Goal: Information Seeking & Learning: Learn about a topic

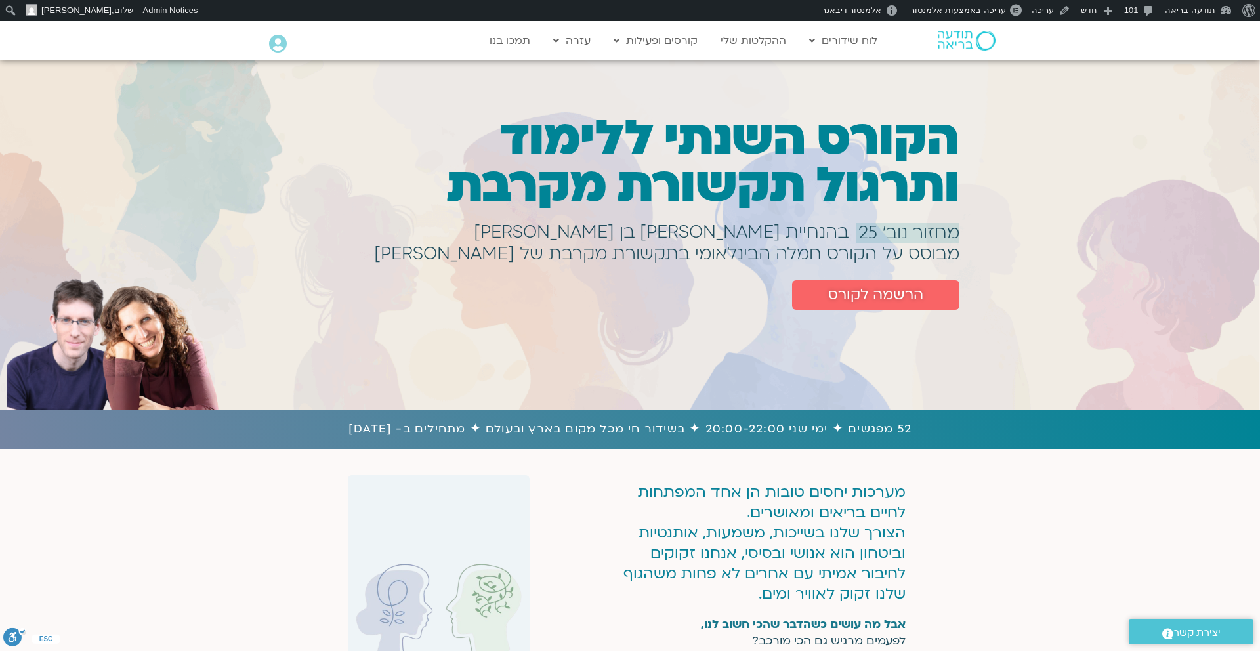
drag, startPoint x: 959, startPoint y: 138, endPoint x: 789, endPoint y: 337, distance: 262.0
click at [789, 337] on div "הקורס השנתי ללימוד ותרגול תקשורת מקרבת מחזור נוב׳ 25 בהנחיית [PERSON_NAME] בן […" at bounding box center [630, 234] width 1260 height 273
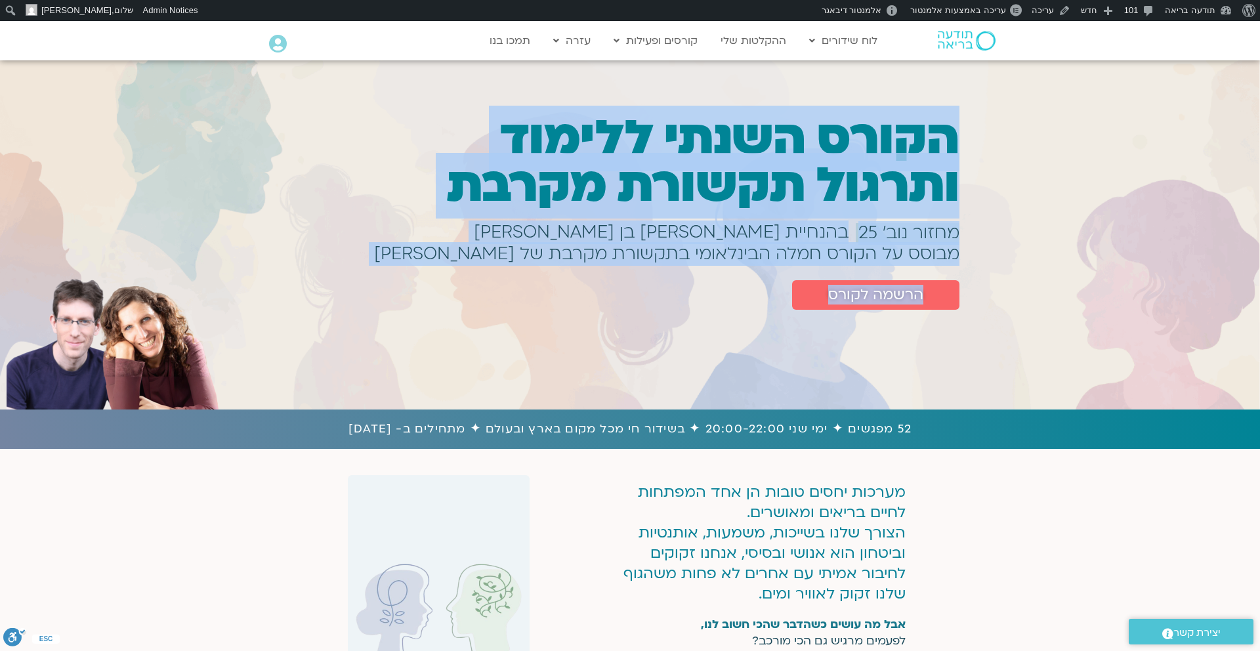
drag, startPoint x: 976, startPoint y: 136, endPoint x: 722, endPoint y: 293, distance: 297.9
click at [722, 293] on div "הקורס השנתי ללימוד ותרגול תקשורת מקרבת מחזור נוב׳ 25 בהנחיית שאנייה כהן בן חיים…" at bounding box center [630, 234] width 1260 height 273
copy div "הקורס השנתי ללימוד ותרגול תקשורת מקרבת מחזור נוב׳ 25 בהנחיית שאנייה כהן בן חיים…"
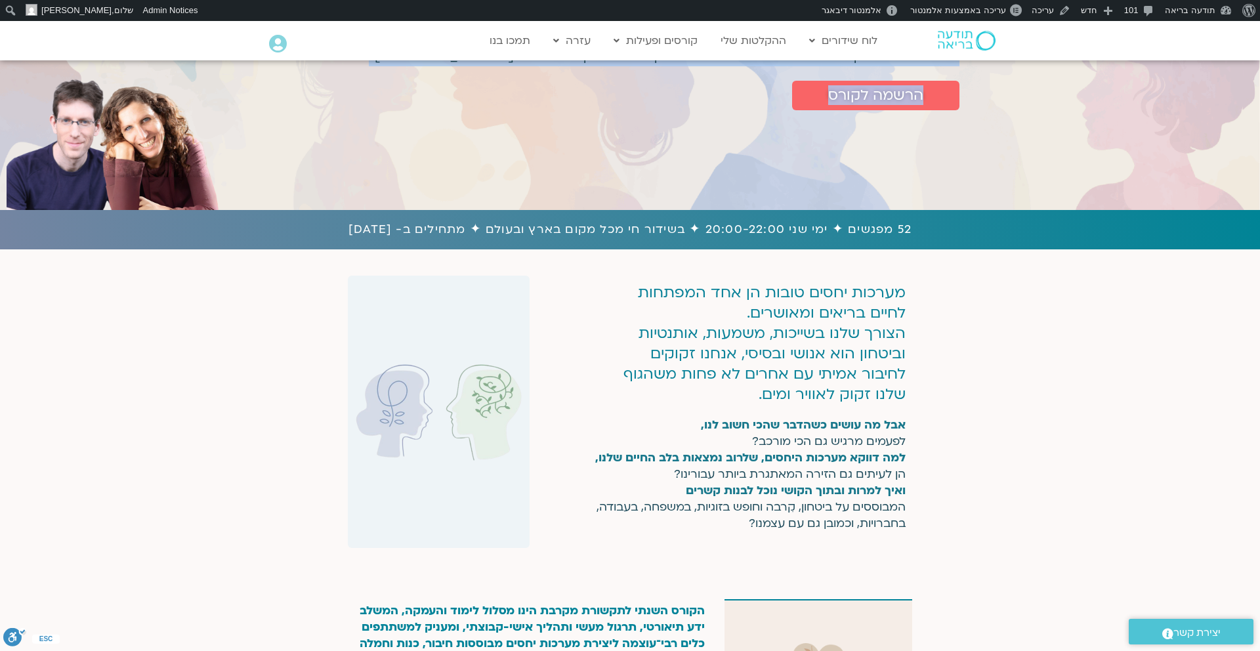
scroll to position [204, 0]
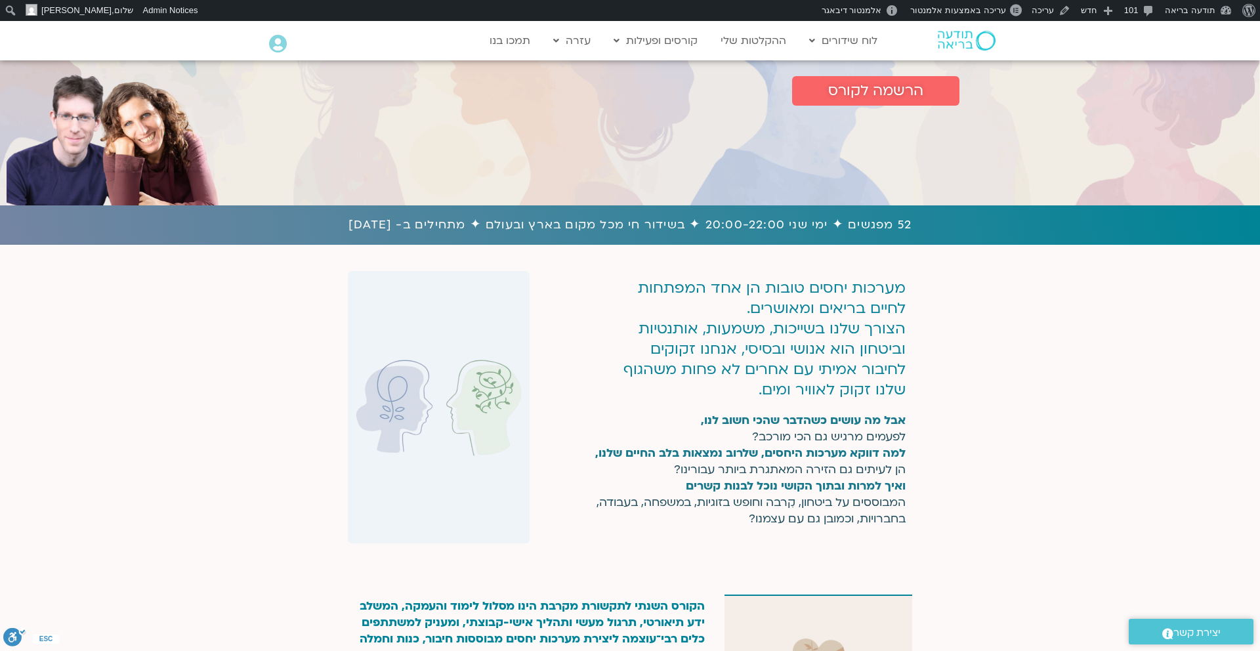
click at [789, 220] on h1 "52 מפגשים ✦ ימי שני 20:00-22:00 ✦ בשידור חי מכל מקום בארץ ובעולם ✦ מתחילים ב- […" at bounding box center [630, 225] width 1247 height 20
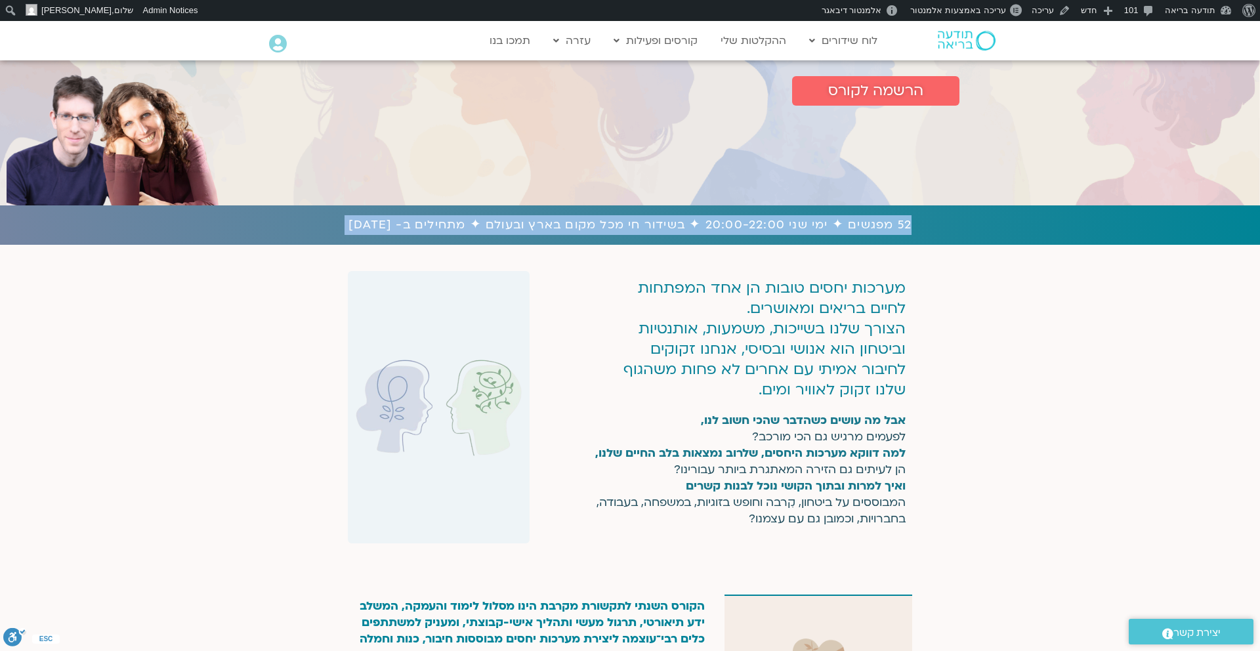
click at [789, 220] on h1 "52 מפגשים ✦ ימי שני 20:00-22:00 ✦ בשידור חי מכל מקום בארץ ובעולם ✦ מתחילים ב- […" at bounding box center [630, 225] width 1247 height 20
copy div "52 מפגשים ✦ ימי שני 20:00-22:00 ✦ בשידור חי מכל מקום בארץ ובעולם ✦ מתחילים ב- 1…"
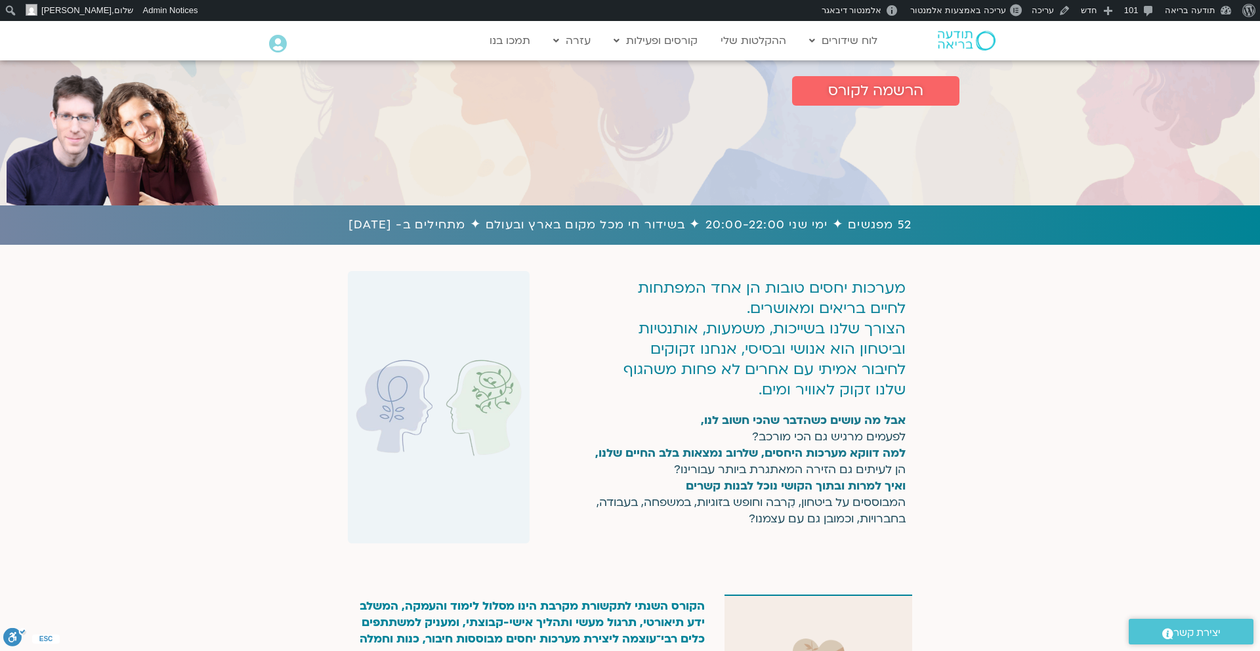
click at [856, 331] on p "מערכות יחסים טובות הן אחד המפתחות לחיים בריאים ומאושרים. הצורך שלנו בשייכות, מש…" at bounding box center [762, 339] width 287 height 122
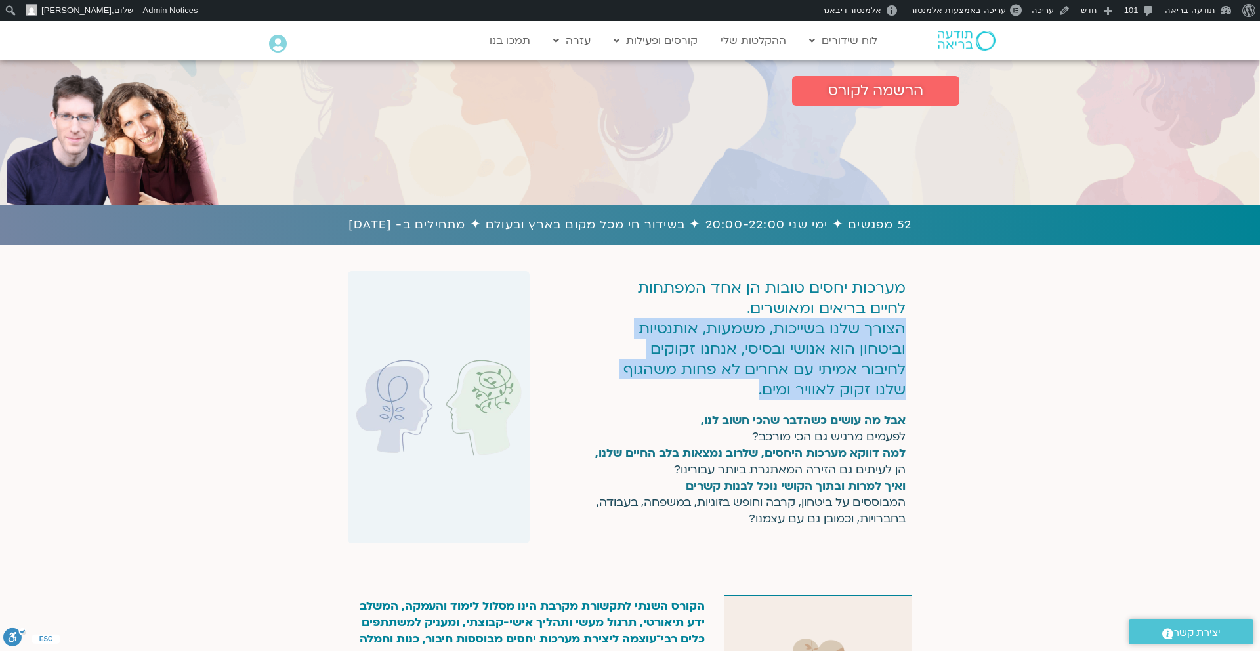
click at [856, 331] on p "מערכות יחסים טובות הן אחד המפתחות לחיים בריאים ומאושרים. הצורך שלנו בשייכות, מש…" at bounding box center [762, 339] width 287 height 122
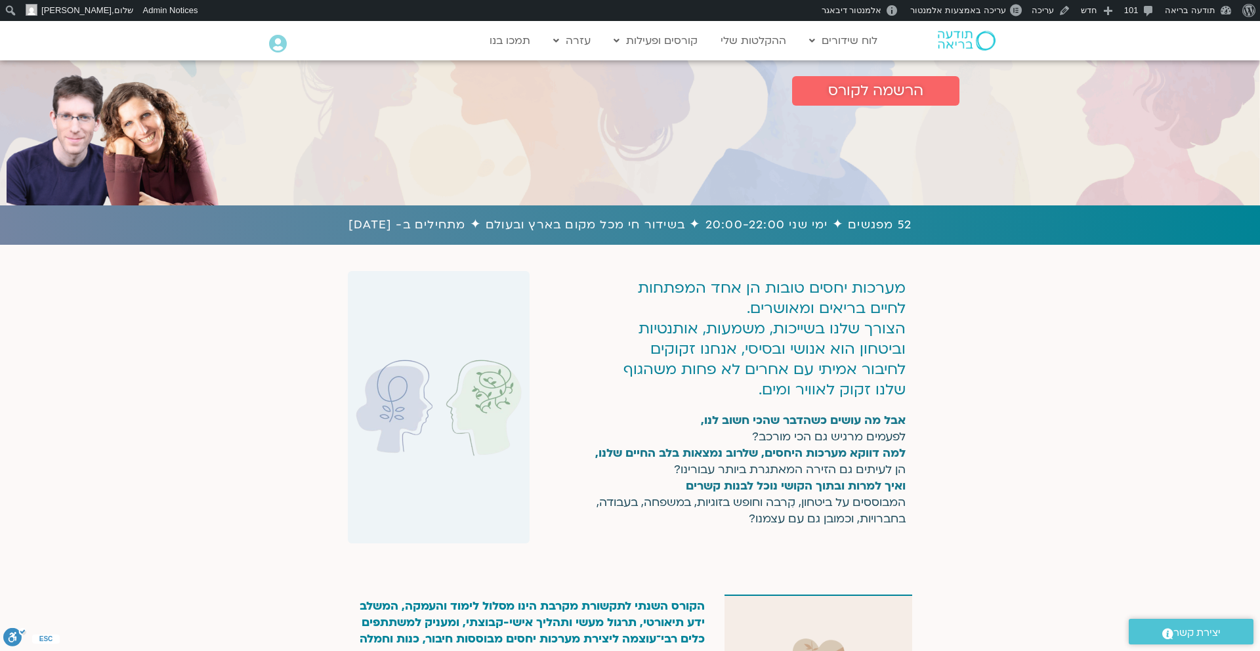
click at [867, 293] on p "מערכות יחסים טובות הן אחד המפתחות לחיים בריאים ומאושרים. הצורך שלנו בשייכות, מש…" at bounding box center [762, 339] width 287 height 122
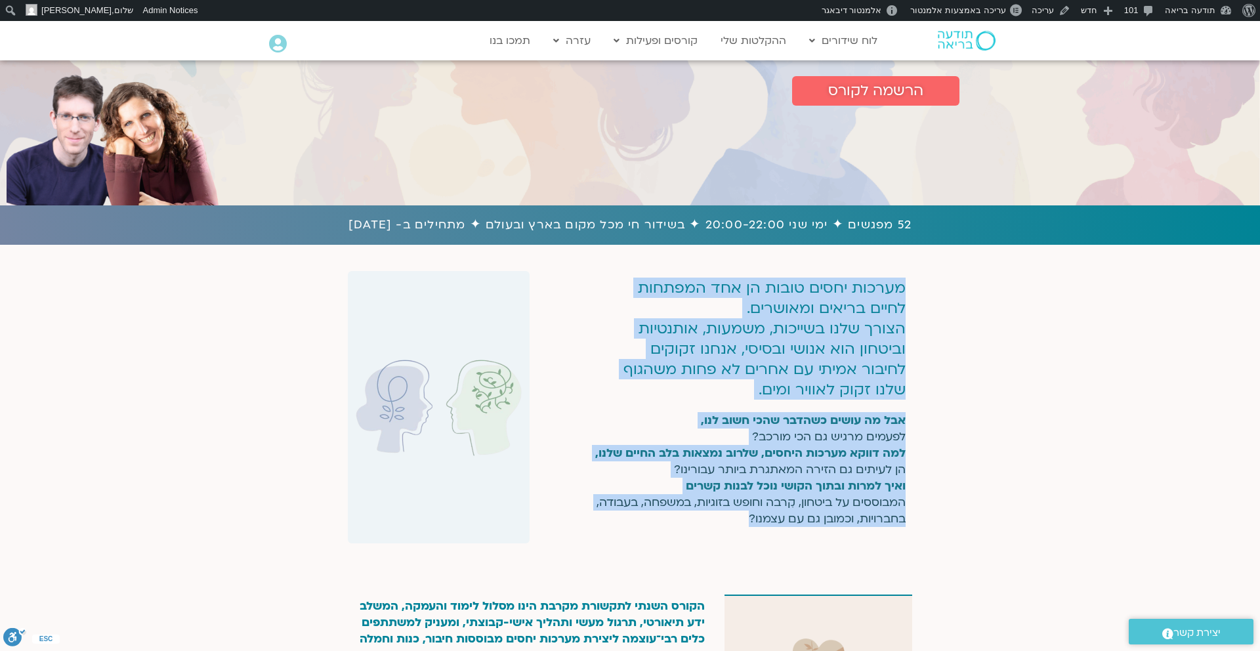
copy div "מערכות יחסים טובות הן אחד המפתחות לחיים בריאים ומאושרים. הצורך שלנו בשייכות, מש…"
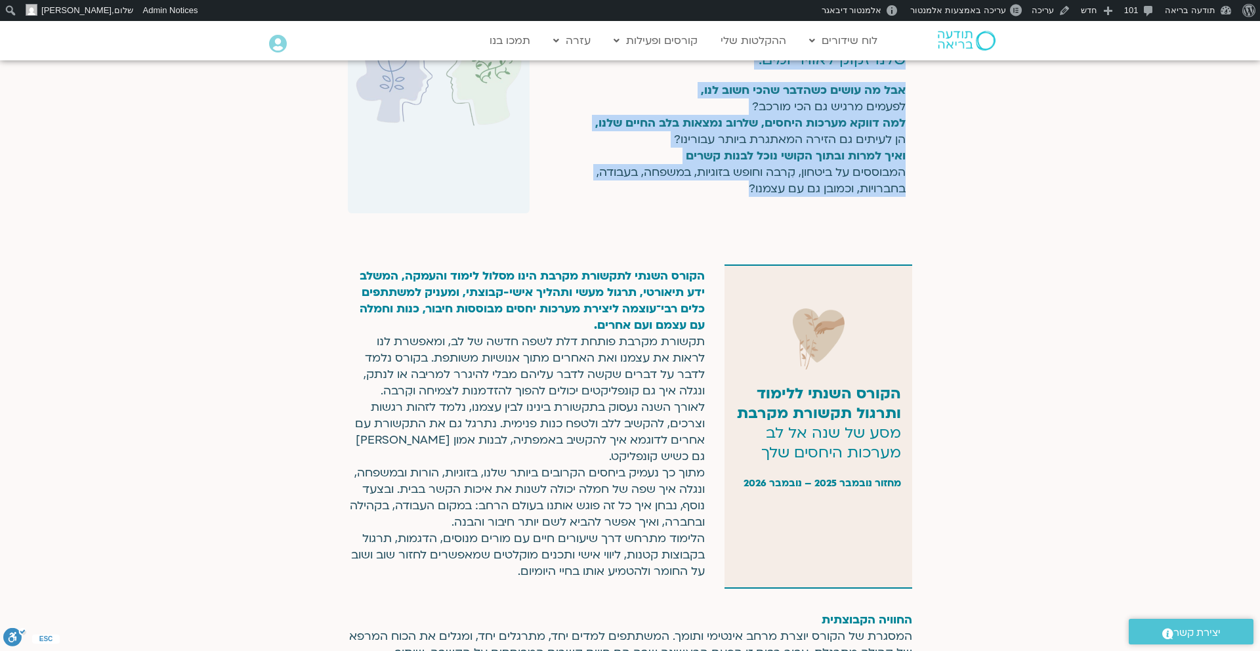
scroll to position [541, 0]
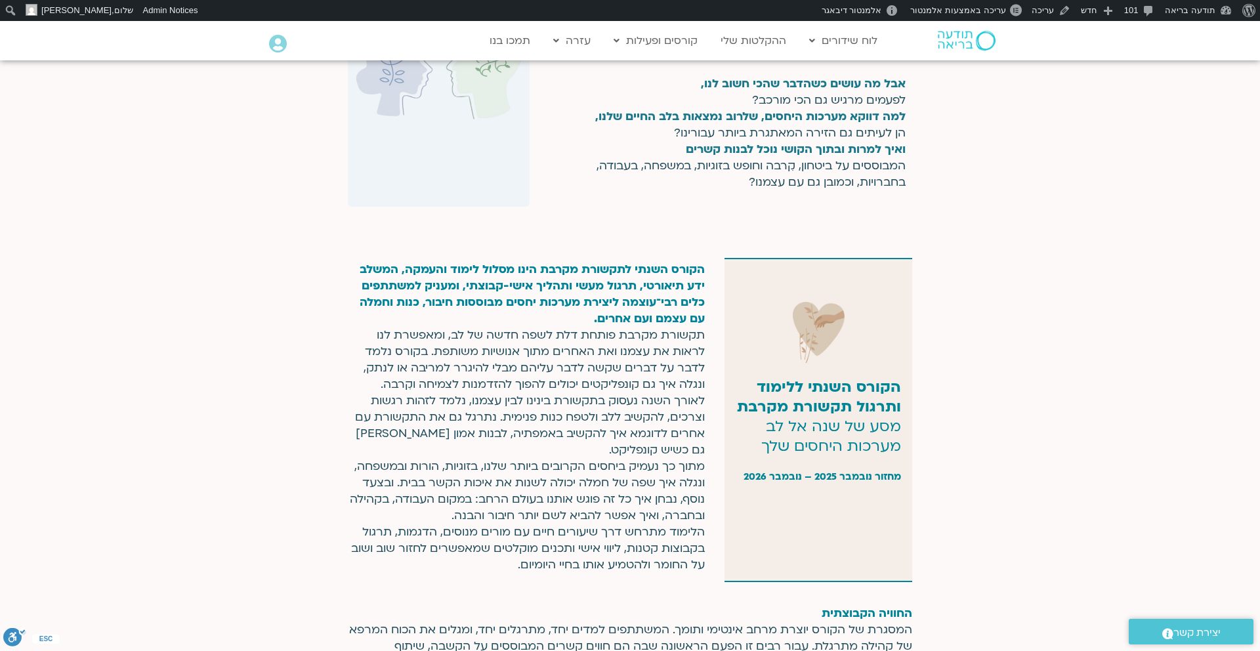
click at [770, 396] on strong "ותרגול תקשורת מקרבת" at bounding box center [819, 406] width 164 height 20
click at [782, 389] on strong "הקורס השנתי ללימוד" at bounding box center [829, 387] width 144 height 20
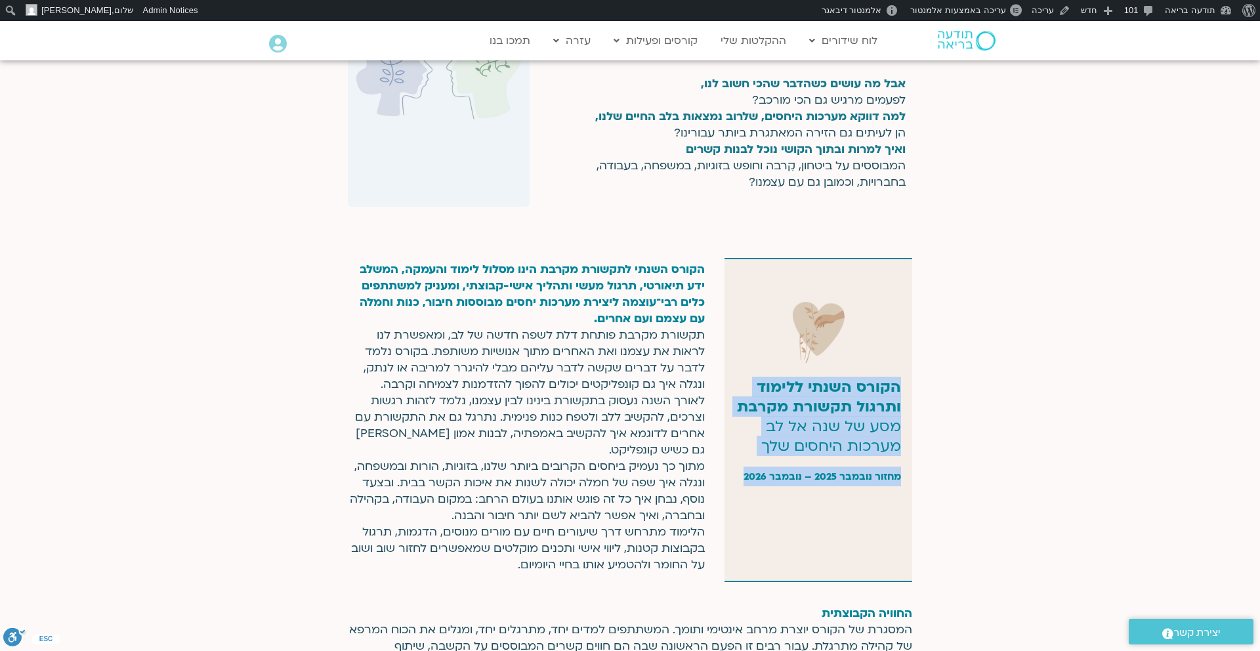
copy div "הקורס השנתי ללימוד ותרגול תקשורת מקרבת מסע של שנה אל לב מערכות היחסים שלך מחזור…"
click at [577, 445] on p "הקורס השנתי לתקשורת מקרבת הינו מסלול לימוד והעמקה, המשלב ידע תיאורטי, תרגול מעש…" at bounding box center [526, 417] width 357 height 312
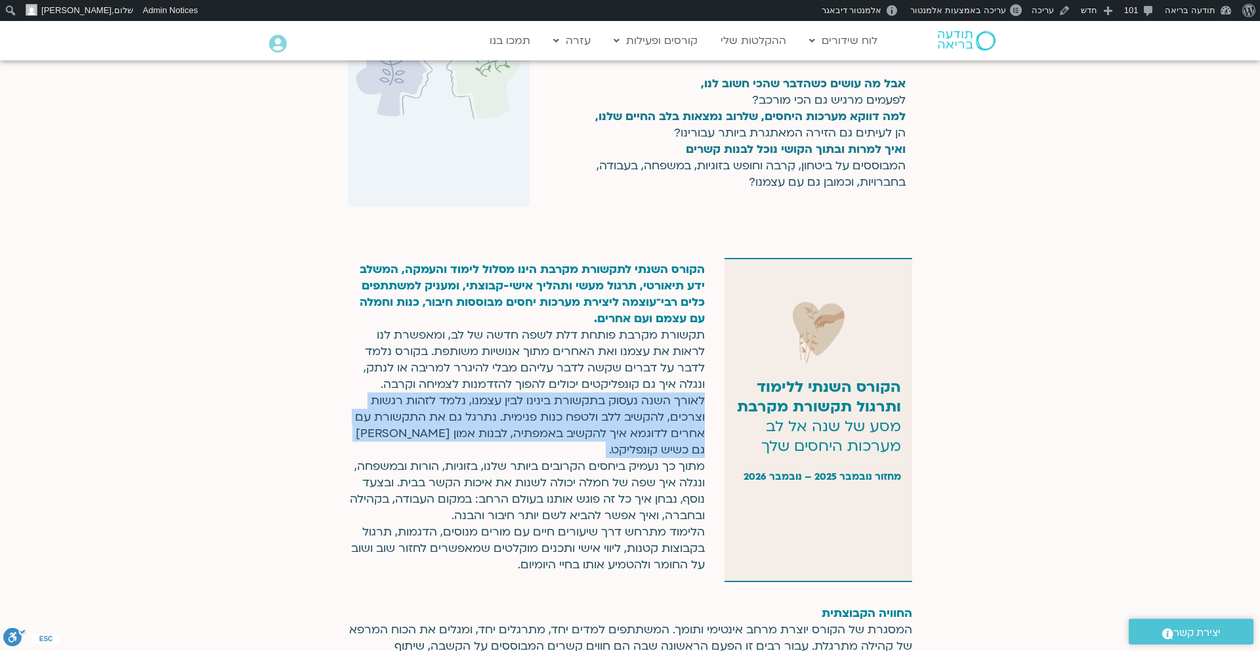
click at [577, 445] on p "הקורס השנתי לתקשורת מקרבת הינו מסלול לימוד והעמקה, המשלב ידע תיאורטי, תרגול מעש…" at bounding box center [526, 417] width 357 height 312
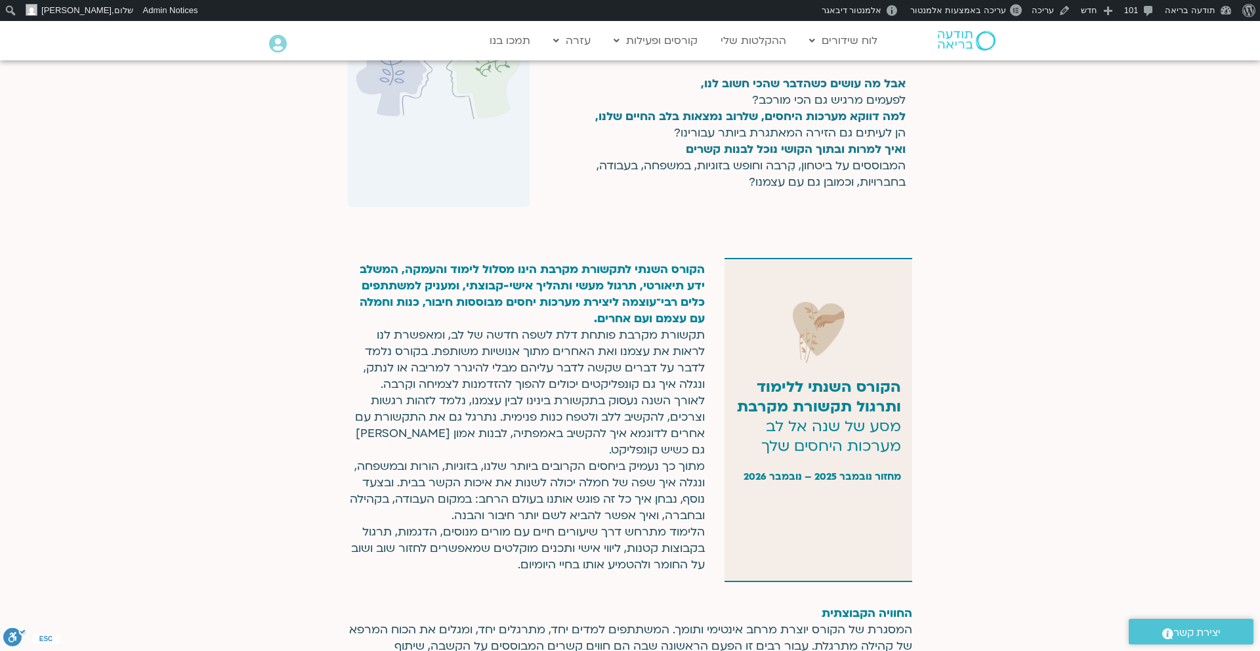
click at [624, 272] on span "הקורס השנתי לתקשורת מקרבת הינו מסלול לימוד והעמקה, המשלב ידע תיאורטי, תרגול מעש…" at bounding box center [532, 294] width 345 height 64
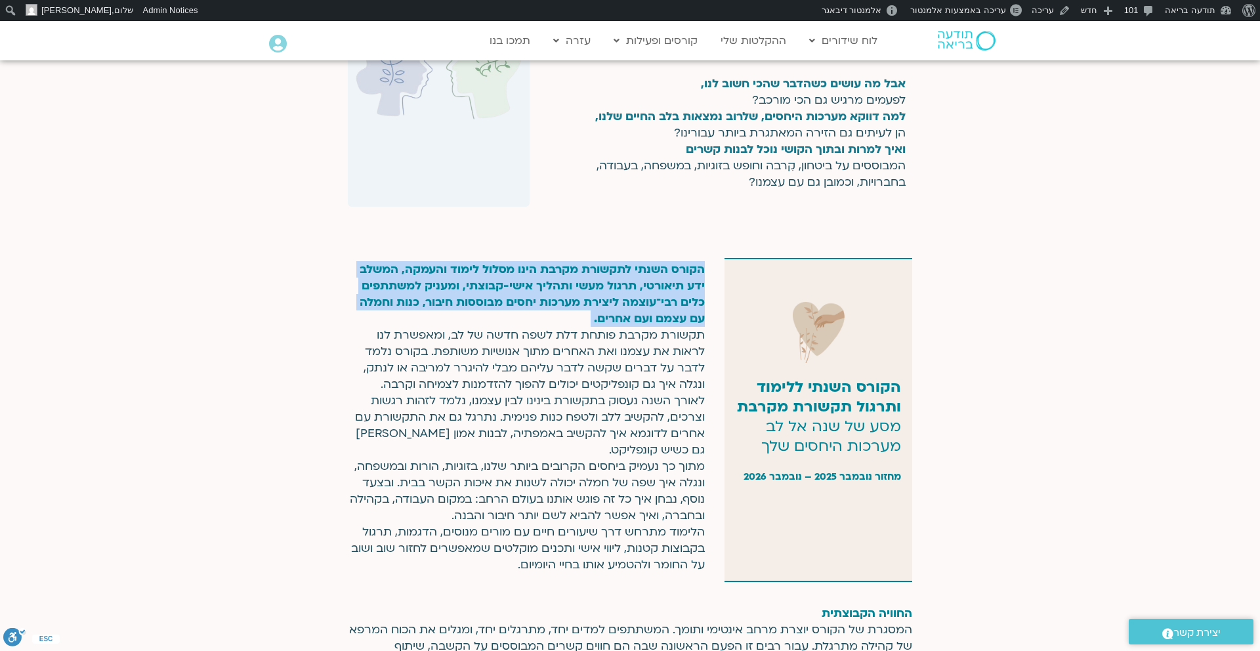
click at [624, 272] on span "הקורס השנתי לתקשורת מקרבת הינו מסלול לימוד והעמקה, המשלב ידע תיאורטי, תרגול מעש…" at bounding box center [532, 294] width 345 height 64
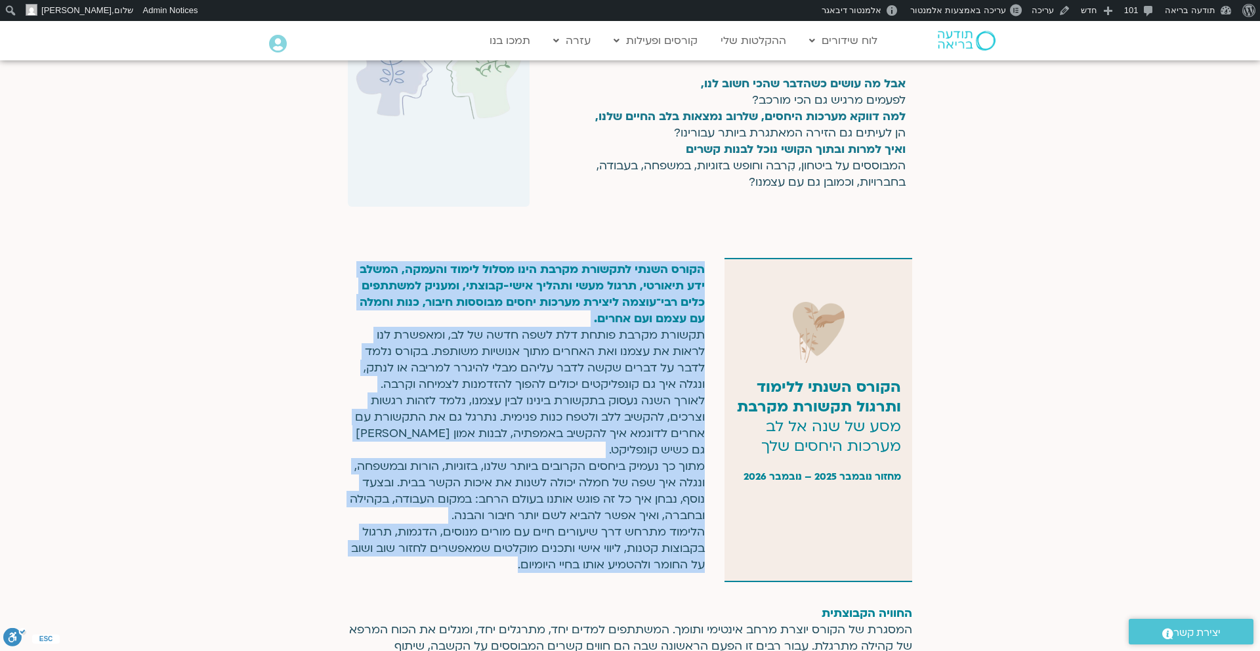
copy div "הקורס השנתי לתקשורת מקרבת הינו מסלול לימוד והעמקה, המשלב ידע תיאורטי, תרגול מעש…"
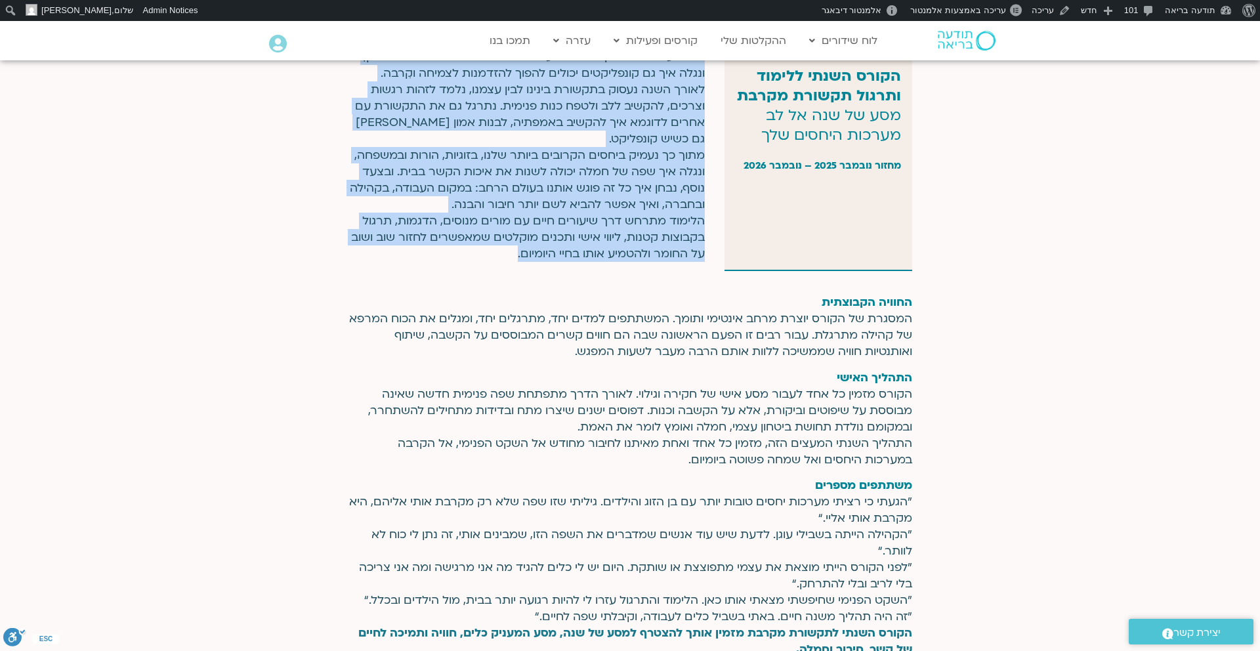
scroll to position [889, 0]
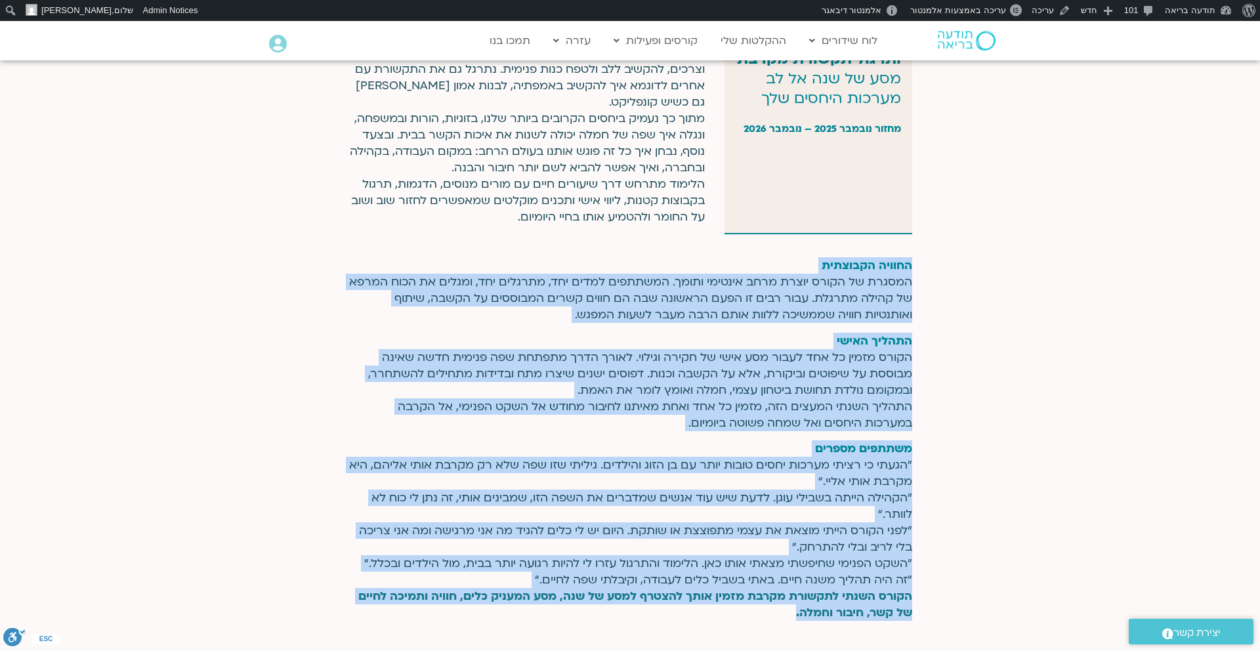
drag, startPoint x: 911, startPoint y: 267, endPoint x: 706, endPoint y: 610, distance: 399.4
click at [705, 610] on div "החוויה הקבוצתית המסגרת של הקורס יוצרת מרחב אינטימי ותומך. המשתתפים למדים יחד, מ…" at bounding box center [630, 439] width 564 height 364
copy div "החוויה הקבוצתית המסגרת של הקורס יוצרת מרחב אינטימי ותומך. המשתתפים למדים יחד, מ…"
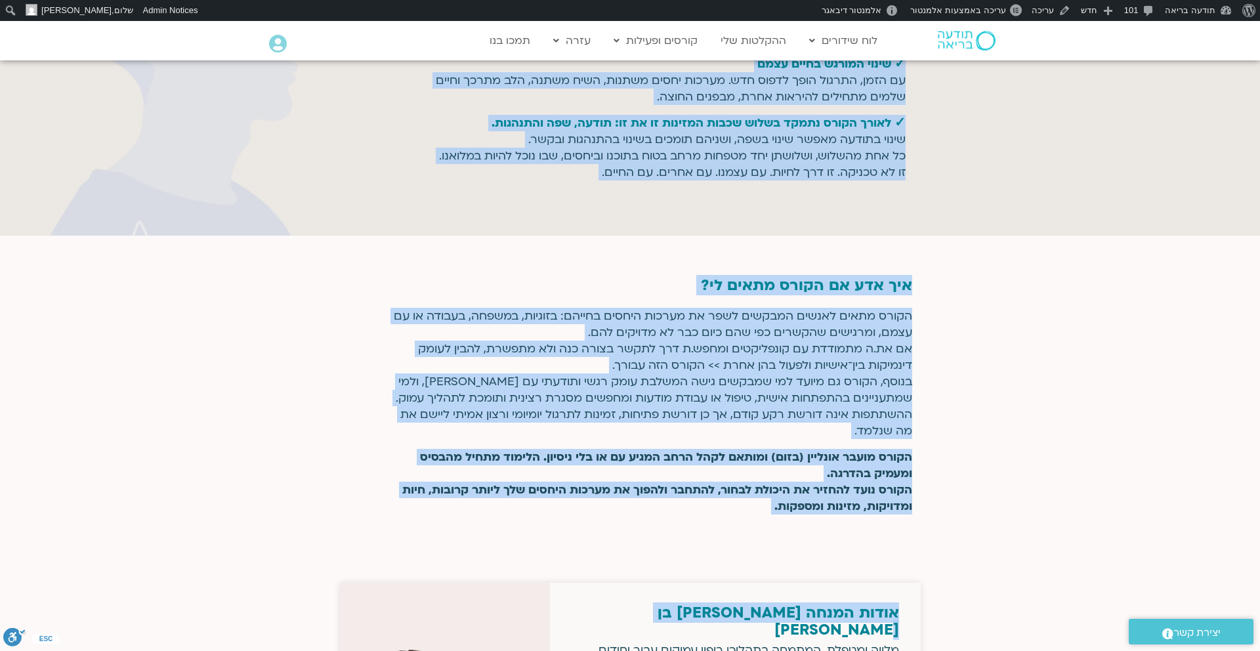
scroll to position [2079, 0]
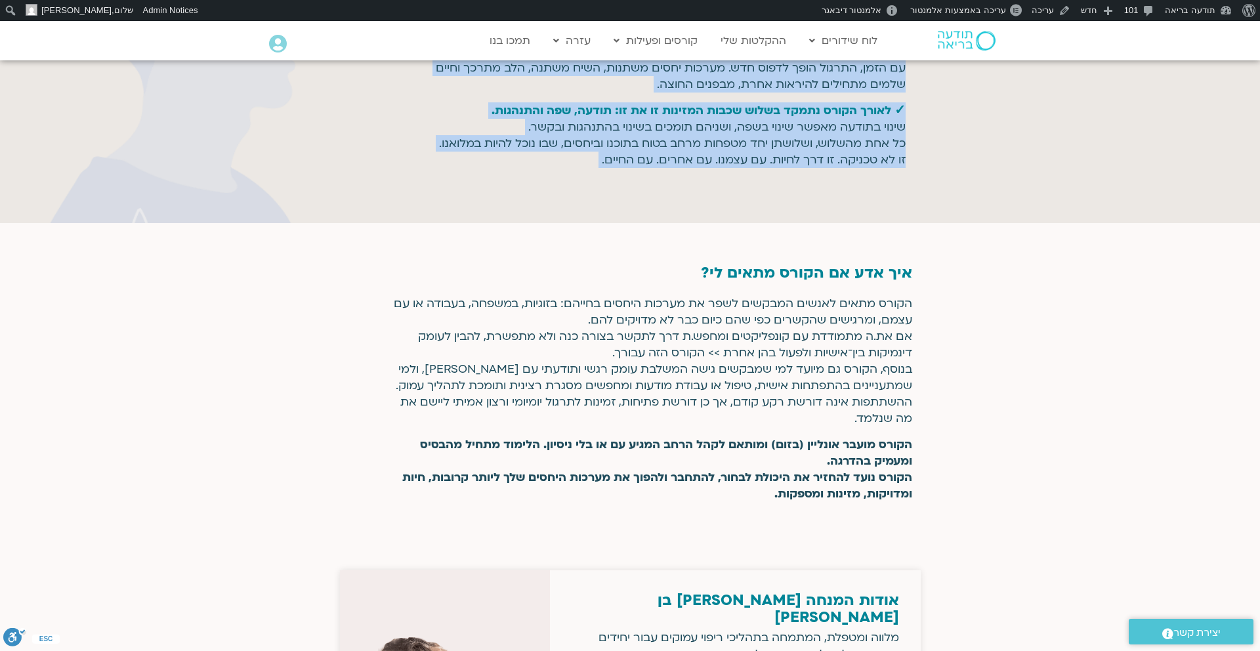
drag, startPoint x: 909, startPoint y: 232, endPoint x: 729, endPoint y: 238, distance: 179.9
copy div "מה נלמד לאורך השנה? ✓ שפת חיים חדשה שפה פשוטה ועמוקה שמחליפה שיפוטים, האשמות ומ…"
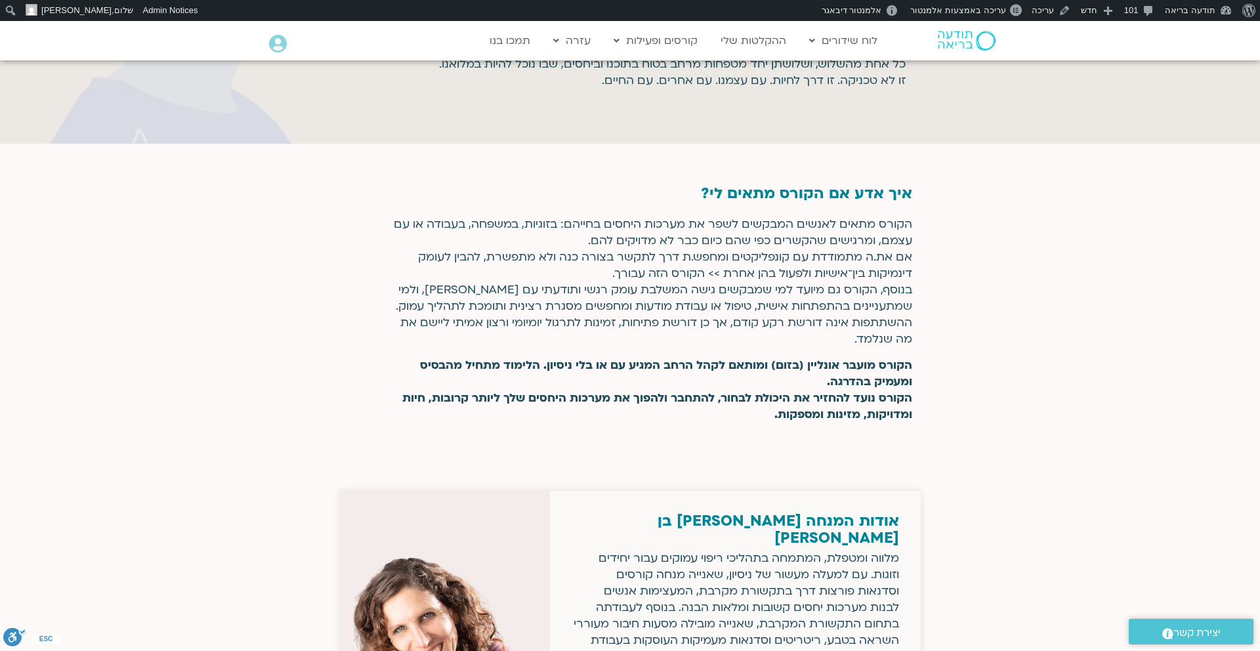
click at [868, 203] on p "איך אדע אם הקורס מתאים לי?" at bounding box center [682, 193] width 459 height 20
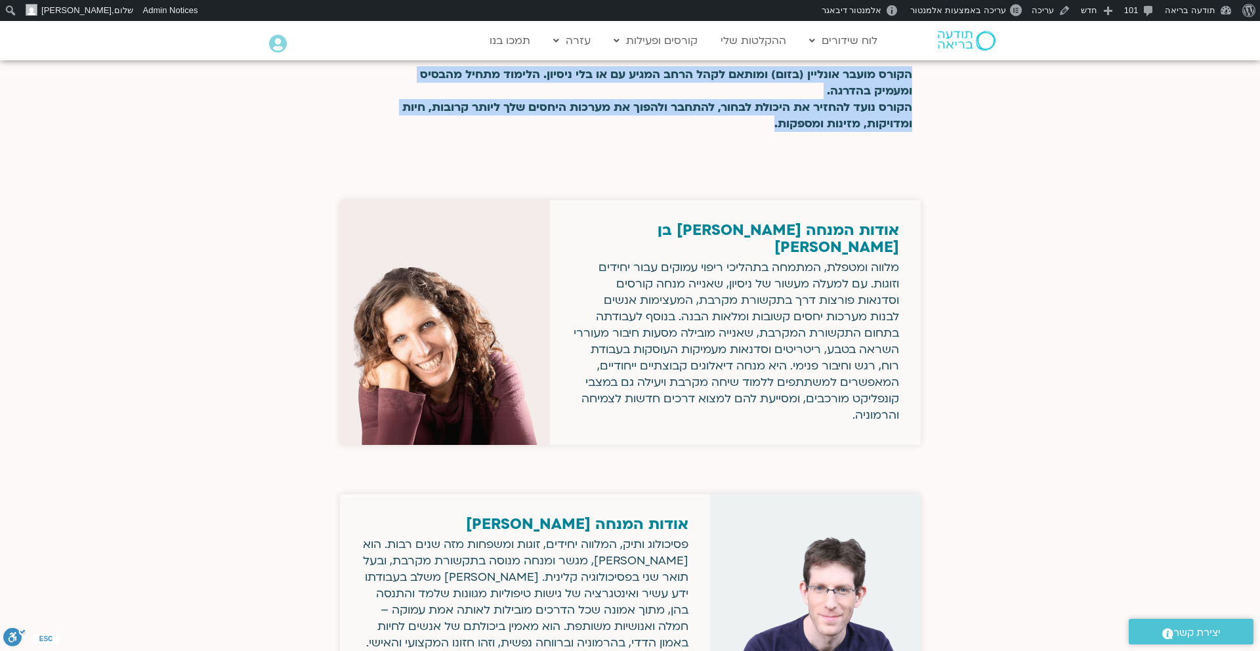
scroll to position [2473, 0]
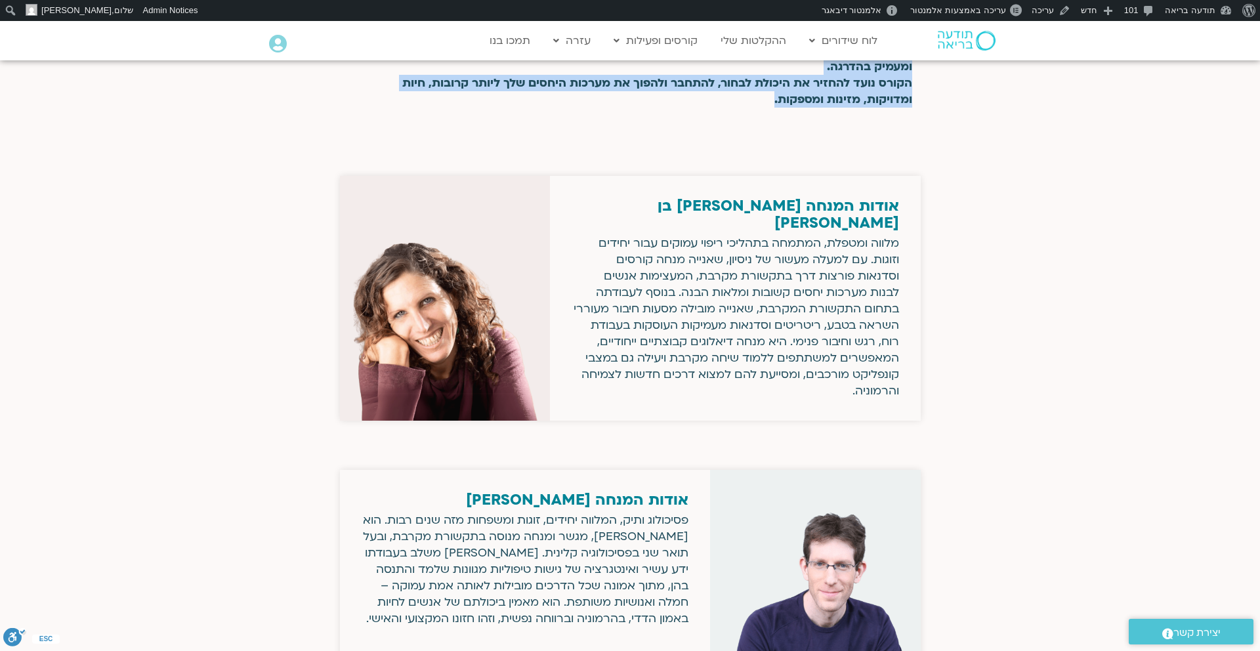
drag, startPoint x: 804, startPoint y: 394, endPoint x: 914, endPoint y: 226, distance: 200.9
click at [914, 226] on div "אודות המנחה שאנייה כהן בן חיים מלווה ומטפלת, המתמחה בתהליכי ריפוי עמוקים עבור י…" at bounding box center [735, 298] width 371 height 245
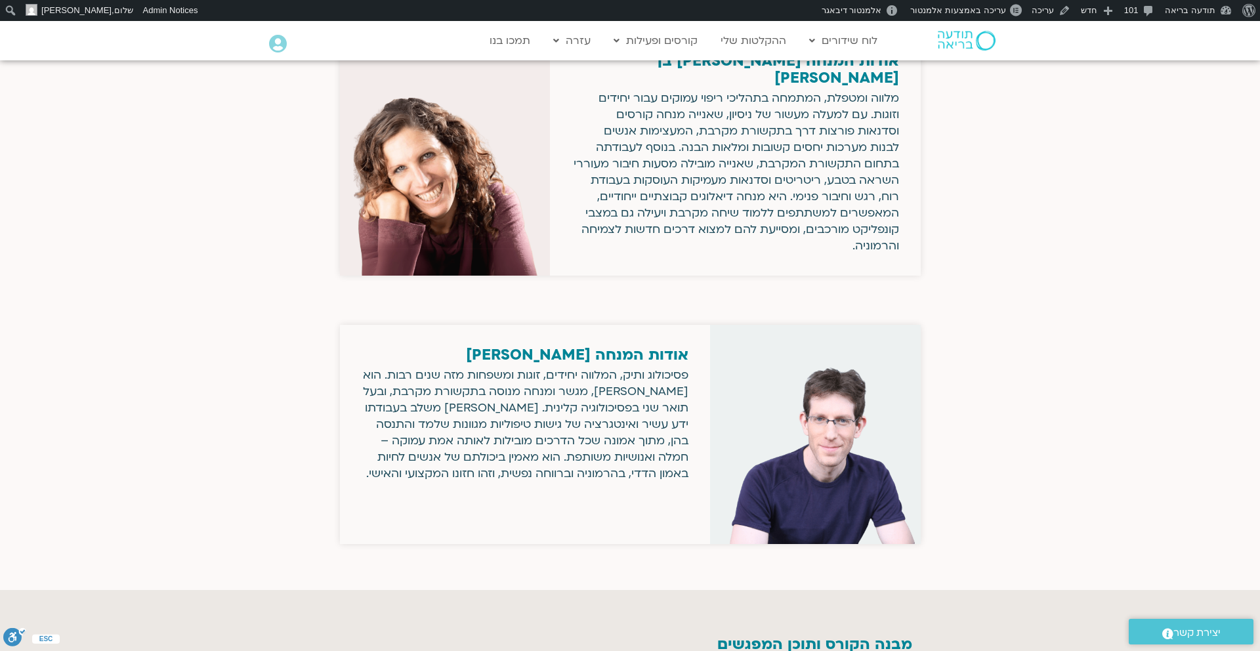
scroll to position [2622, 0]
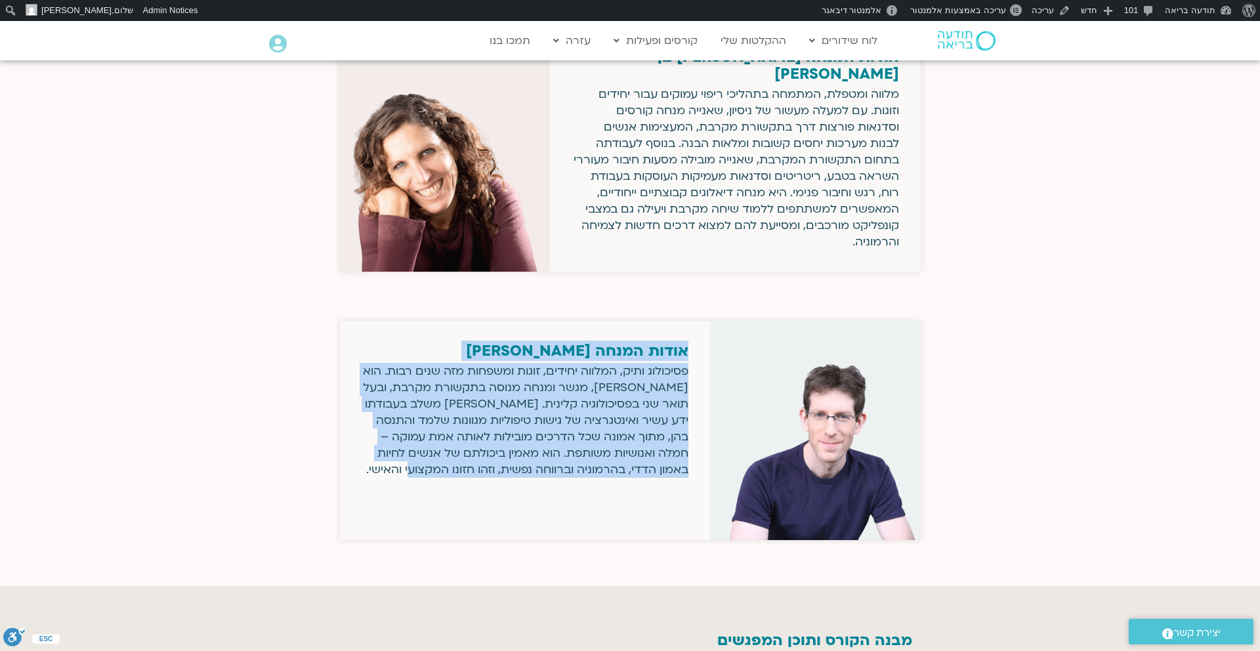
drag, startPoint x: 390, startPoint y: 465, endPoint x: 700, endPoint y: 354, distance: 329.0
click at [700, 354] on div "אודות המנחה ערן טייכר פסיכולוג ותיק, המלווה יחידים, זוגות ומשפחות מזה שנים רבות…" at bounding box center [525, 430] width 371 height 219
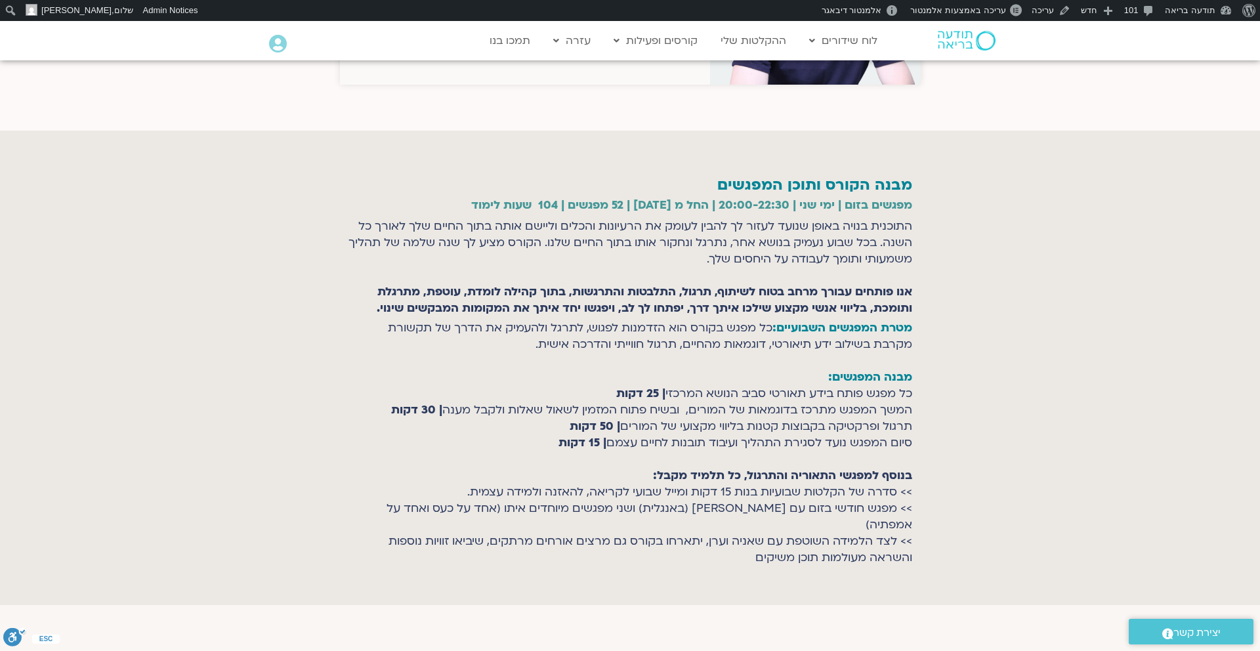
scroll to position [3108, 0]
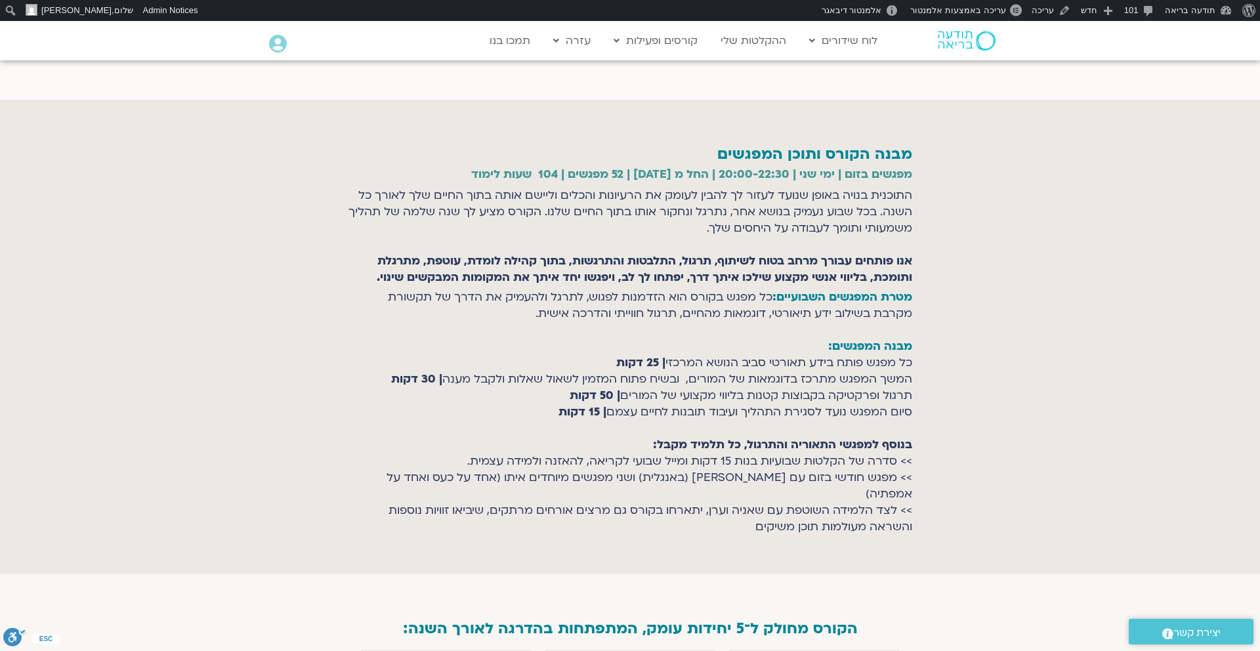
click at [907, 154] on h2 "מבנה הקורס ותוכן המפגשים" at bounding box center [630, 154] width 564 height 17
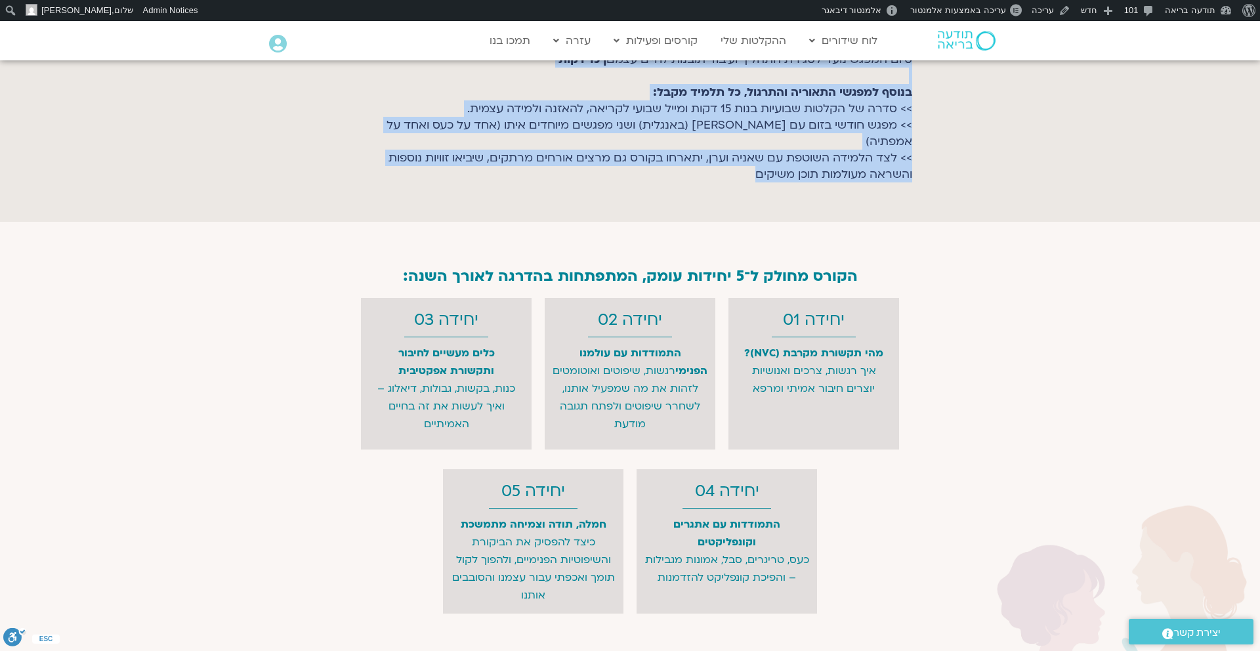
scroll to position [3460, 0]
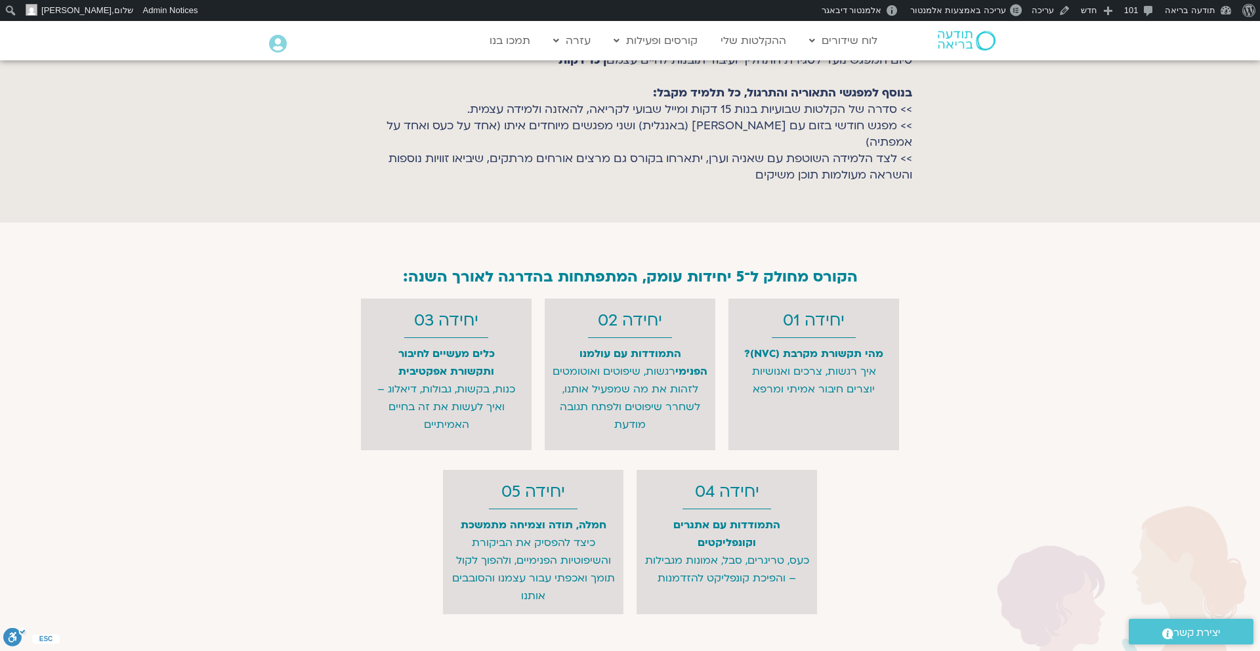
click at [831, 268] on h2 "הקורס מחולק ל־5 יחידות עומק, המתפתחות בהדרגה לאורך השנה:" at bounding box center [630, 276] width 564 height 17
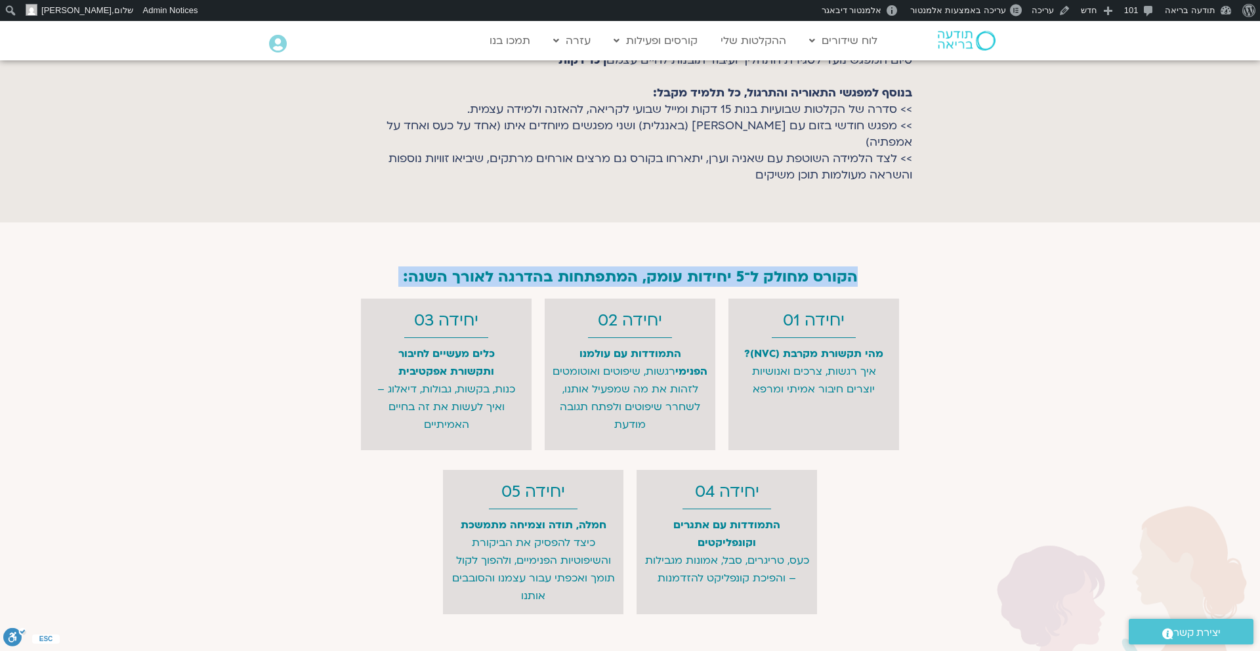
click at [831, 268] on h2 "הקורס מחולק ל־5 יחידות עומק, המתפתחות בהדרגה לאורך השנה:" at bounding box center [630, 276] width 564 height 17
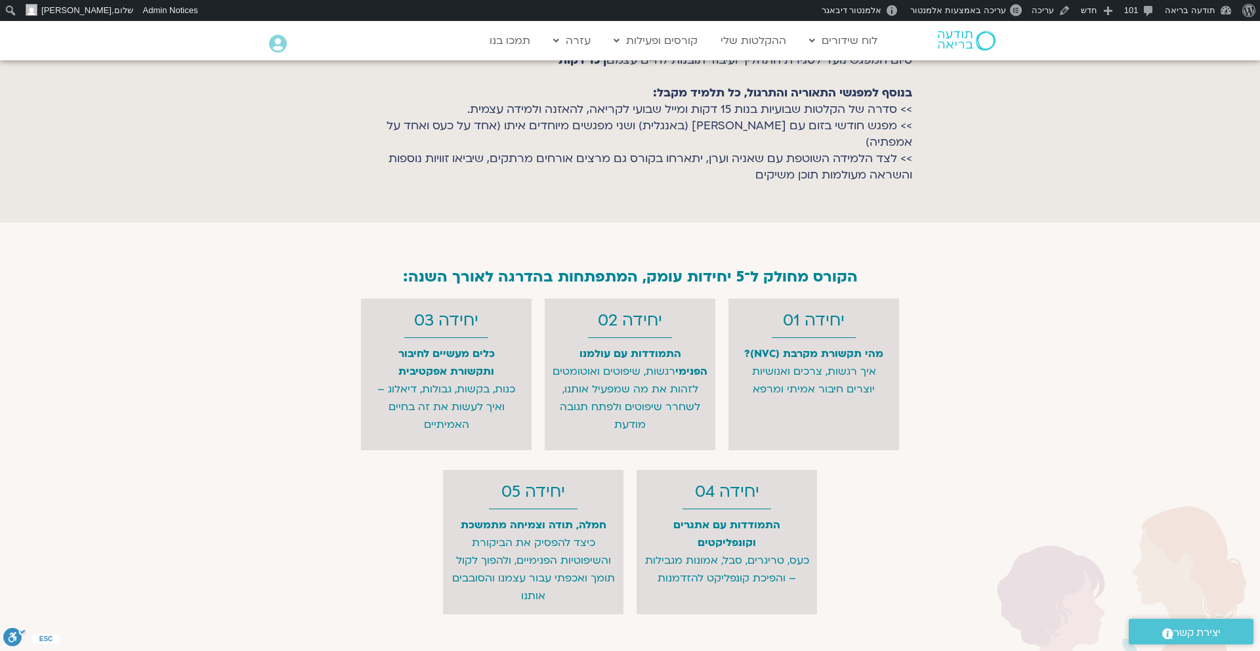
click at [808, 312] on h2 "יחידה 01" at bounding box center [814, 321] width 144 height 18
click at [661, 312] on h2 "יחידה 02" at bounding box center [630, 321] width 144 height 18
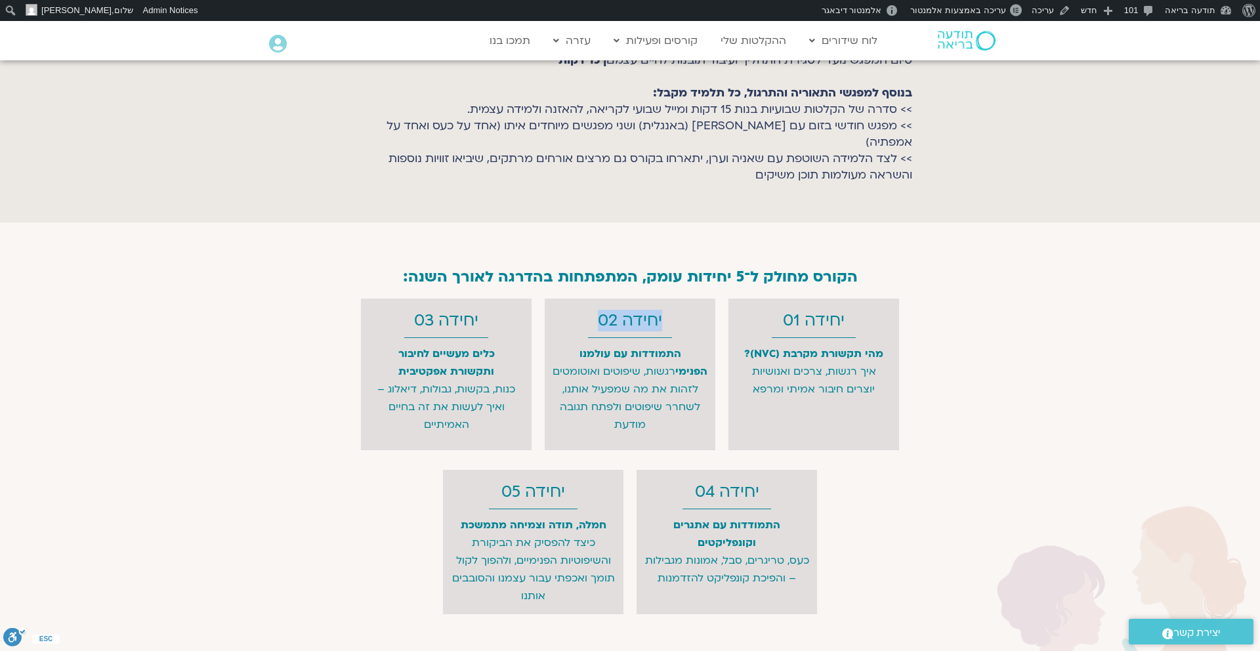
click at [661, 312] on h2 "יחידה 02" at bounding box center [630, 321] width 144 height 18
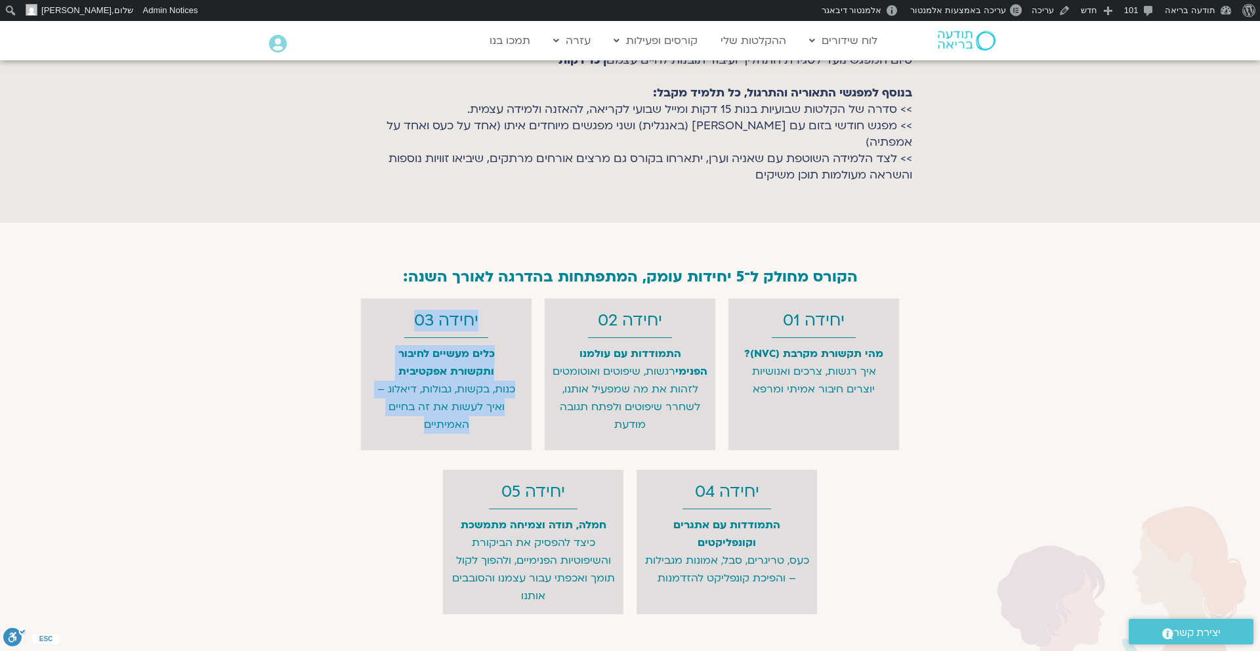
drag, startPoint x: 480, startPoint y: 300, endPoint x: 402, endPoint y: 409, distance: 133.6
click at [402, 409] on div "יחידה 03 כלים מעשיים לחיבור ותקשורת אפקטיבית כנות, בקשות, גבולות, דיאלוג – ואיך…" at bounding box center [446, 374] width 171 height 151
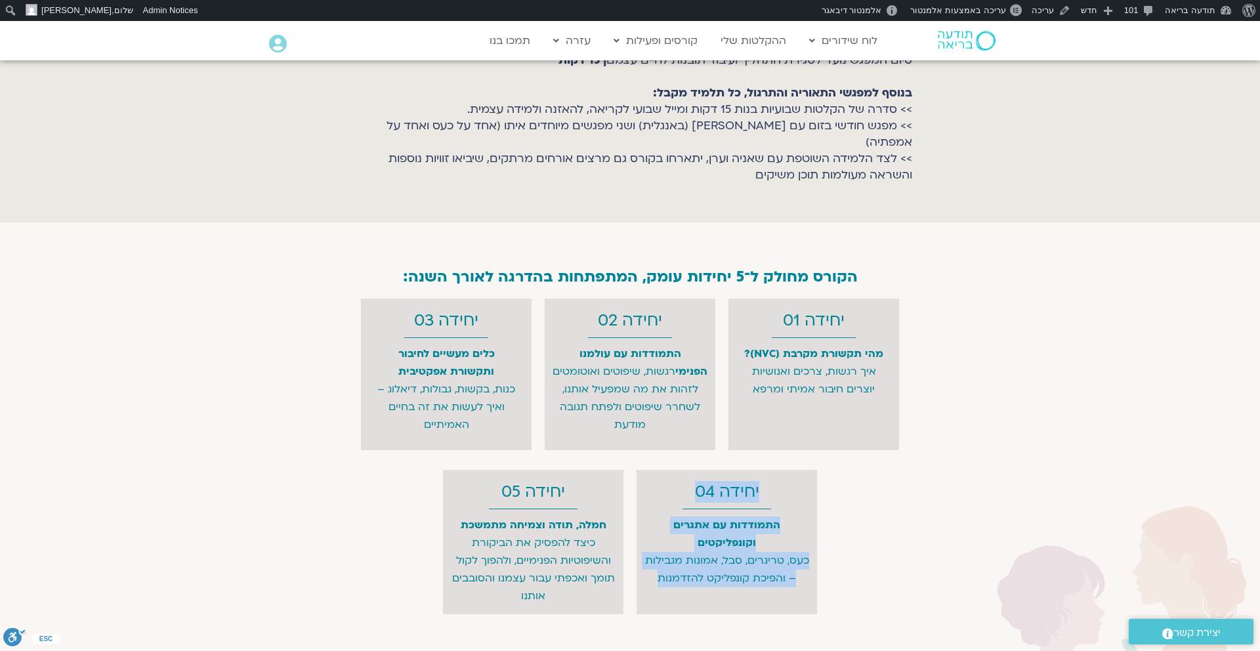
drag, startPoint x: 763, startPoint y: 474, endPoint x: 652, endPoint y: 548, distance: 133.4
click at [652, 548] on div "יחידה 04 התמודדות עם אתגרים וקונפליקטים כעס, טריגרים, סבל, אמונות מגבילות – והפ…" at bounding box center [727, 542] width 180 height 144
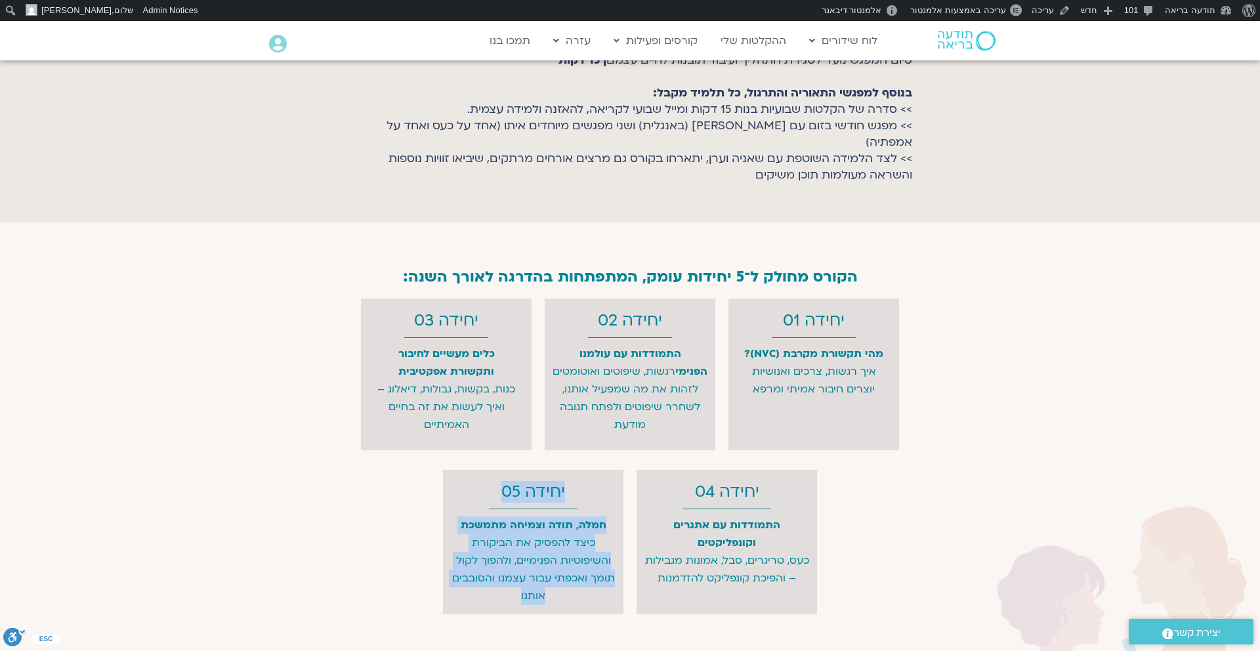
drag, startPoint x: 574, startPoint y: 471, endPoint x: 498, endPoint y: 575, distance: 128.8
click at [498, 575] on div "יחידה 05 חמלה, תודה וצמיחה מתמשכת כיצד להפסיק את הביקורת והשיפוטיות הפנימיים, ו…" at bounding box center [533, 542] width 180 height 144
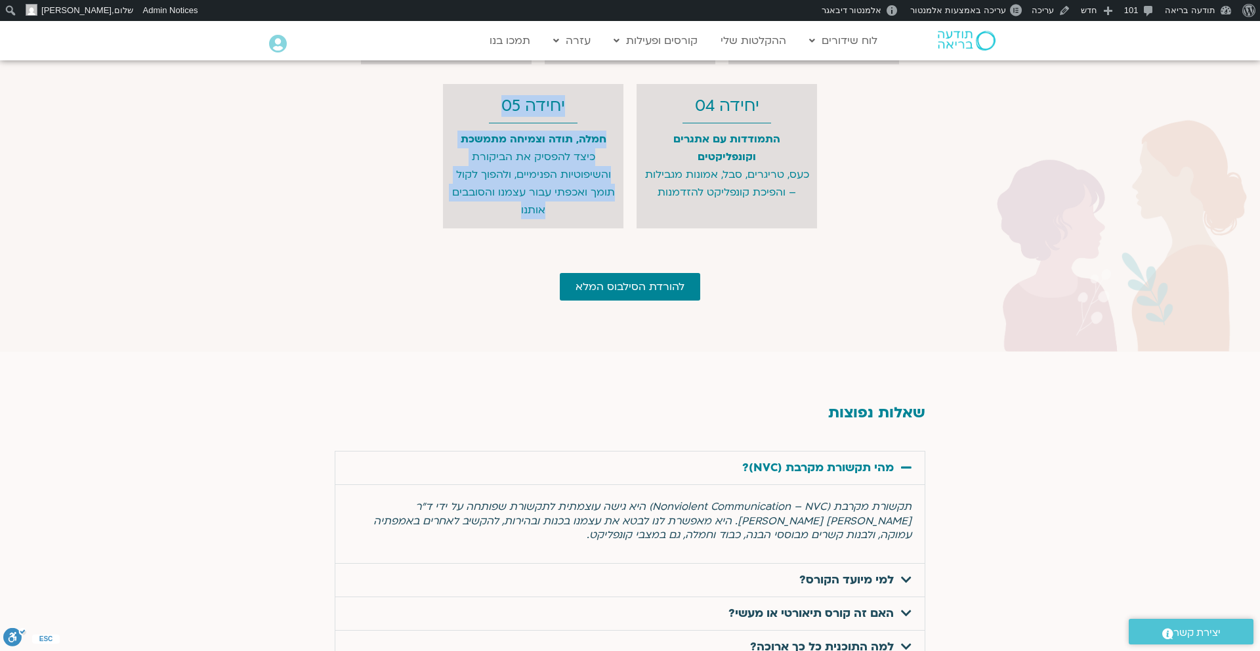
scroll to position [3851, 0]
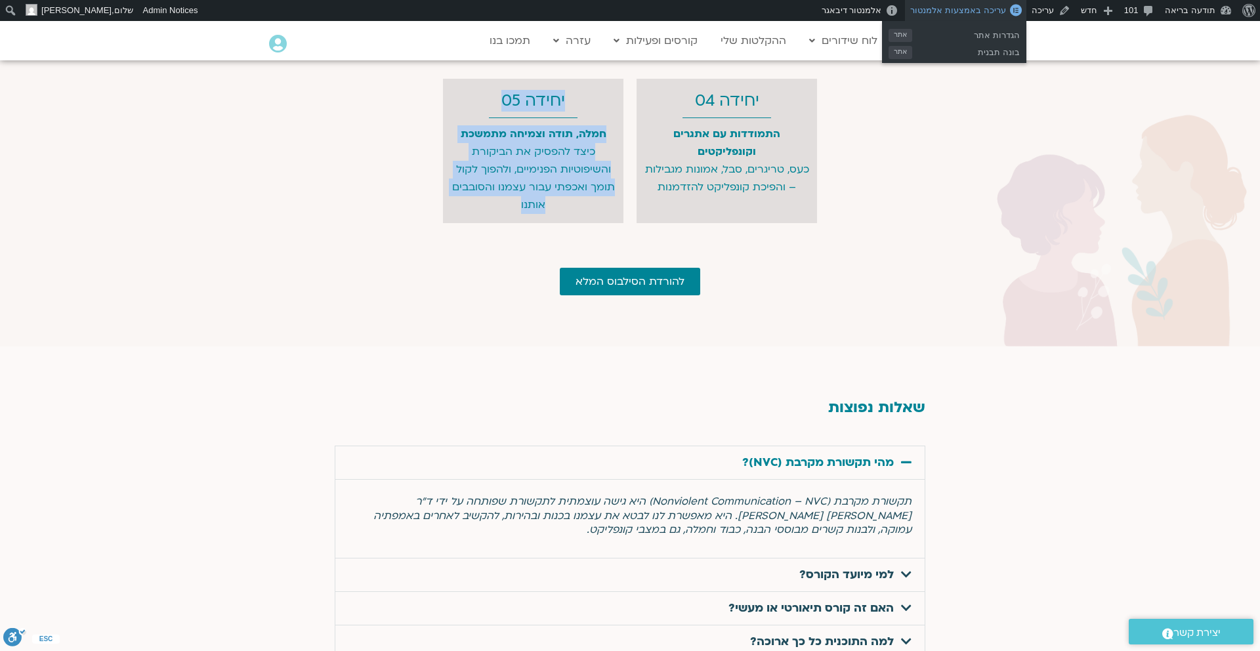
click at [988, 12] on span "עריכה באמצעות אלמנטור" at bounding box center [957, 10] width 95 height 10
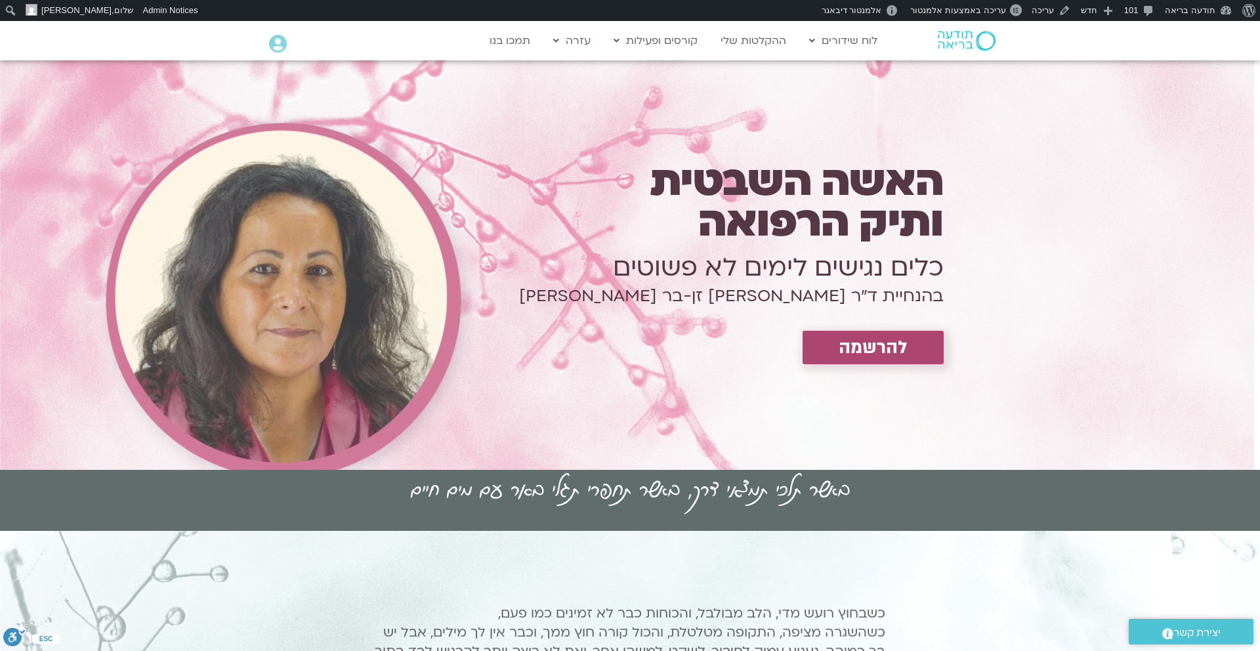
click at [953, 30] on div at bounding box center [947, 41] width 114 height 38
click at [953, 41] on img at bounding box center [967, 41] width 58 height 20
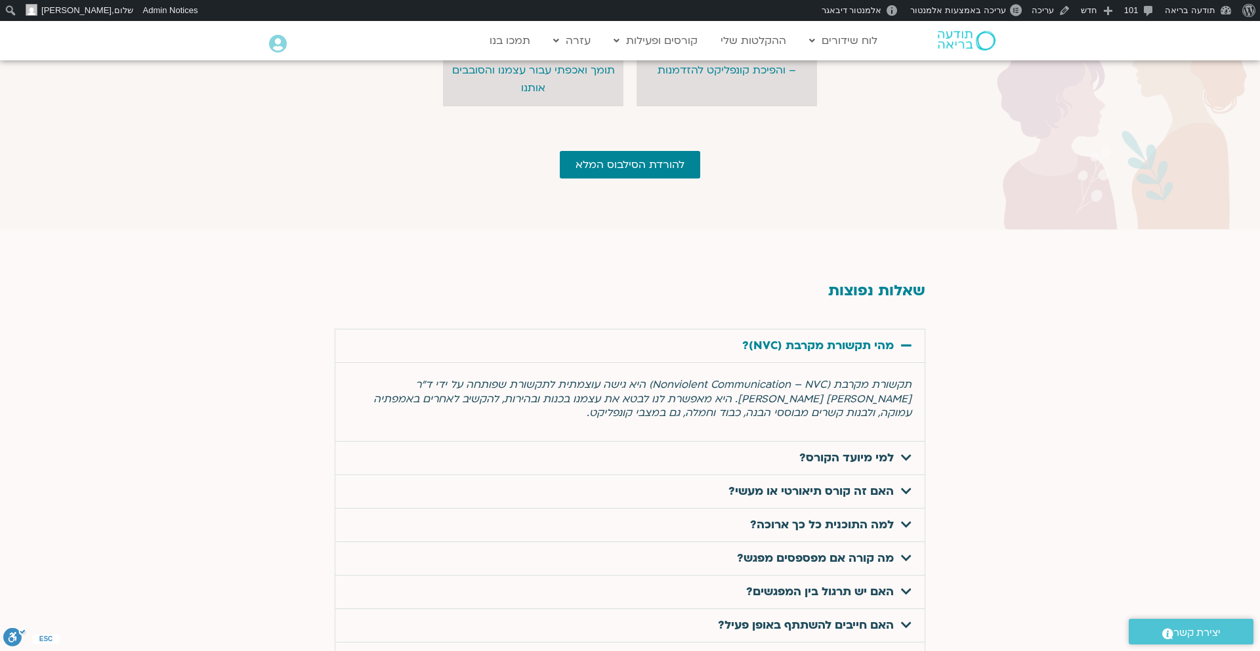
scroll to position [4012, 0]
click at [875, 283] on h2 "שאלות נפוצות" at bounding box center [630, 291] width 591 height 17
copy div "שאלות נפוצות"
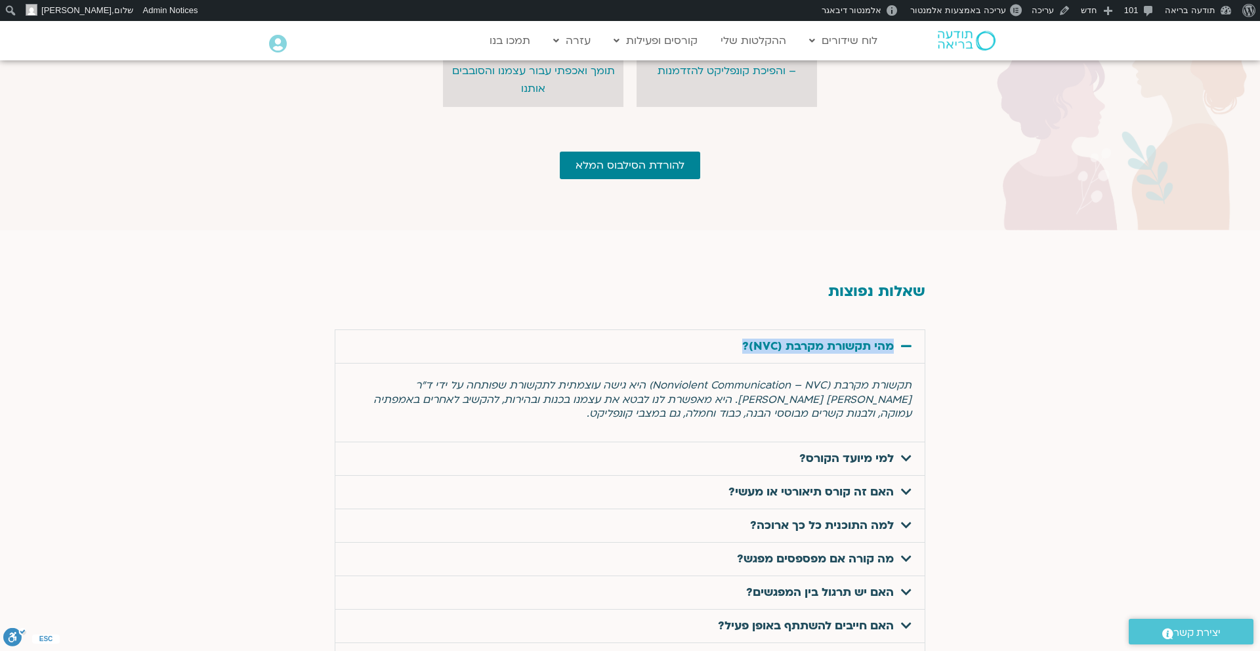
drag, startPoint x: 708, startPoint y: 331, endPoint x: 743, endPoint y: 327, distance: 34.9
click at [743, 330] on div "מהי תקשורת מקרבת (NVC)?" at bounding box center [629, 346] width 589 height 33
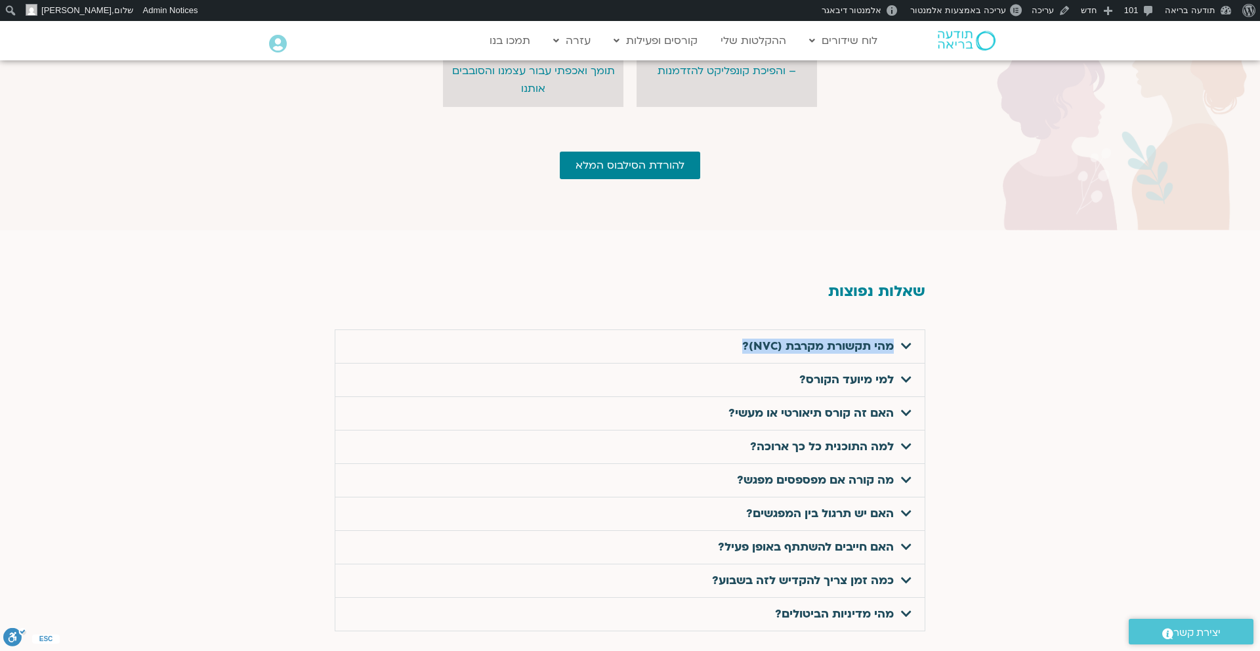
copy div "מהי תקשורת מקרבת (NVC)?"
click at [897, 340] on span at bounding box center [903, 346] width 18 height 13
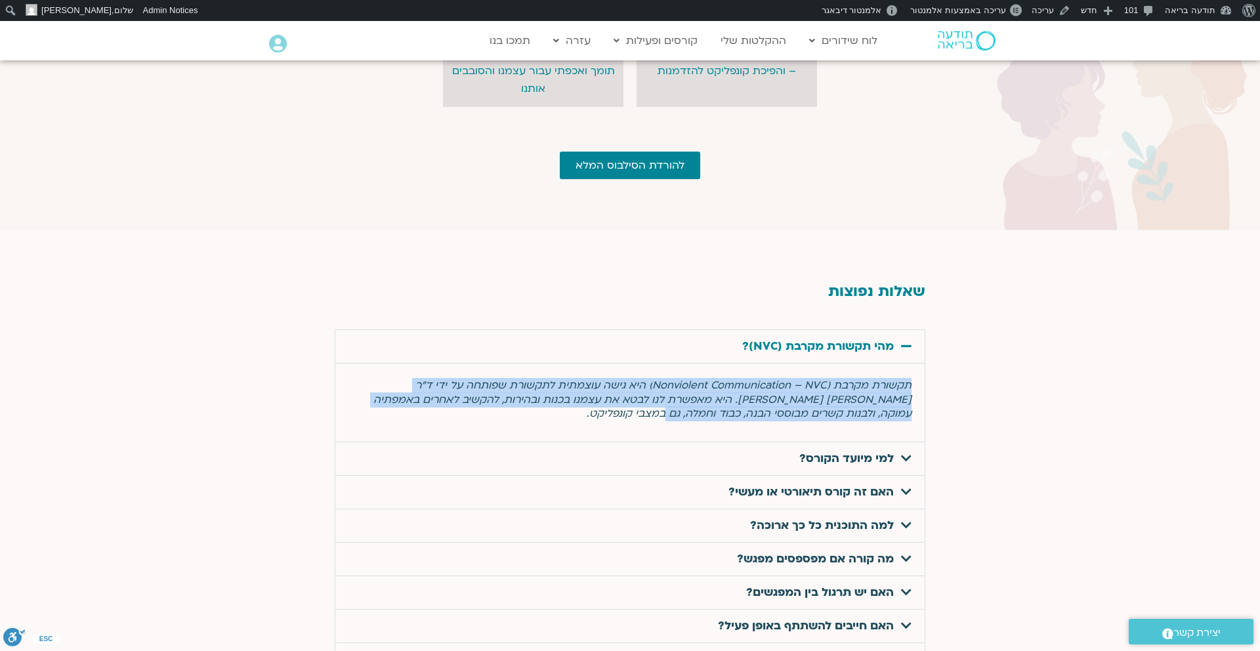
drag, startPoint x: 775, startPoint y: 401, endPoint x: 913, endPoint y: 362, distance: 143.3
click at [913, 363] on div "תקשורת מקרבת (Nonviolent Communication – NVC) היא גישה עוצמתית לתקשורת שפותחה ע…" at bounding box center [629, 402] width 589 height 79
copy span "תקשורת מקרבת (Nonviolent Communication – NVC) היא גישה עוצמתית לתקשורת שפותחה ע…"
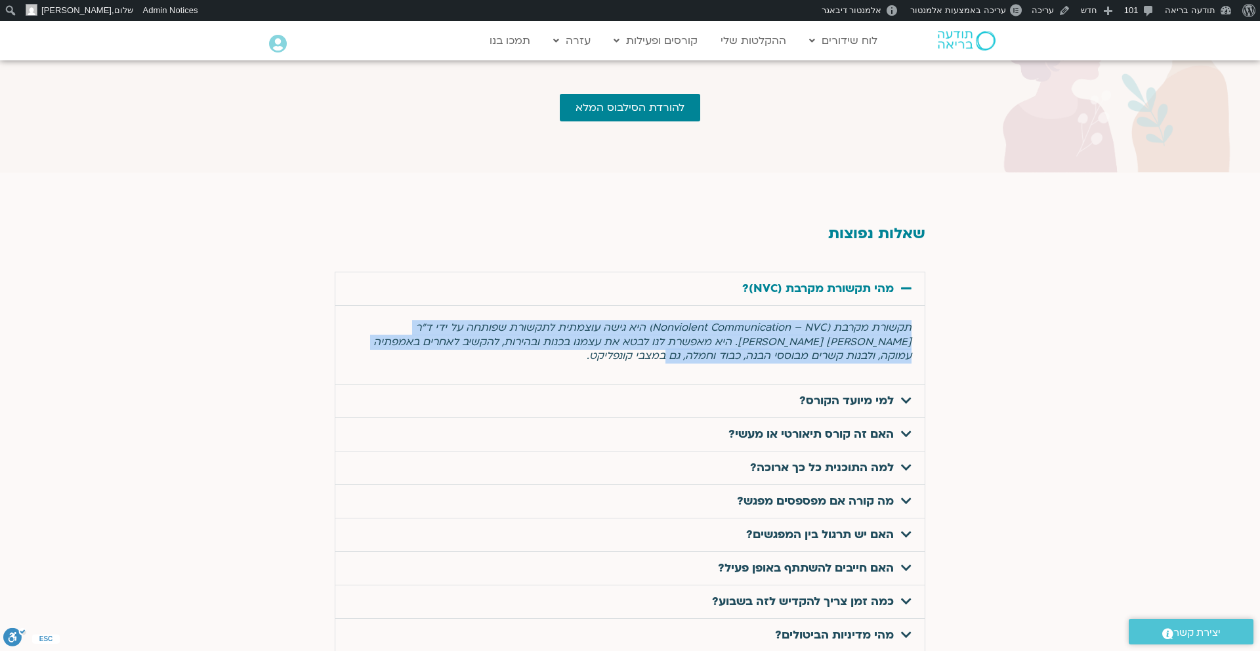
scroll to position [4079, 0]
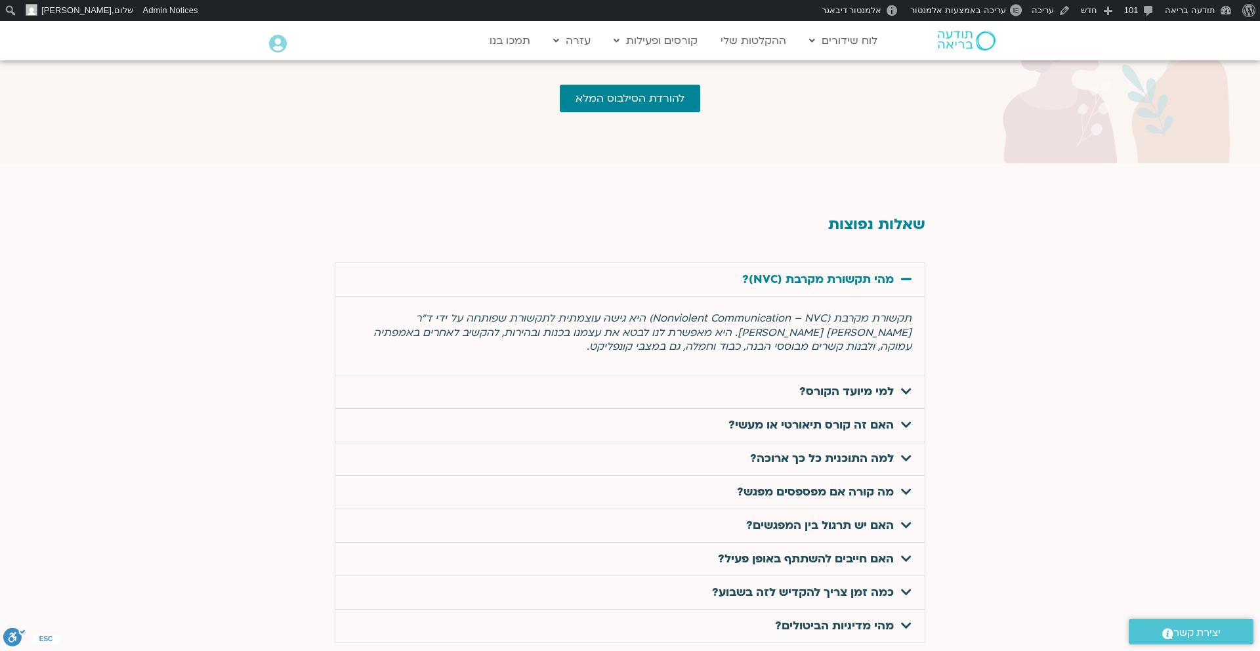
click at [908, 385] on icon at bounding box center [906, 391] width 10 height 12
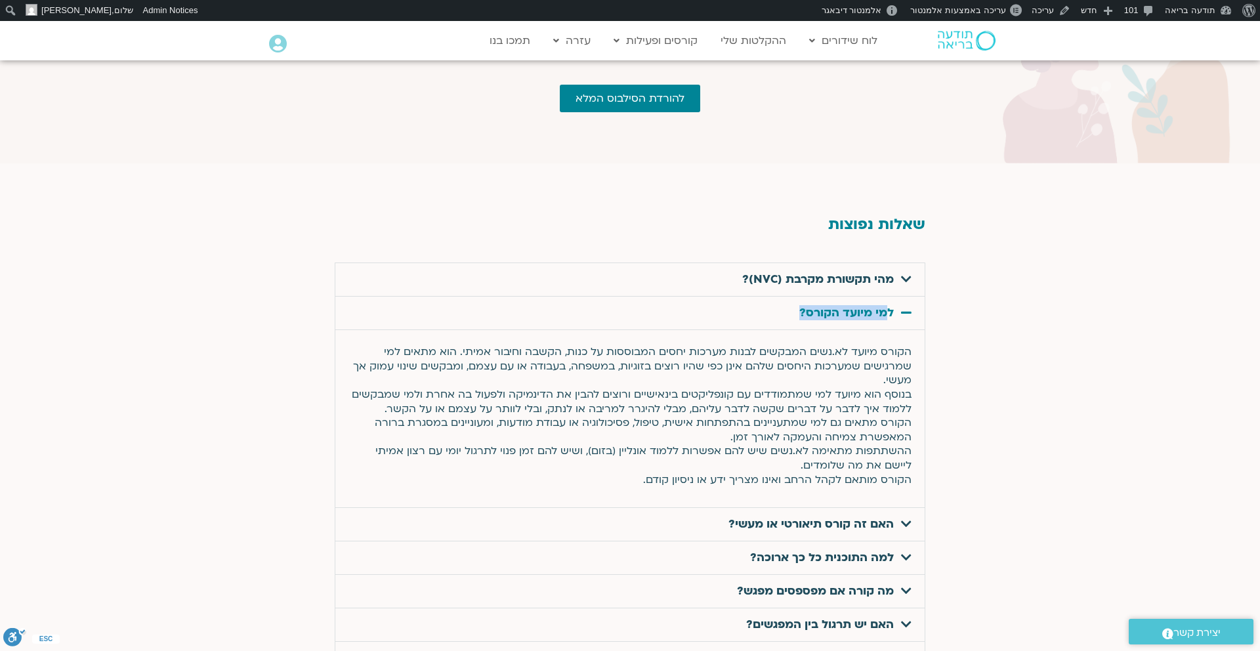
drag, startPoint x: 780, startPoint y: 299, endPoint x: 890, endPoint y: 299, distance: 109.6
click at [890, 299] on div "למי מיועד הקורס?" at bounding box center [629, 313] width 589 height 33
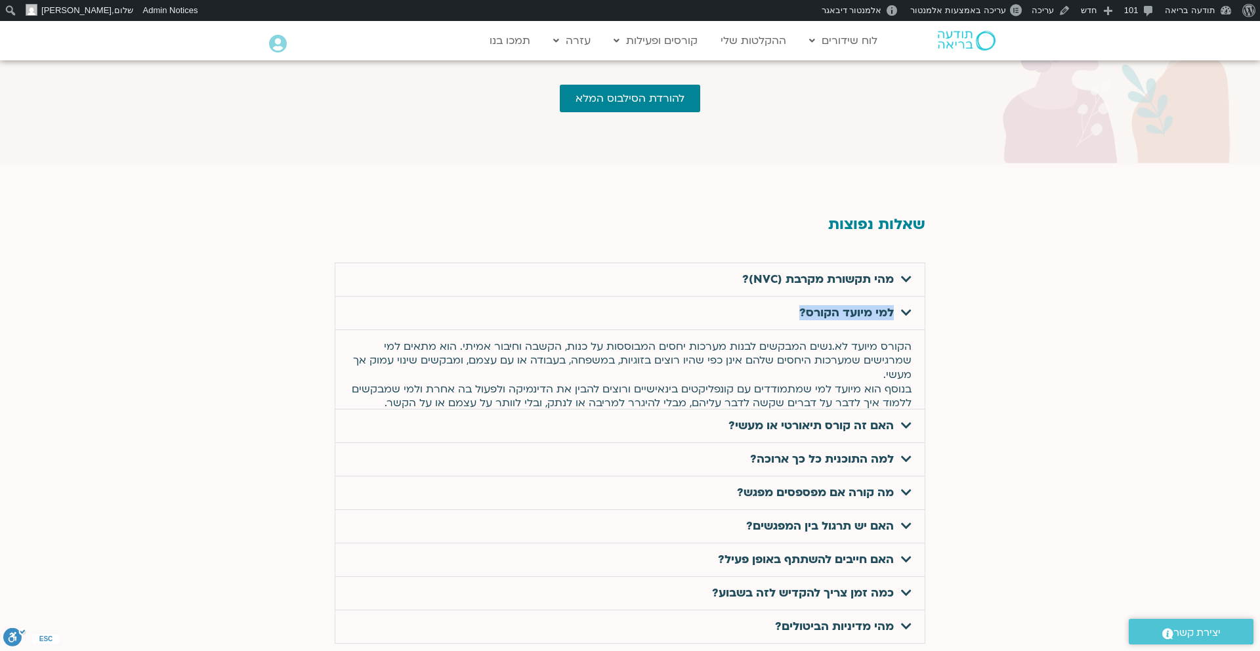
copy link "למי מיועד הקורס?"
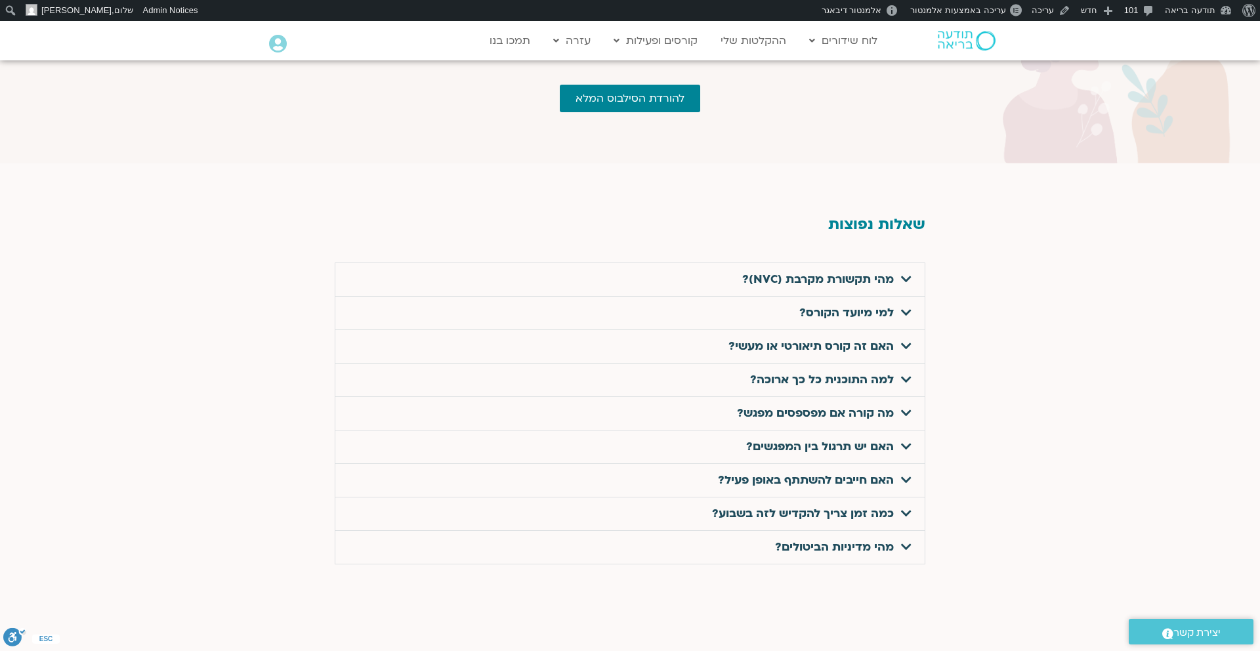
click at [819, 305] on link "למי מיועד הקורס?" at bounding box center [846, 312] width 94 height 15
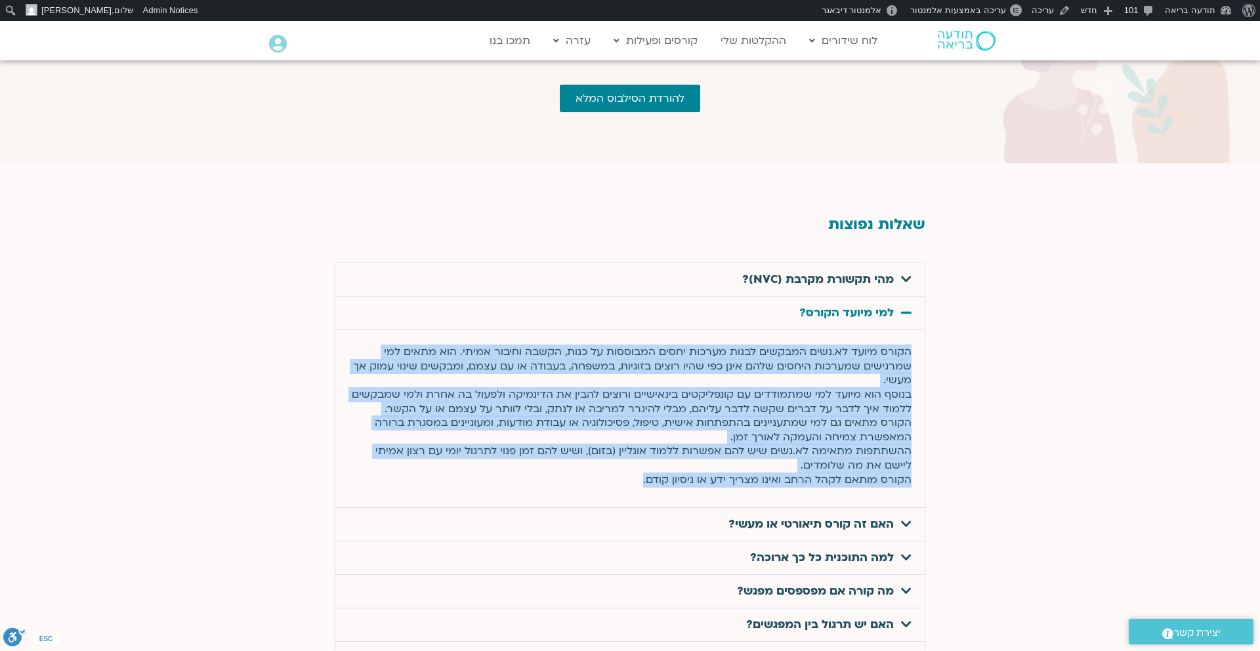
drag, startPoint x: 637, startPoint y: 466, endPoint x: 913, endPoint y: 335, distance: 306.2
click at [913, 335] on div "הקורס מיועד לא.נשים המבקשים לבנות מערכות יחסים המבוססות על כנות, הקשבה וחיבור א…" at bounding box center [629, 418] width 589 height 178
copy span "הקורס מיועד לא.נשים המבקשים לבנות מערכות יחסים המבוססות על כנות, הקשבה וחיבור א…"
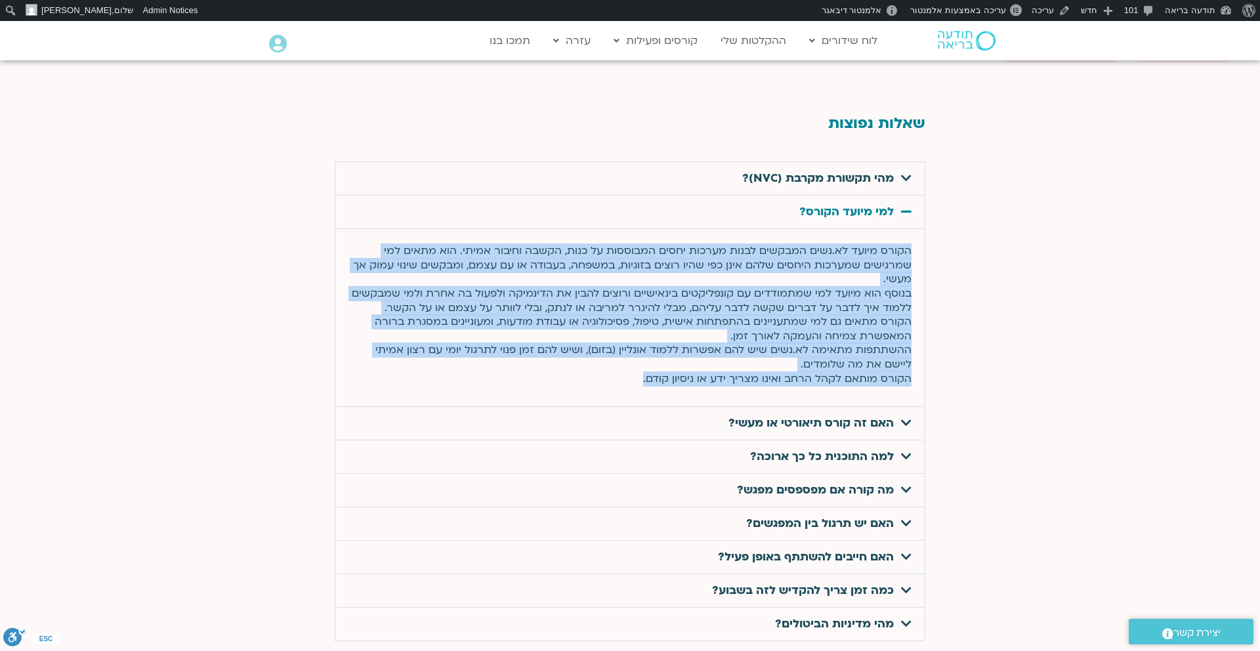
scroll to position [4238, 0]
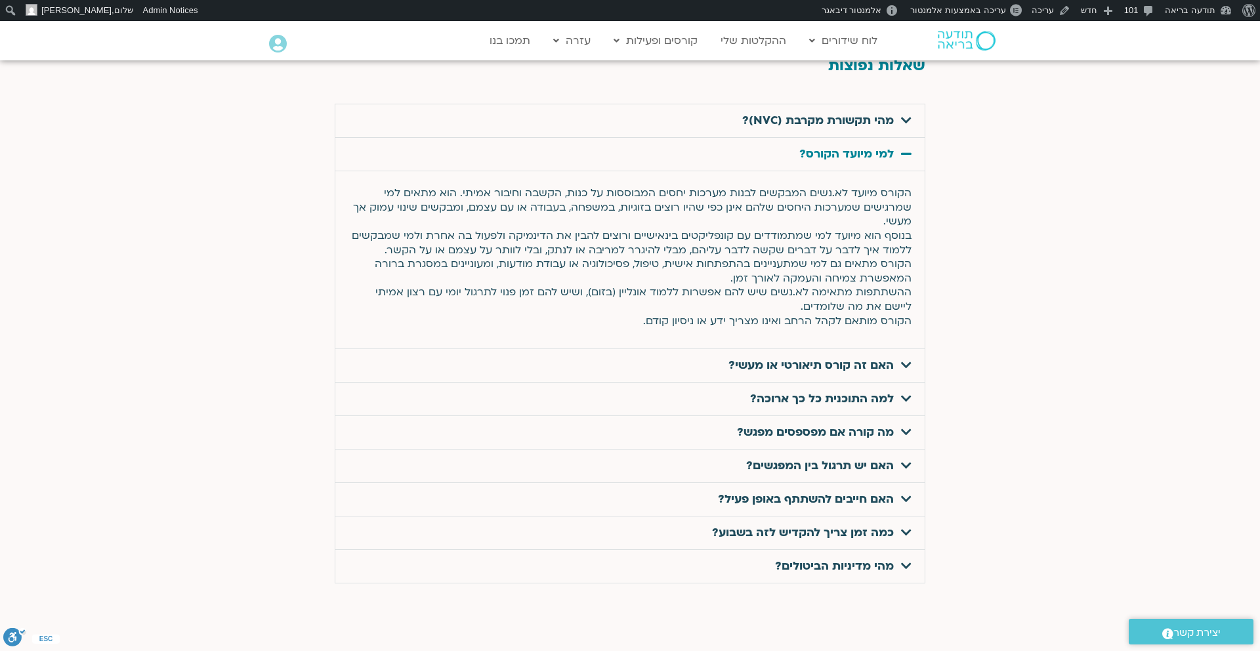
click at [902, 359] on icon at bounding box center [906, 365] width 10 height 12
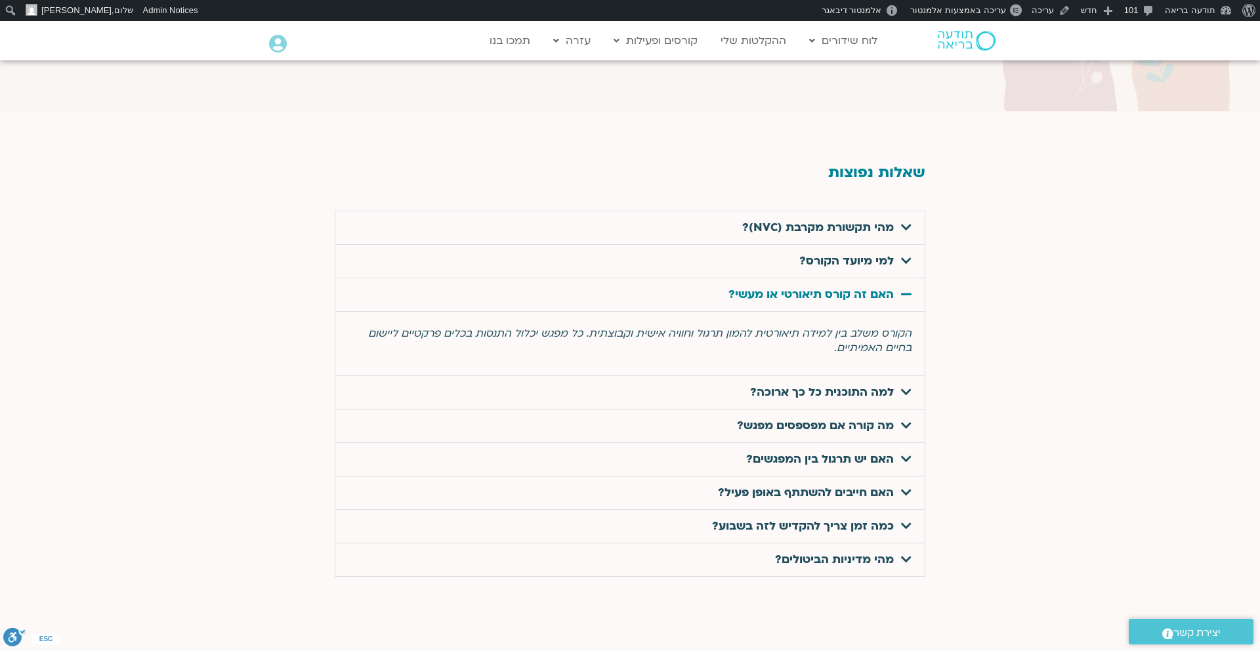
scroll to position [4128, 0]
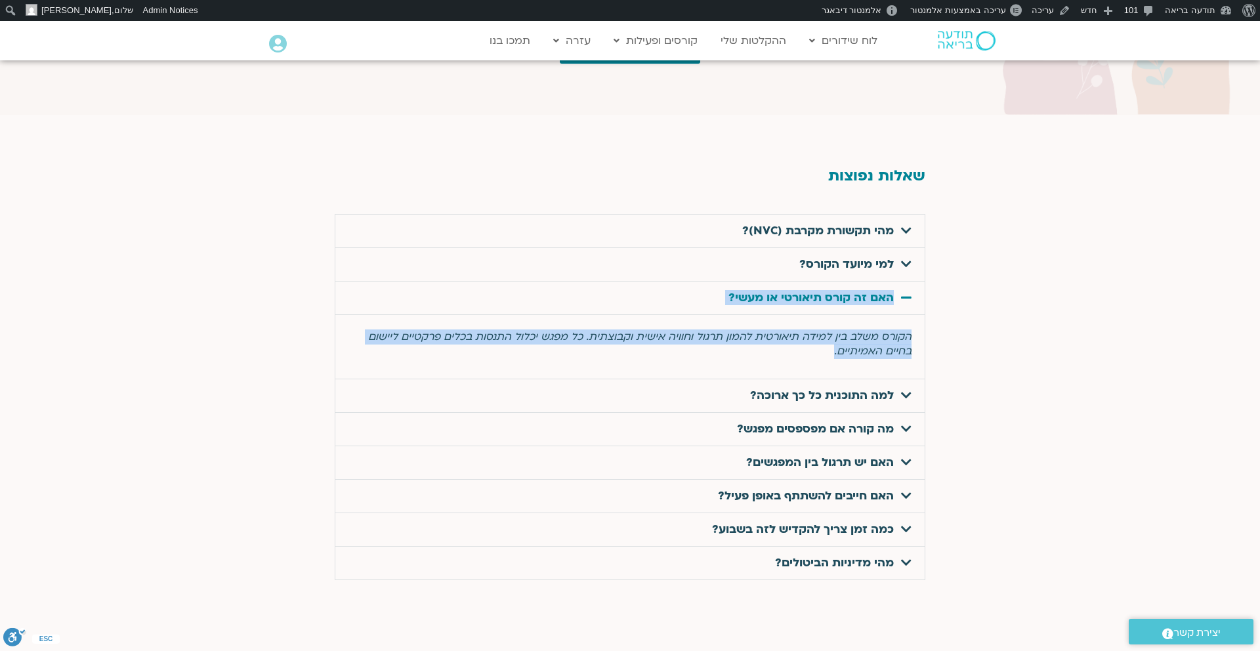
drag, startPoint x: 797, startPoint y: 334, endPoint x: 914, endPoint y: 278, distance: 129.7
click at [914, 282] on div "האם זה קורס תיאורטי או מעשי? הקורס משלב בין למידה תיאורטית להמון תרגול וחוויה א…" at bounding box center [630, 331] width 591 height 98
copy div "האם זה קורס תיאורטי או מעשי? הקורס משלב בין למידה תיאורטית להמון תרגול וחוויה א…"
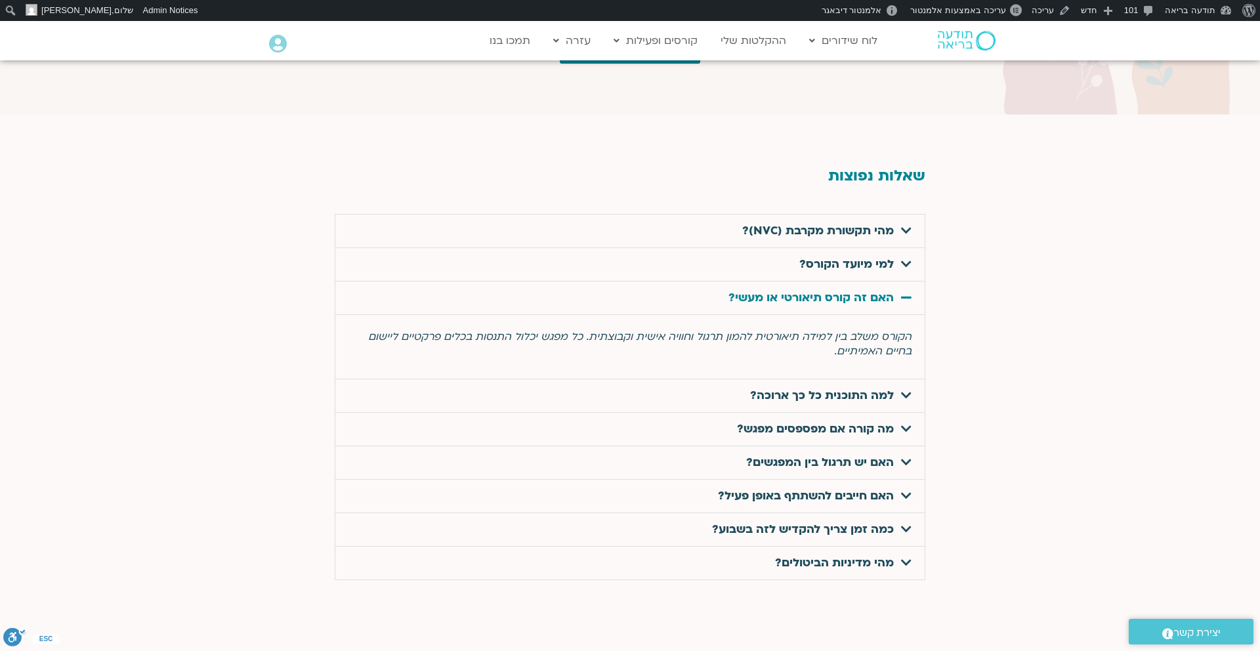
click at [871, 388] on link "למה התוכנית כל כך ארוכה?" at bounding box center [822, 395] width 144 height 15
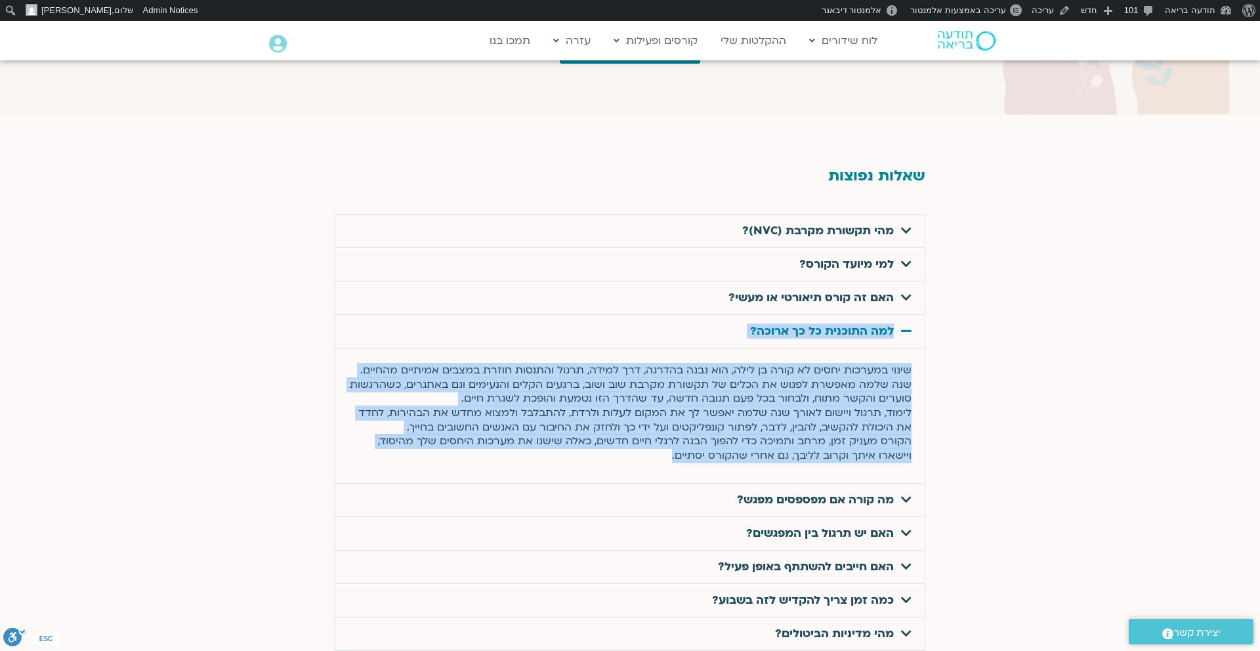
drag, startPoint x: 700, startPoint y: 443, endPoint x: 910, endPoint y: 312, distance: 247.3
click at [910, 315] on div "למה התוכנית כל כך ארוכה? שינוי במערכות יחסים לא קורה בן לילה, הוא נבנה בהדרגה, …" at bounding box center [630, 399] width 591 height 169
copy div "למה התוכנית כל כך ארוכה? שינוי במערכות יחסים לא קורה בן לילה, הוא נבנה בהדרגה, …"
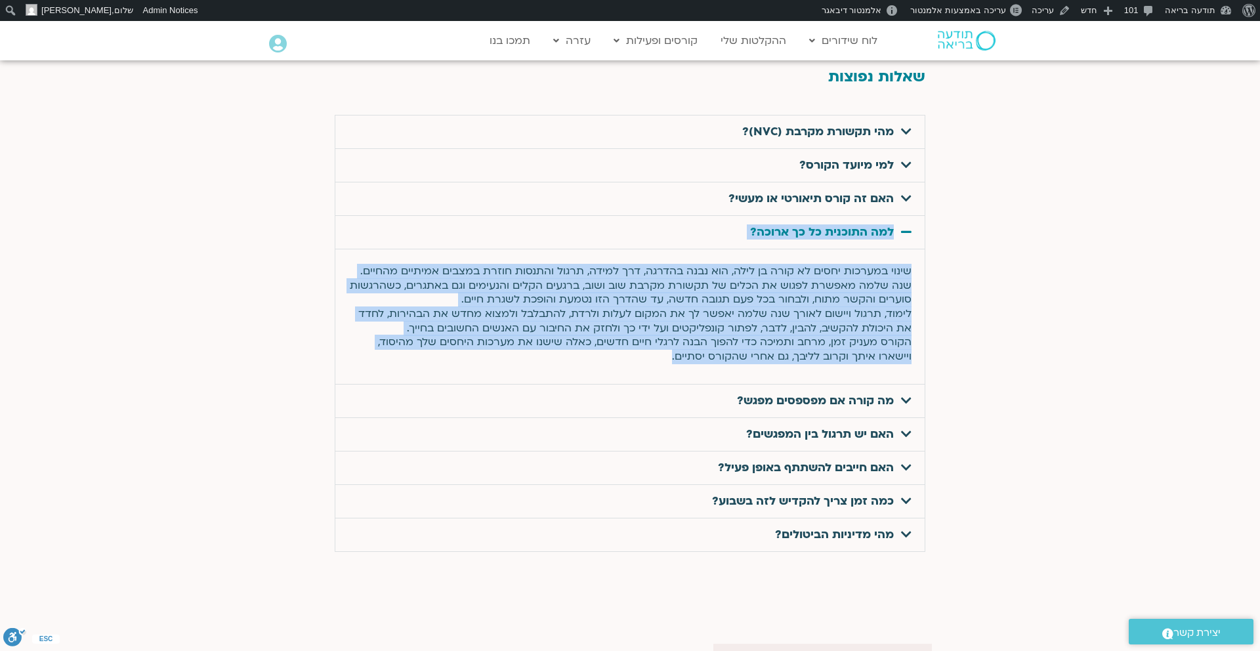
scroll to position [4255, 0]
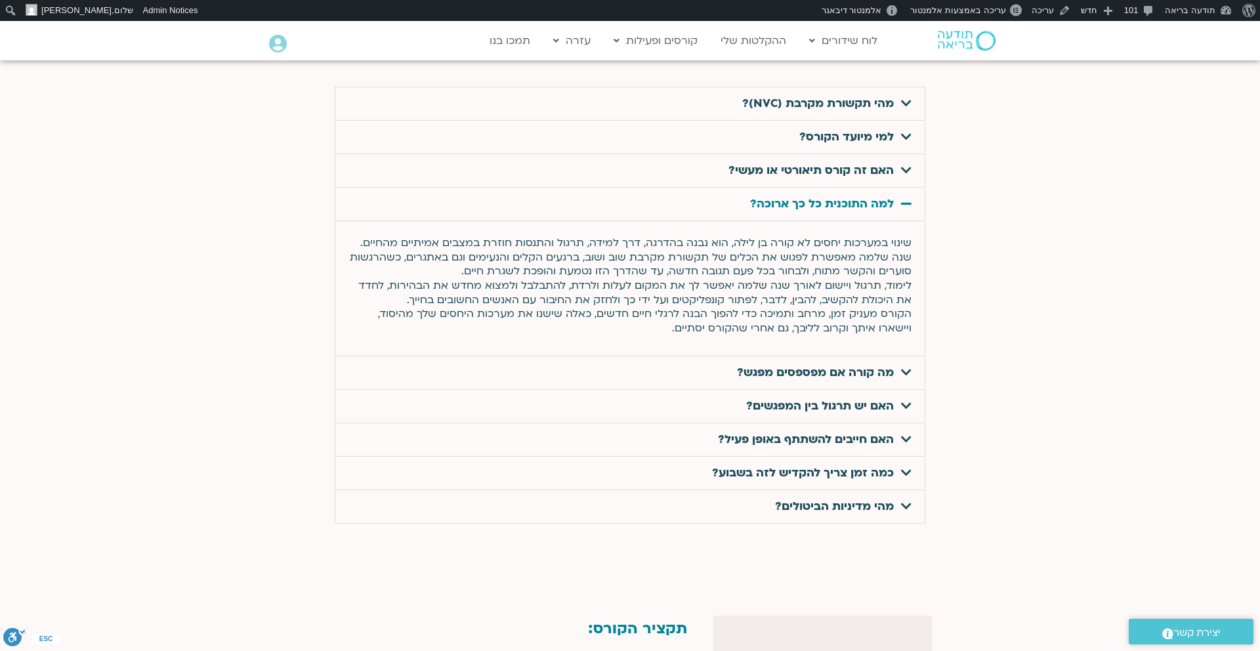
click at [897, 366] on span at bounding box center [903, 372] width 18 height 13
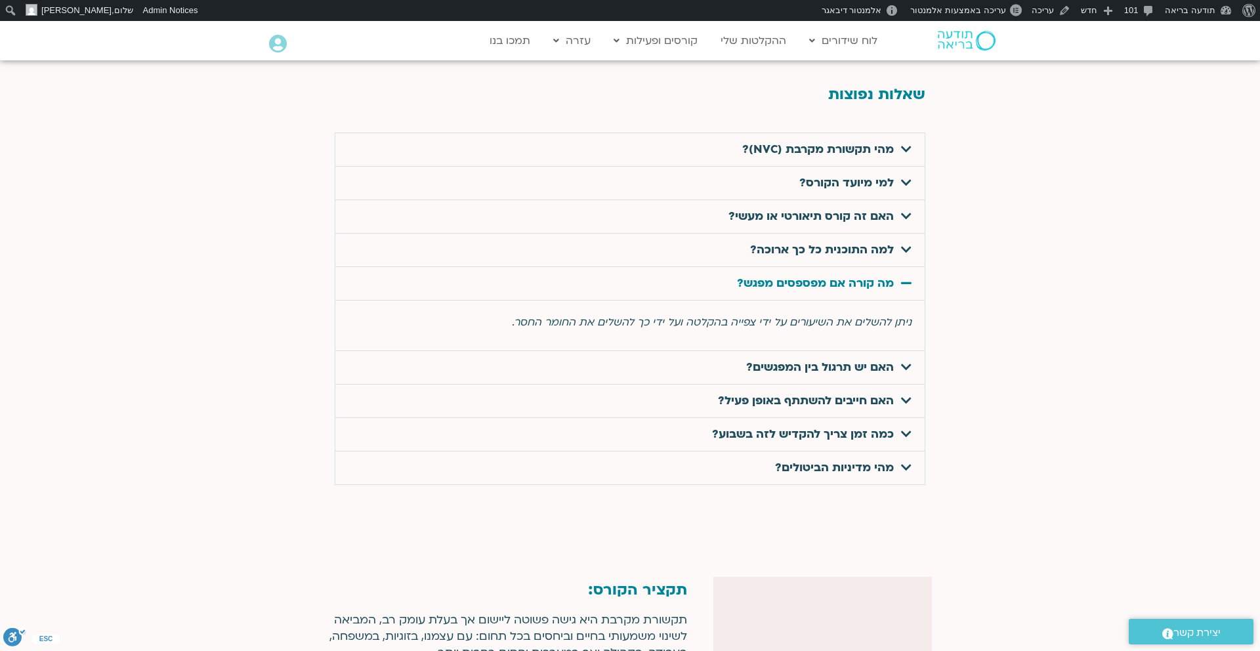
scroll to position [4202, 0]
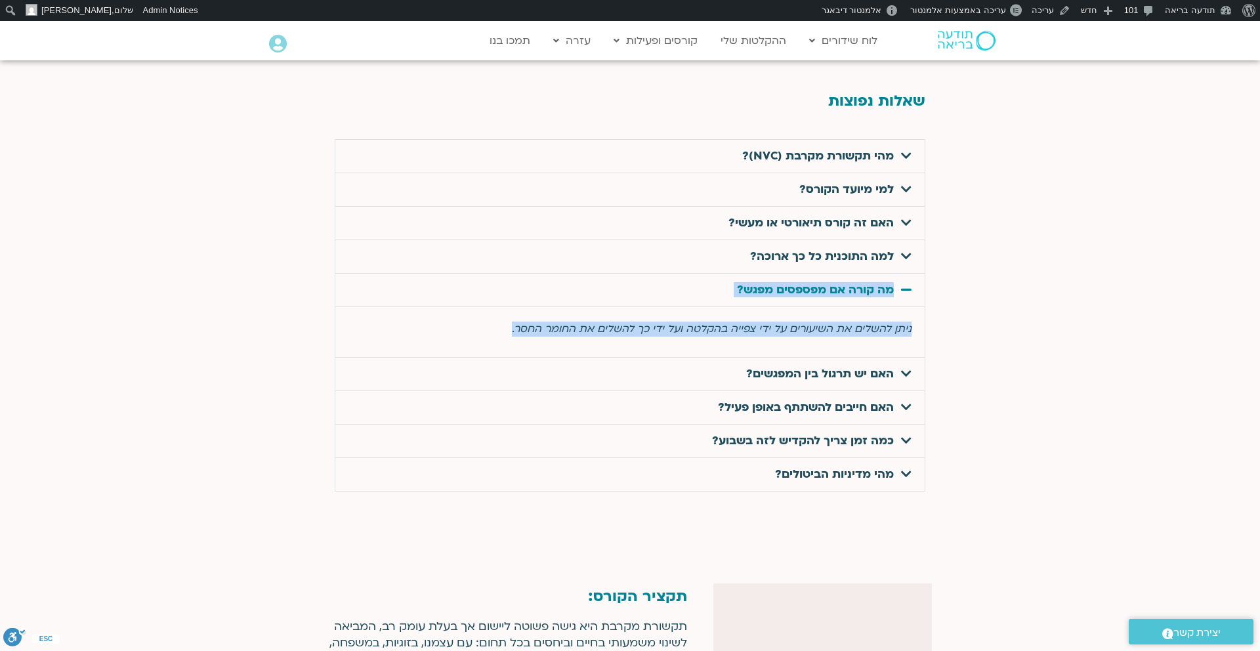
drag, startPoint x: 491, startPoint y: 310, endPoint x: 898, endPoint y: 270, distance: 408.8
click at [898, 274] on div "מה קורה אם מפספסים מפגש? ניתן להשלים את השיעורים על ידי צפייה בהקלטה ועל ידי כך…" at bounding box center [630, 316] width 591 height 84
copy div "מה קורה אם מפספסים מפגש? ניתן להשלים את השיעורים על ידי צפייה בהקלטה ועל ידי כך…"
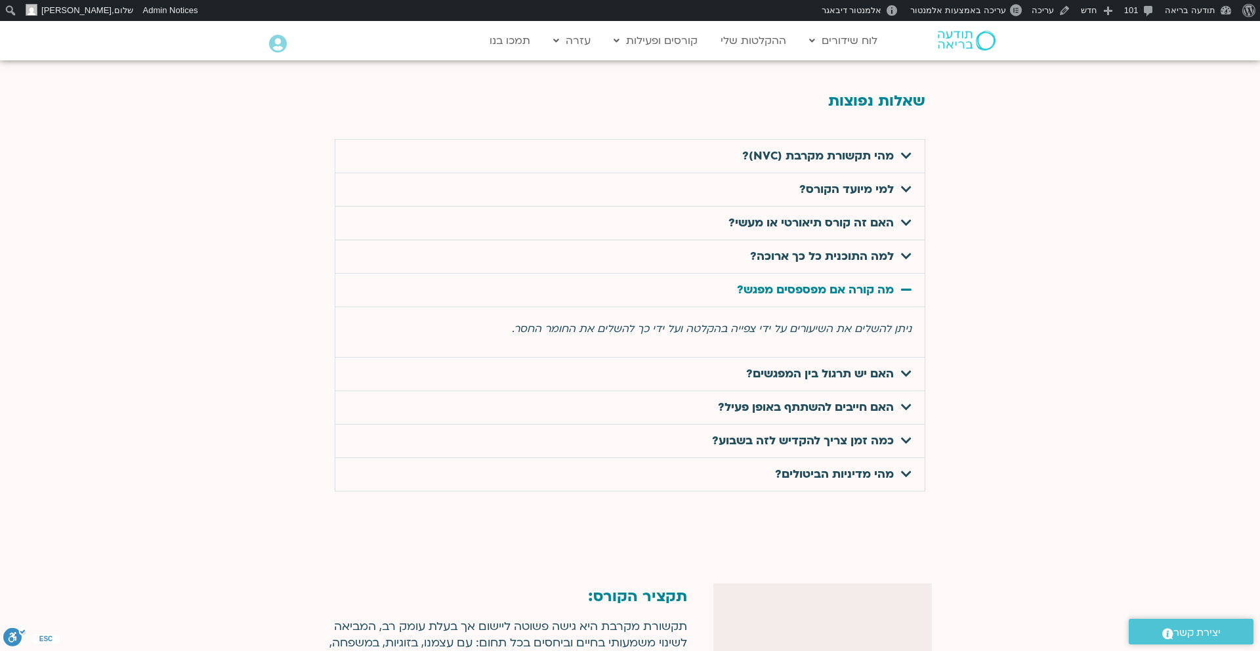
click at [854, 366] on link "האם יש תרגול בין המפגשים?" at bounding box center [820, 373] width 148 height 15
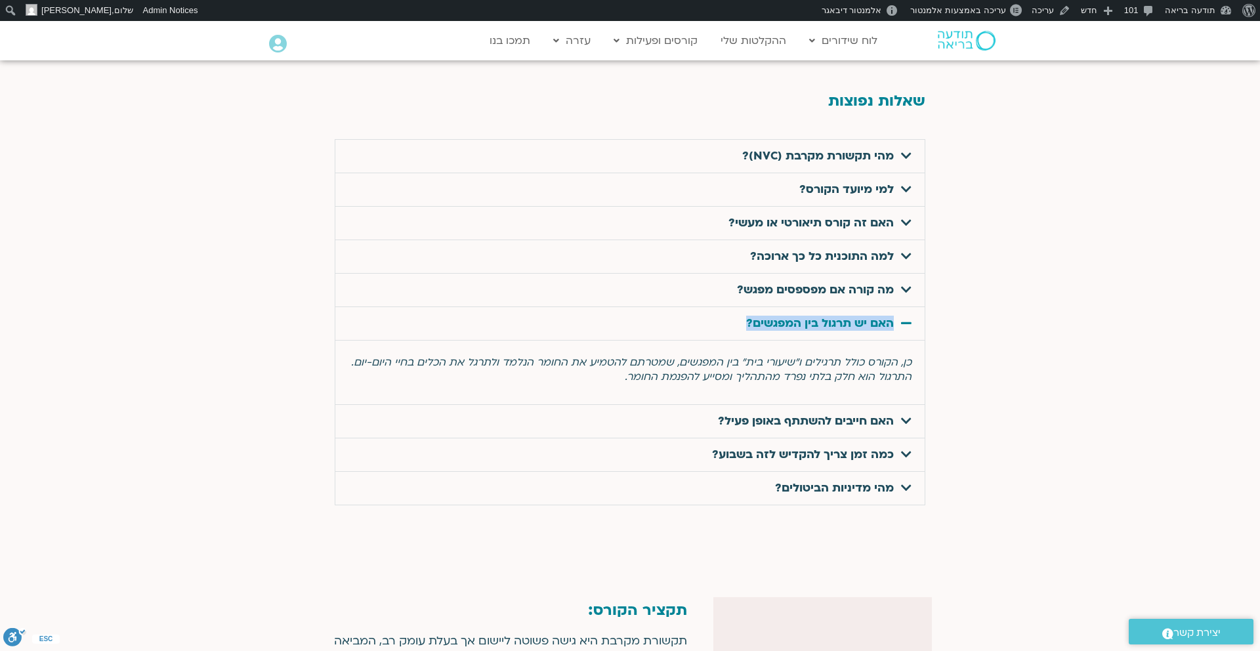
drag, startPoint x: 727, startPoint y: 306, endPoint x: 912, endPoint y: 308, distance: 185.1
click at [912, 308] on div "האם יש תרגול בין המפגשים?" at bounding box center [629, 323] width 589 height 33
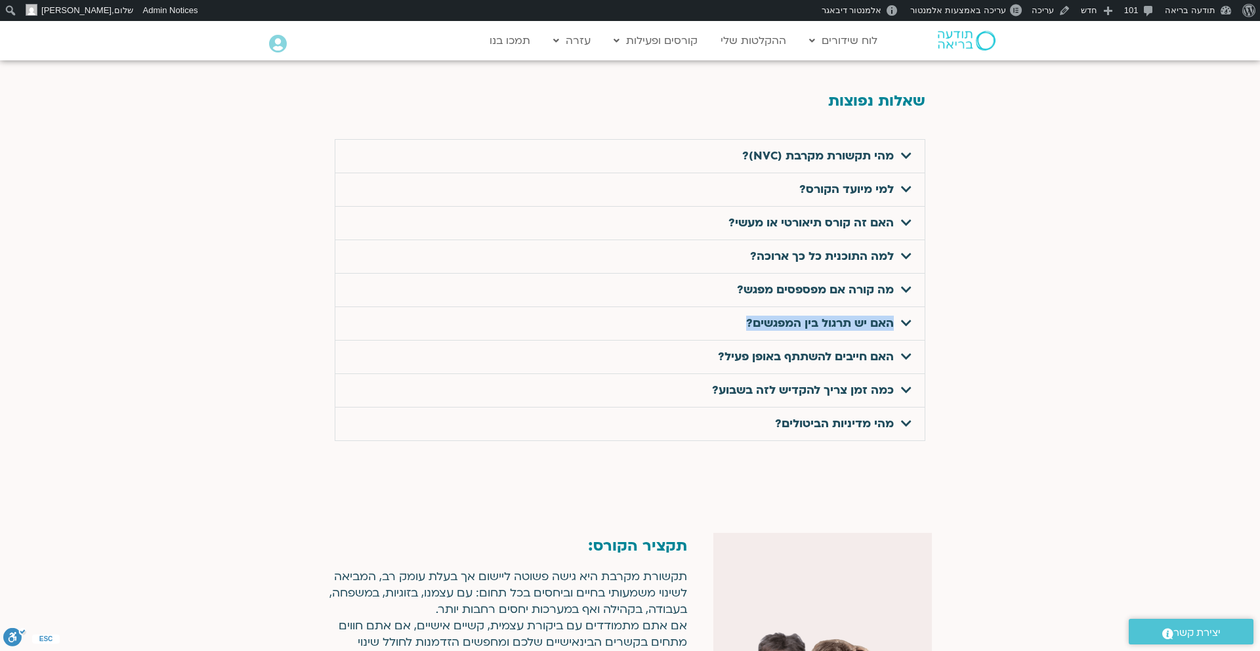
click at [912, 310] on div "האם יש תרגול בין המפגשים?" at bounding box center [629, 323] width 589 height 33
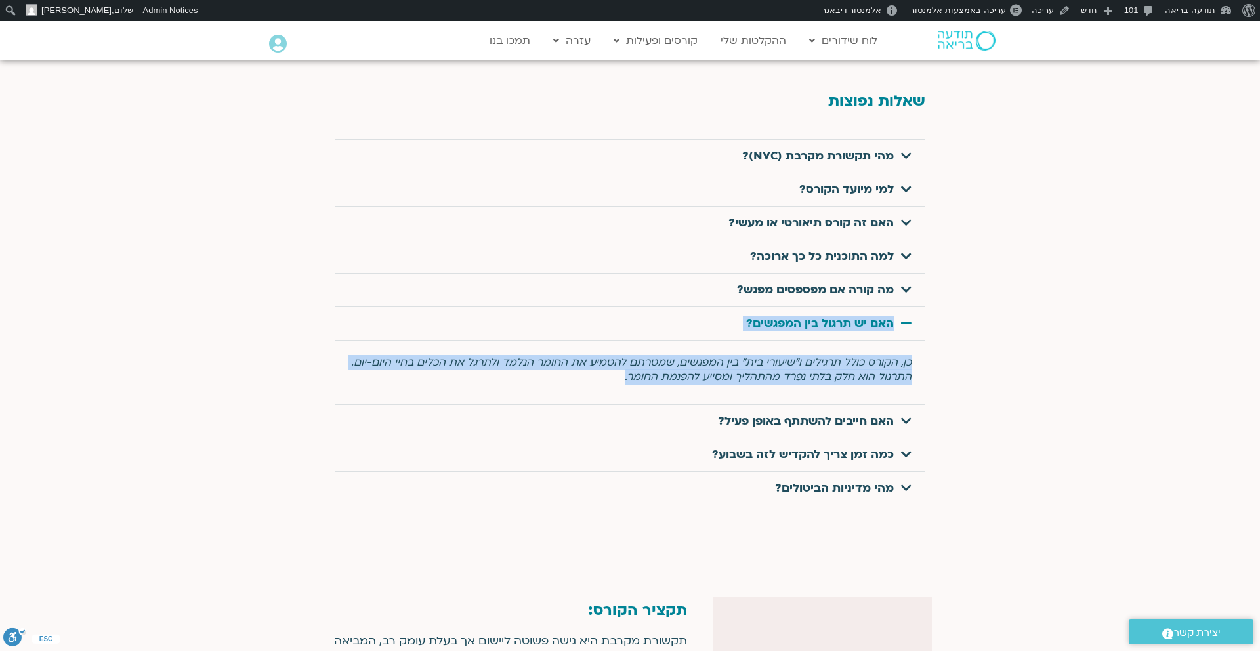
drag, startPoint x: 606, startPoint y: 360, endPoint x: 896, endPoint y: 308, distance: 294.8
click at [898, 308] on div "האם יש תרגול בין המפגשים? כן, הקורס כולל תרגילים ו"שיעורי בית" בין המפגשים, שמט…" at bounding box center [630, 356] width 591 height 98
copy div "האם יש תרגול בין המפגשים? כן, הקורס כולל תרגילים ו"שיעורי בית" בין המפגשים, שמט…"
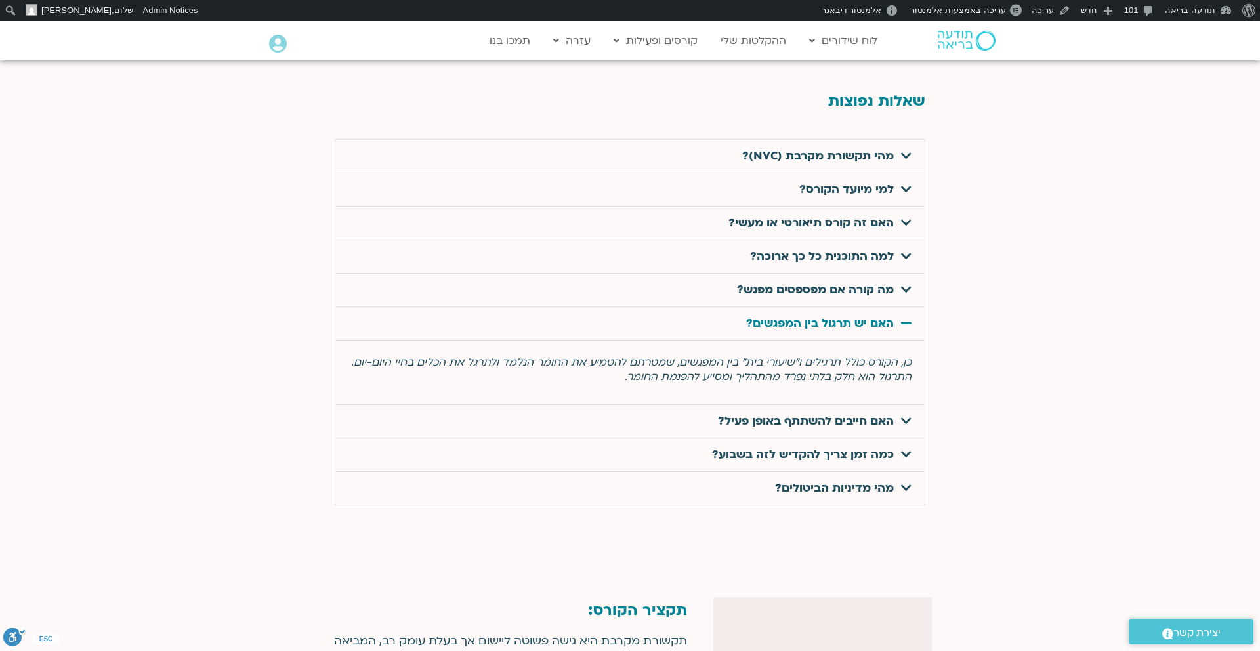
click at [795, 413] on link "האם חייבים להשתתף באופן פעיל?" at bounding box center [806, 420] width 176 height 15
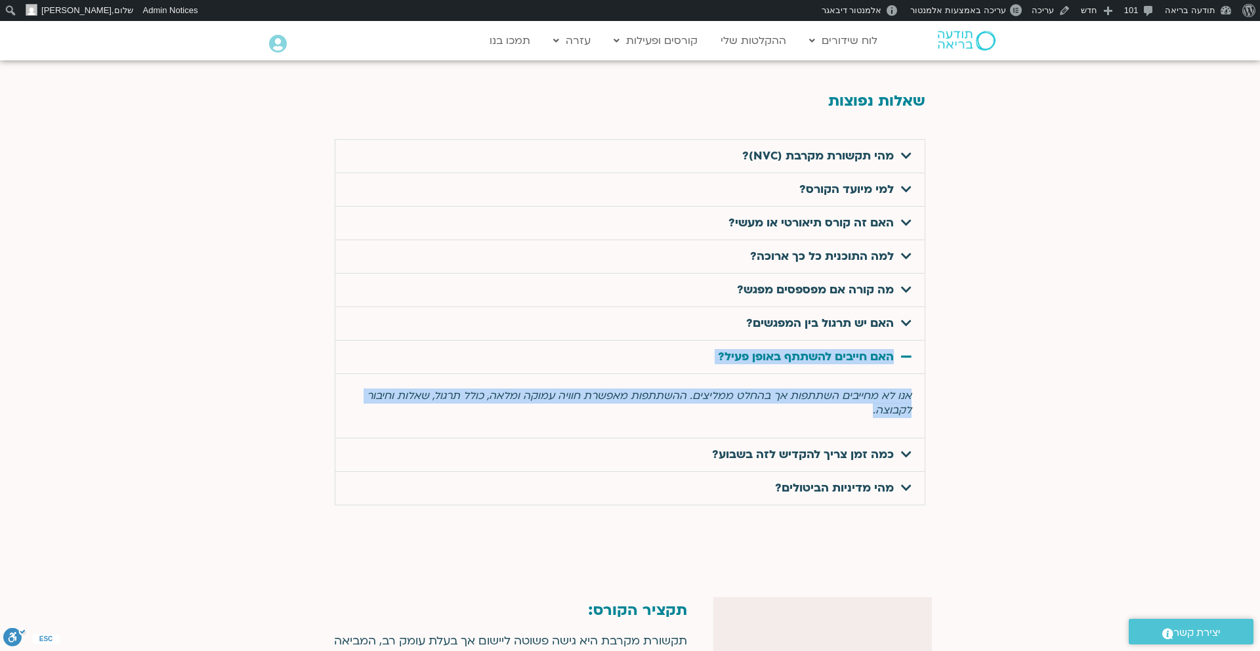
drag, startPoint x: 837, startPoint y: 396, endPoint x: 922, endPoint y: 343, distance: 100.0
click at [922, 343] on div "האם חייבים להשתתף באופן פעיל? אנו לא מחייבים השתתפות אך בהחלט ממליצים. ההשתתפות…" at bounding box center [630, 390] width 591 height 98
copy div "האם חייבים להשתתף באופן פעיל? אנו לא מחייבים השתתפות אך בהחלט ממליצים. ההשתתפות…"
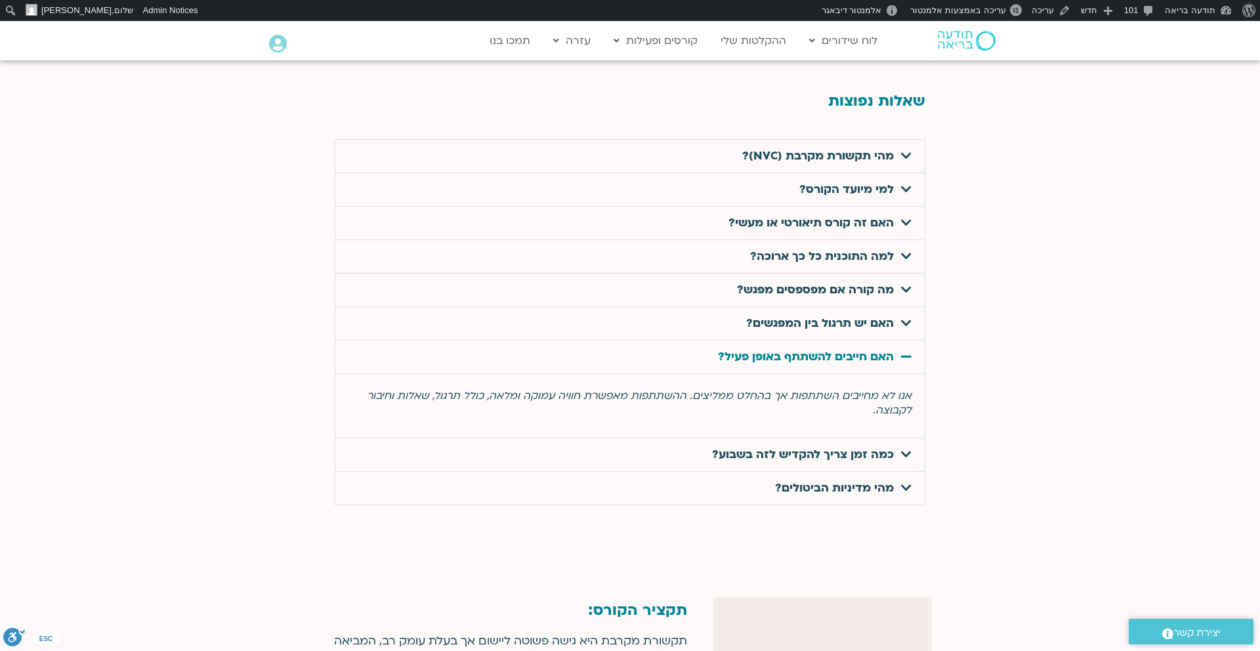
click at [854, 447] on link "כמה זמן צריך להקדיש לזה בשבוע?" at bounding box center [803, 454] width 182 height 15
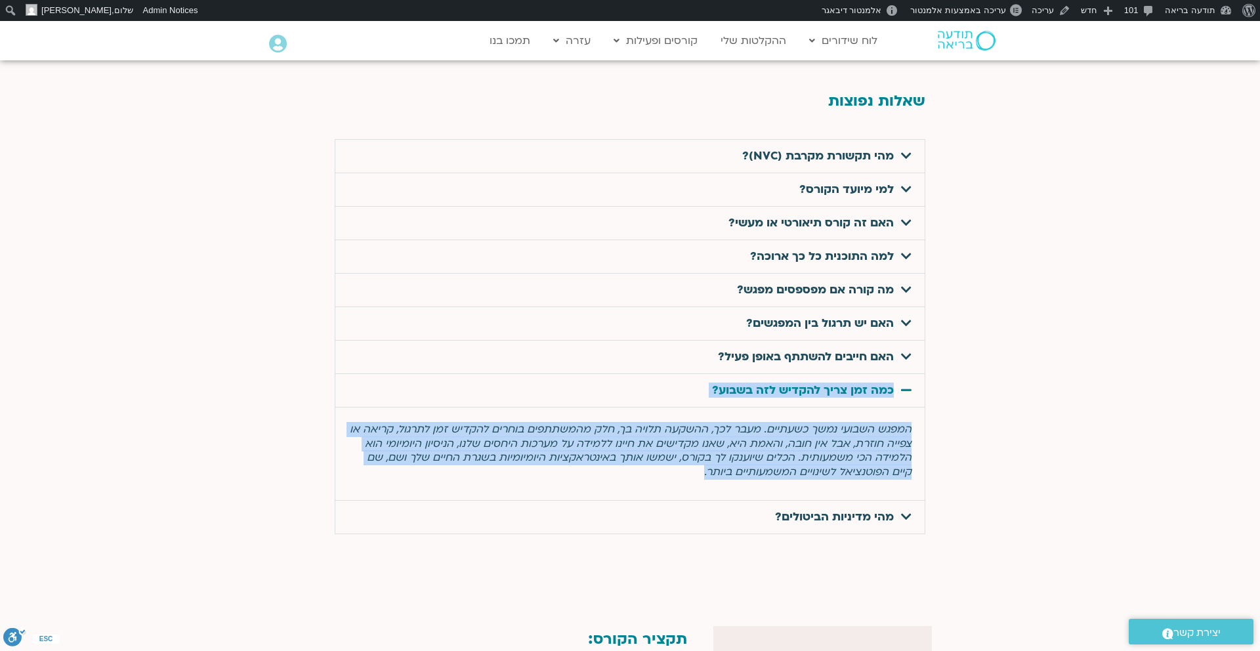
drag, startPoint x: 703, startPoint y: 459, endPoint x: 919, endPoint y: 356, distance: 238.3
click at [919, 374] on div "כמה זמן צריך להקדיש לזה בשבוע? המפגש השבועי נמשך כשעתיים. מעבר לכך, ההשקעה תלוי…" at bounding box center [630, 437] width 591 height 126
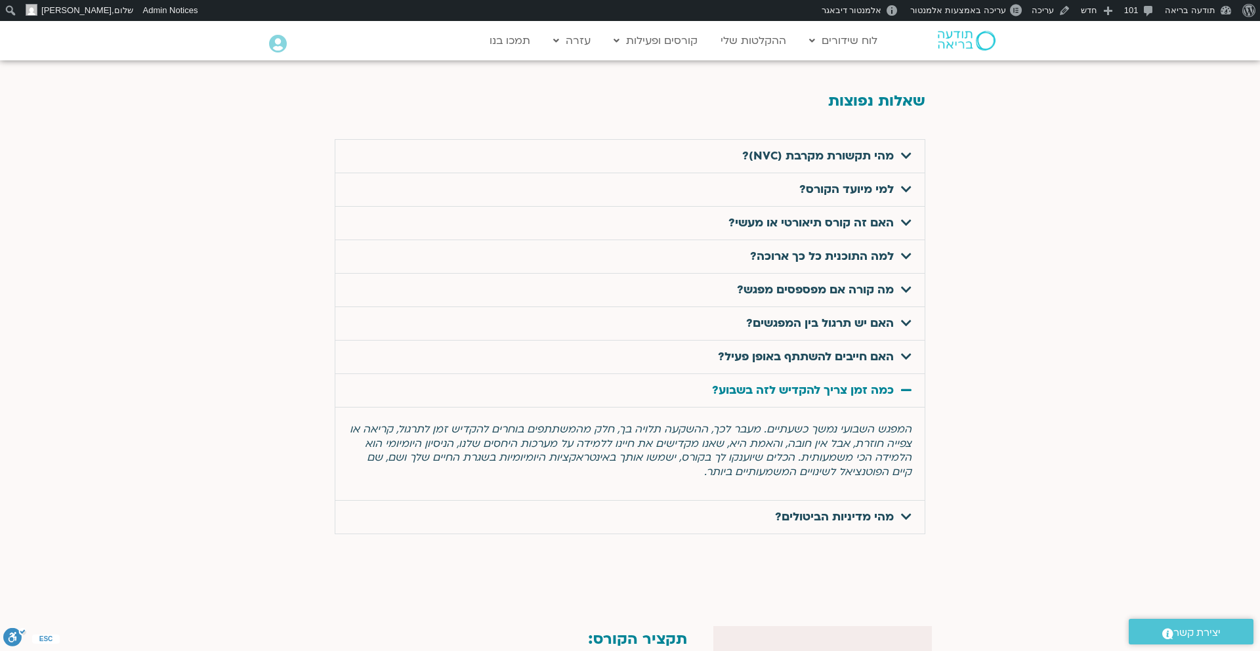
click at [875, 509] on link "מהי מדיניות הביטולים?" at bounding box center [834, 516] width 119 height 15
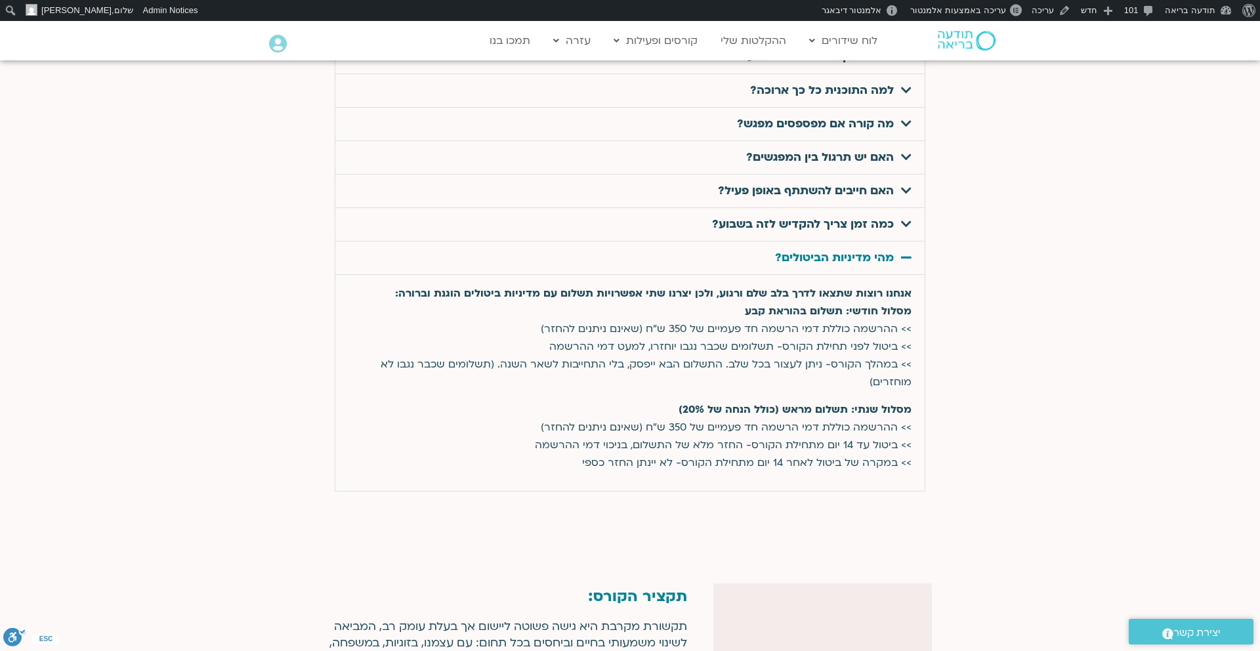
scroll to position [4377, 0]
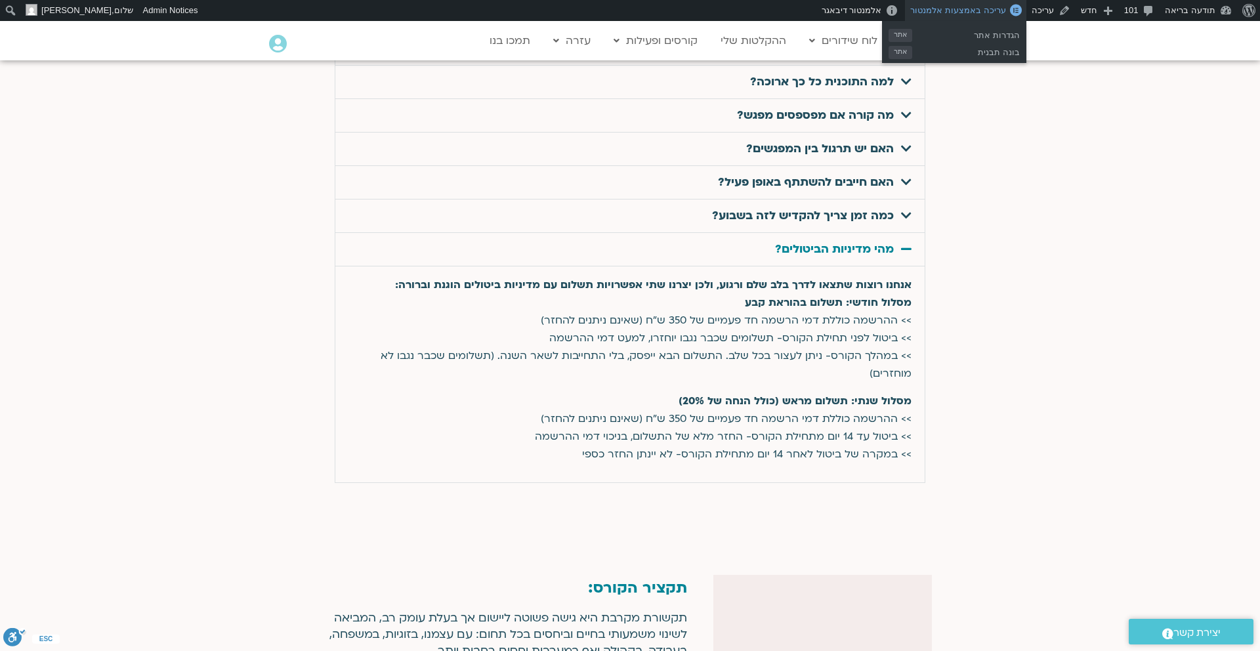
click at [991, 8] on span "עריכה באמצעות אלמנטור" at bounding box center [957, 10] width 95 height 10
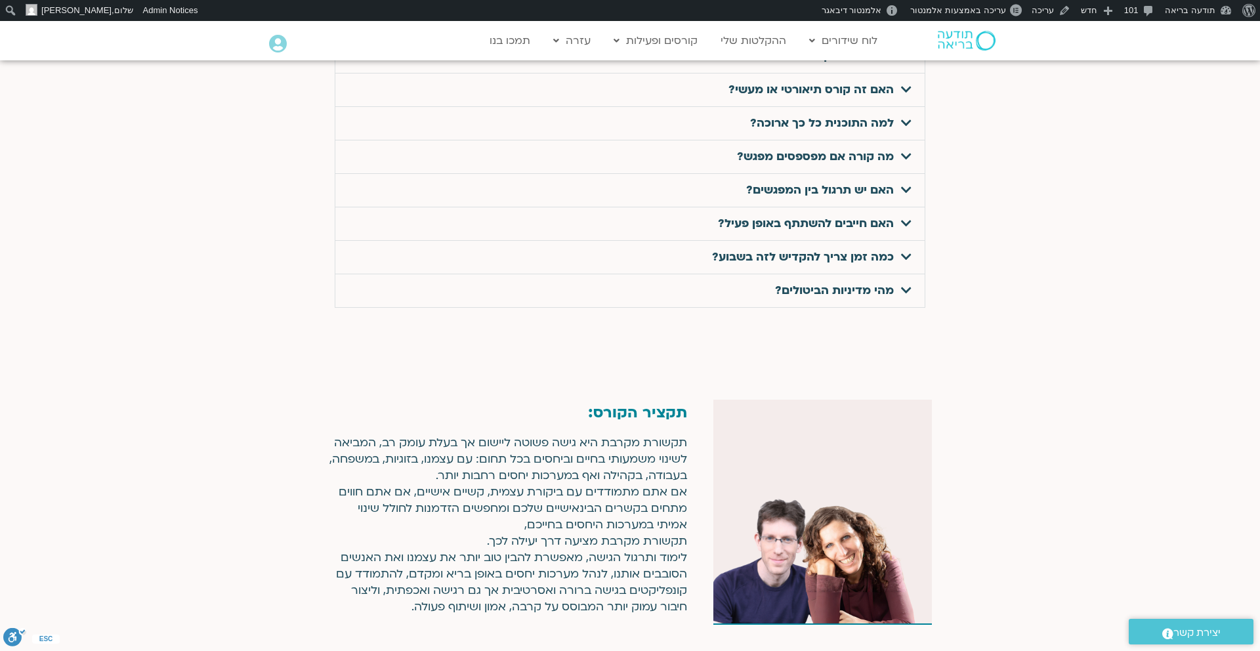
scroll to position [4416, 0]
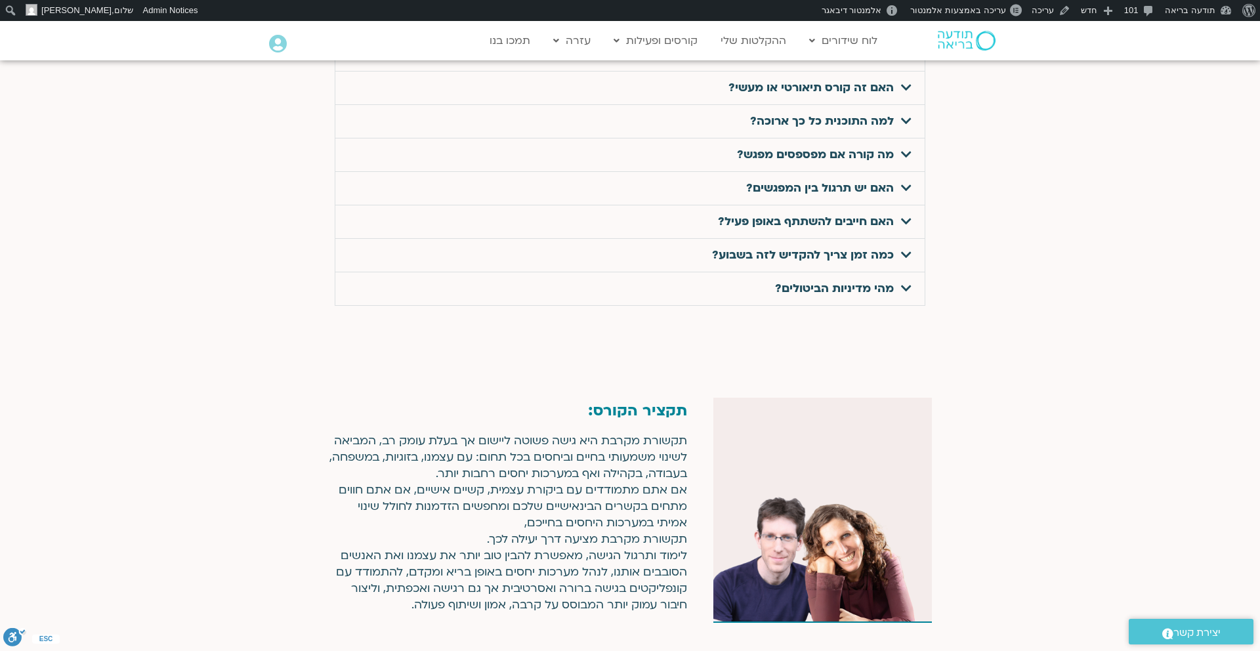
click at [826, 281] on link "מהי מדיניות הביטולים?" at bounding box center [834, 288] width 119 height 15
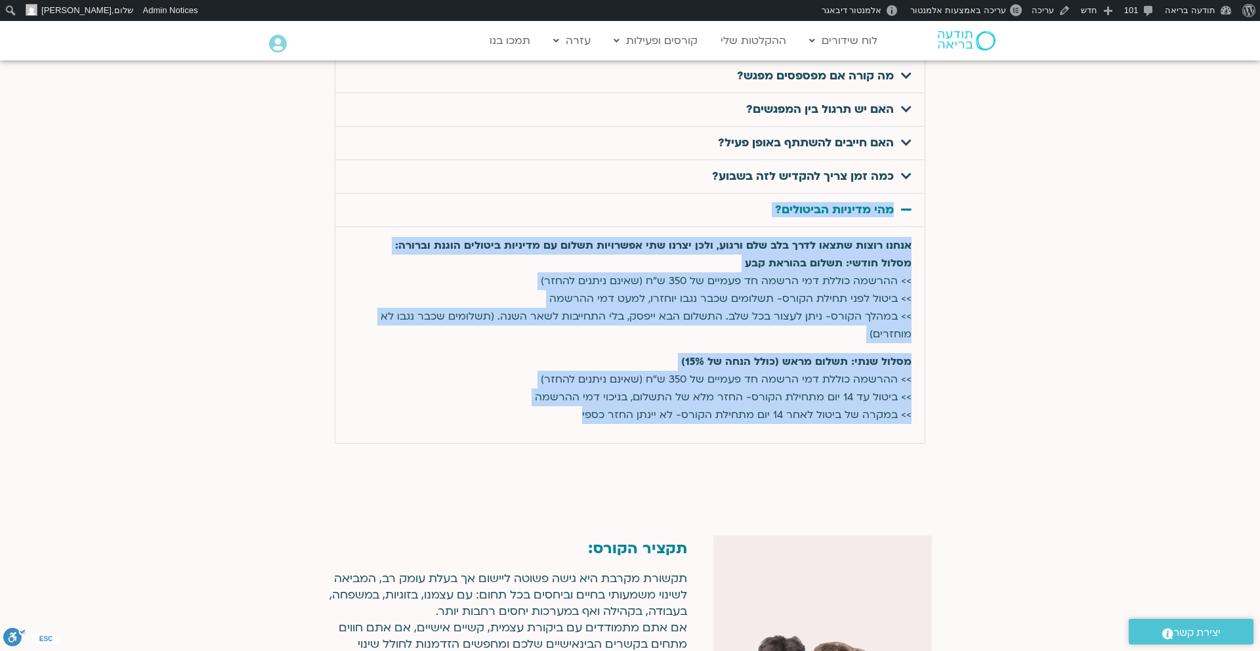
drag, startPoint x: 579, startPoint y: 403, endPoint x: 904, endPoint y: 190, distance: 388.2
click at [904, 194] on div "מהי מדיניות הביטולים? אנחנו רוצות שתצאו לדרך בלב שלם ורגוע, ולכן יצרנו שתי אפשר…" at bounding box center [630, 319] width 591 height 250
copy div "מהי מדיניות הביטולים? אנחנו רוצות שתצאו לדרך בלב שלם ורגוע, ולכן יצרנו שתי אפשר…"
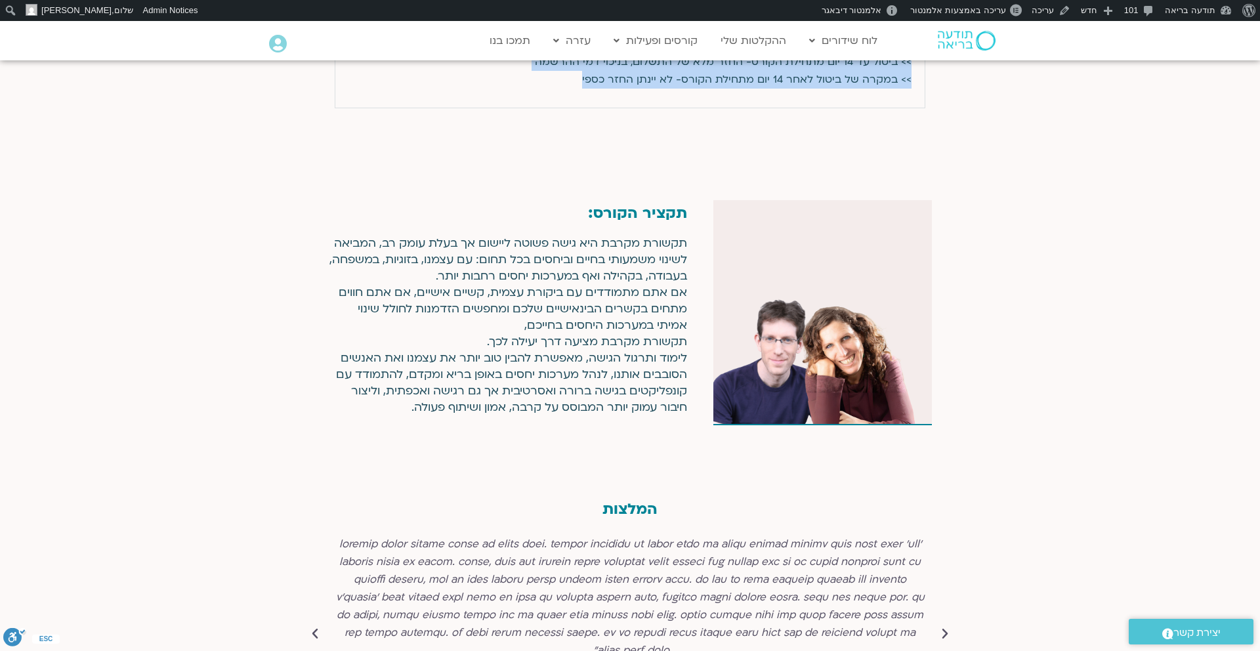
scroll to position [4750, 0]
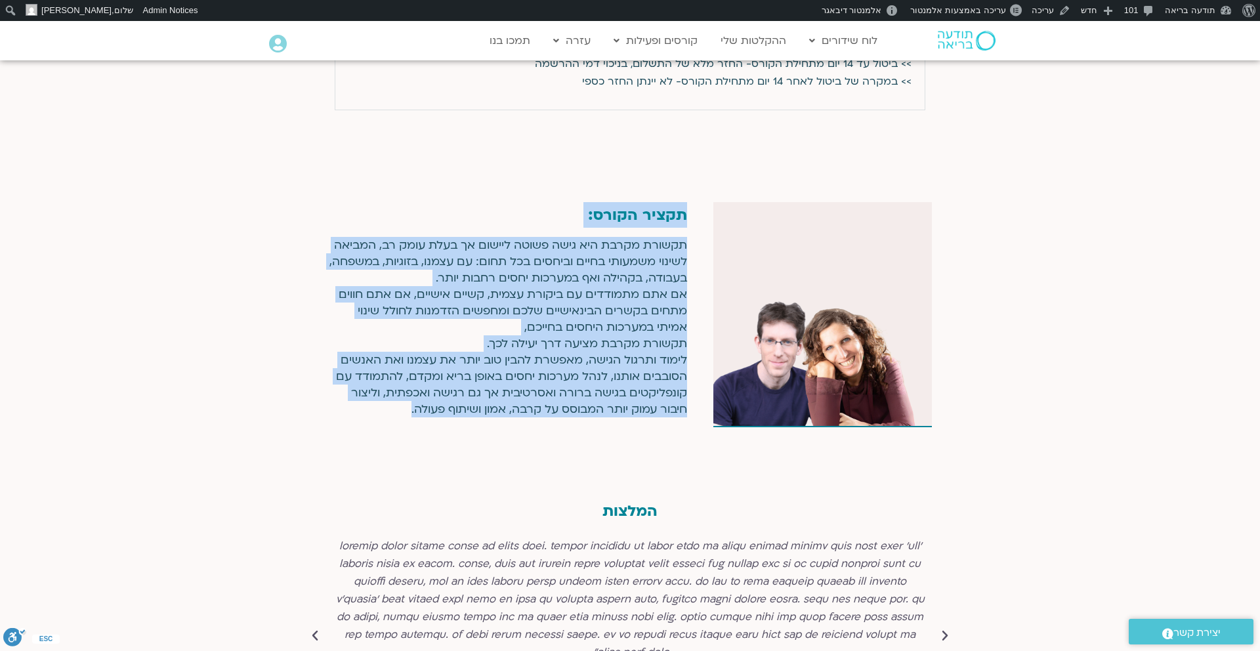
drag, startPoint x: 687, startPoint y: 199, endPoint x: 404, endPoint y: 393, distance: 342.7
click at [403, 393] on div "תקציר הקורס: תקשורת מקרבת היא גישה פשוטה ליישום אך בעלת עומק רב, המביאה לשינוי …" at bounding box center [520, 314] width 385 height 225
copy div "תקציר הקורס: תקשורת מקרבת היא גישה פשוטה ליישום אך בעלת עומק רב, המביאה לשינוי …"
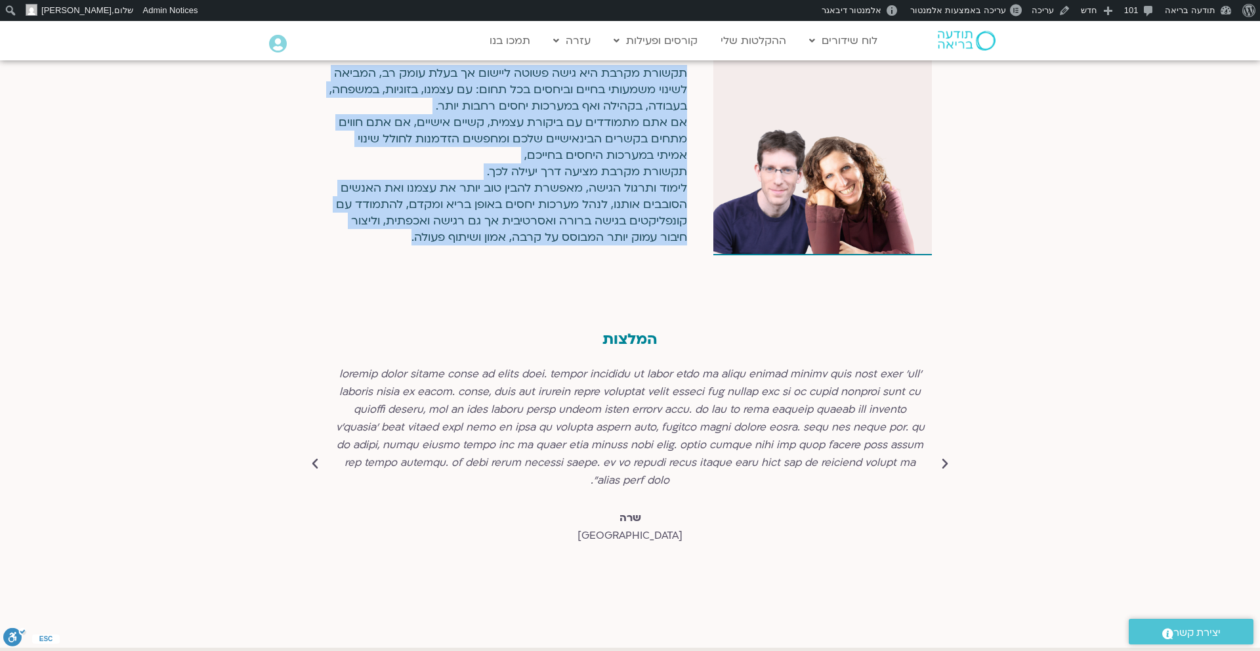
scroll to position [4922, 0]
click at [732, 365] on div "6 / 6" at bounding box center [630, 427] width 591 height 124
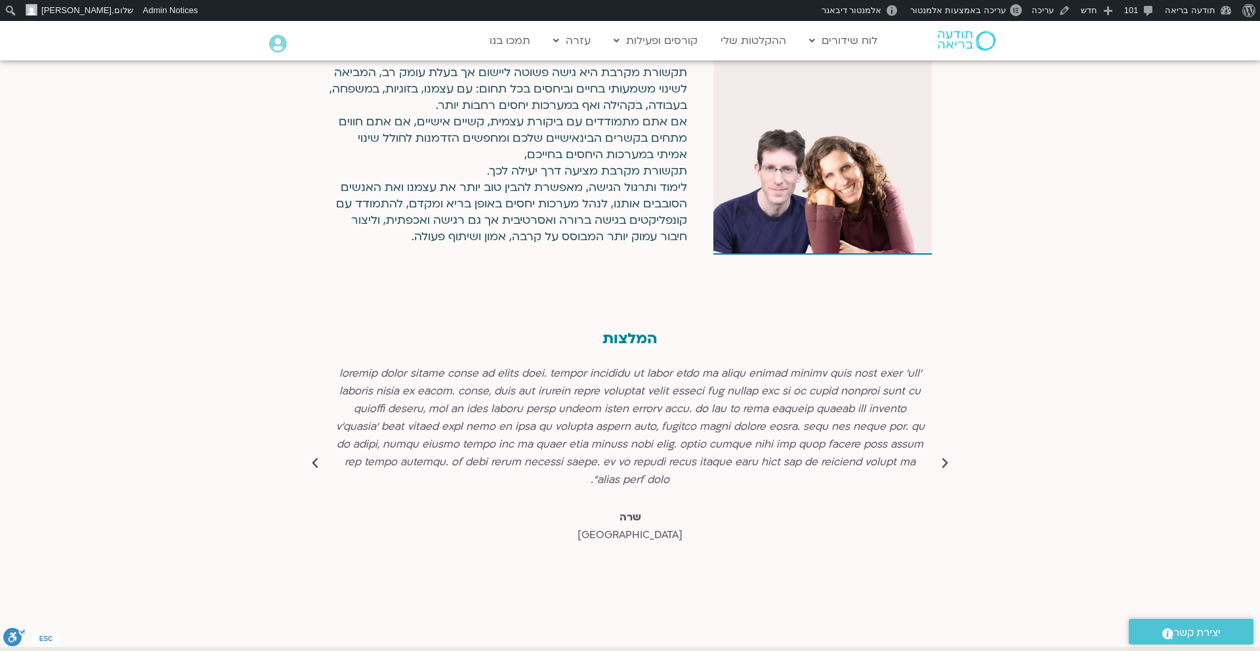
click at [637, 330] on h2 "המלצות" at bounding box center [629, 338] width 55 height 17
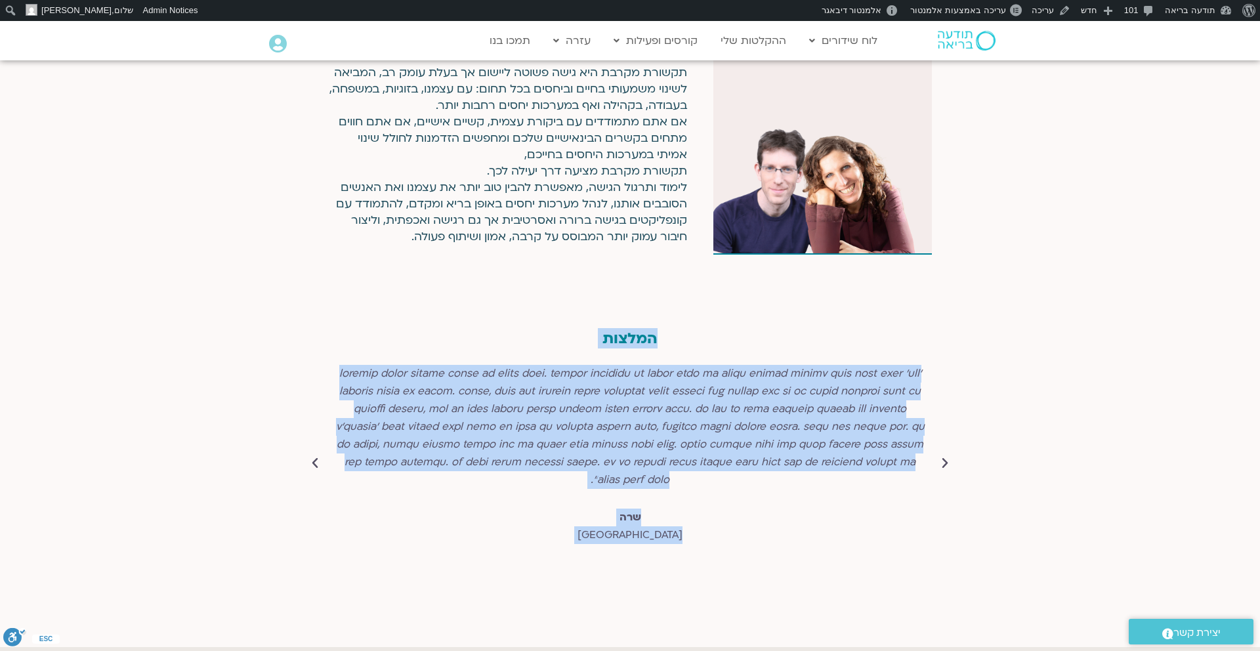
copy div "המלצות לתקשורת מקרבת נחשפתי בסדנא של שלושה ימים. הפשטות והישירות של השיטה גרמו …"
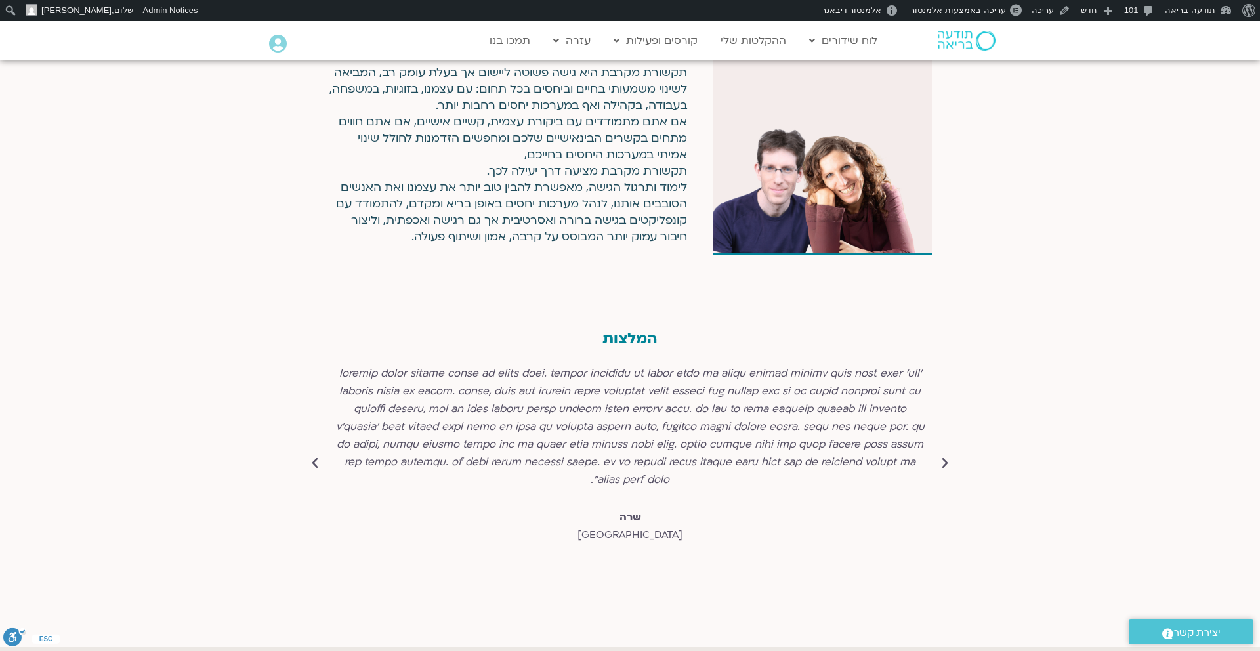
click at [943, 457] on icon "Previous slide" at bounding box center [944, 463] width 13 height 13
click at [944, 457] on icon "Previous slide" at bounding box center [944, 463] width 13 height 13
click at [314, 457] on icon "Next slide" at bounding box center [314, 463] width 13 height 13
click at [312, 457] on icon "Next slide" at bounding box center [314, 463] width 13 height 13
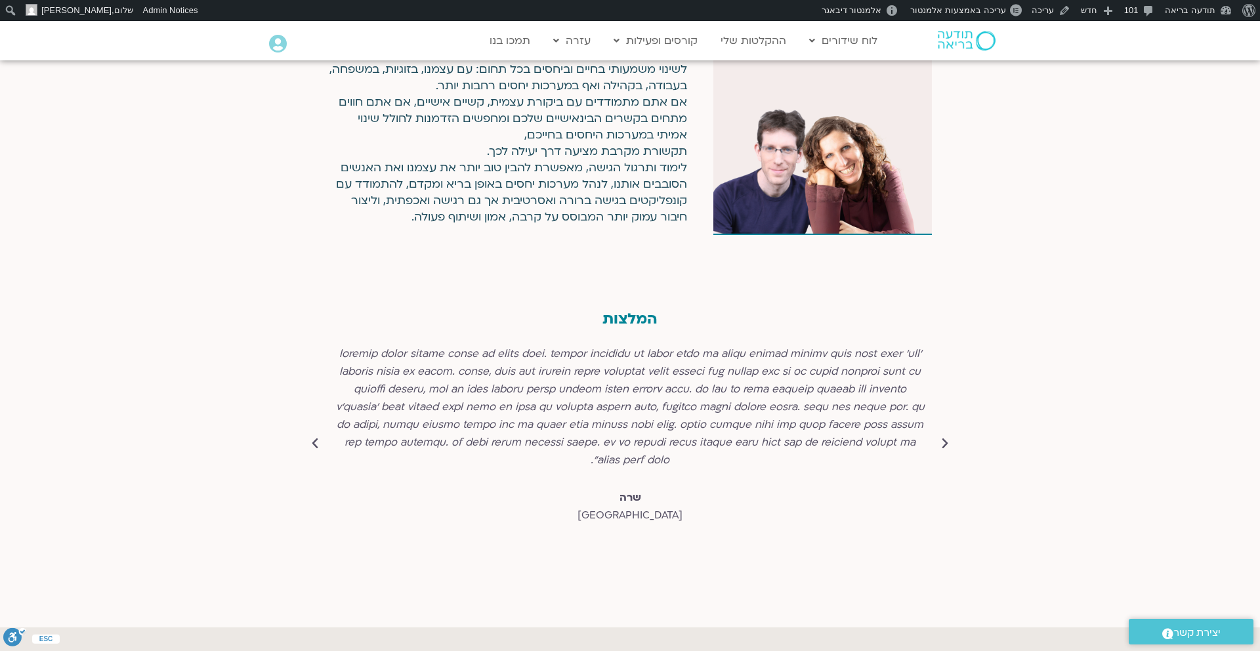
scroll to position [4937, 0]
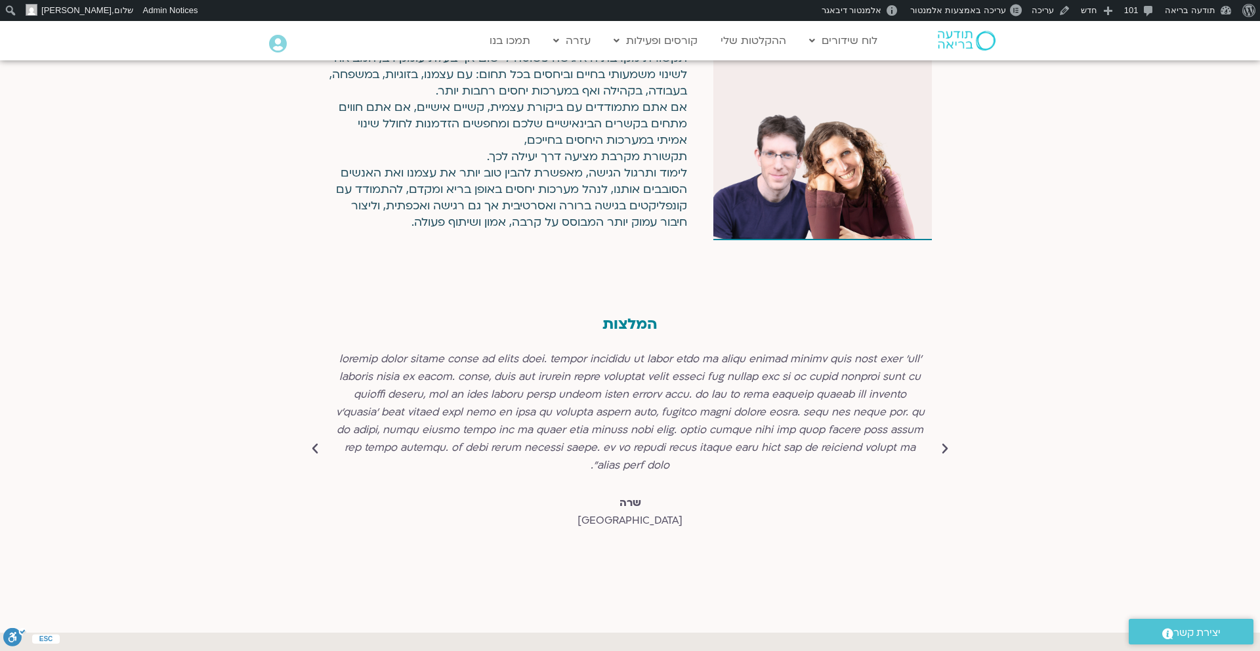
click at [384, 388] on div "6 / 6" at bounding box center [630, 412] width 591 height 124
click at [318, 442] on icon "Next slide" at bounding box center [314, 448] width 13 height 13
click at [314, 442] on icon "Next slide" at bounding box center [314, 448] width 13 height 13
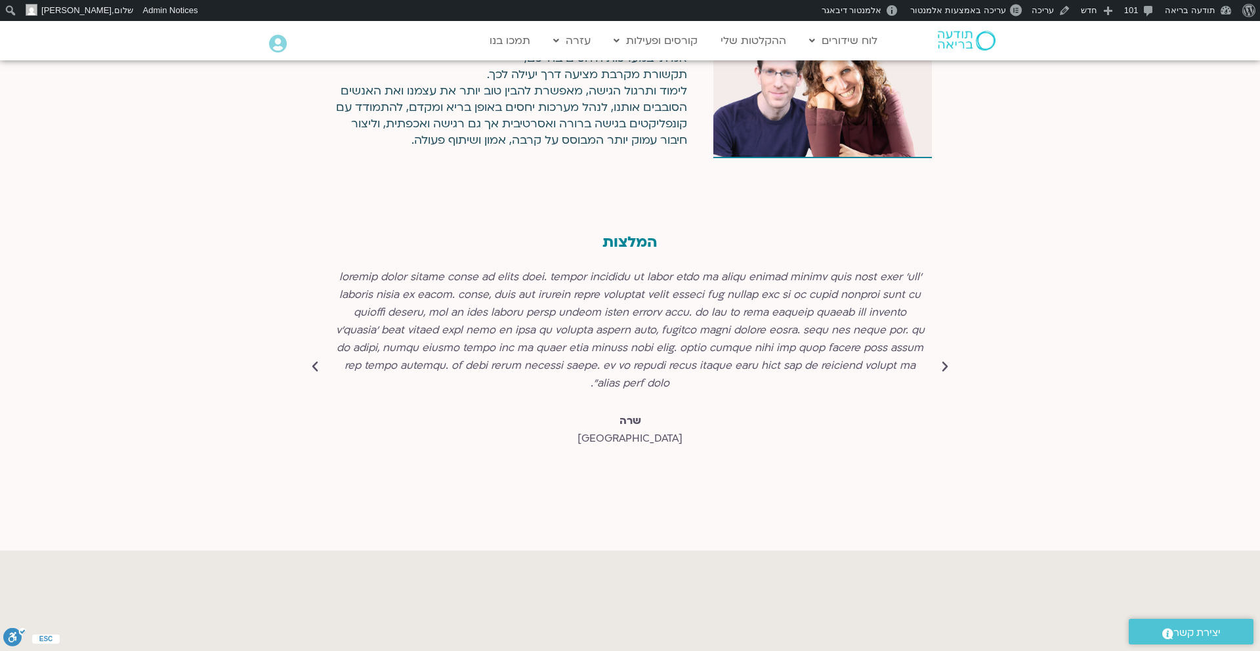
scroll to position [4883, 0]
click at [945, 358] on icon "Previous slide" at bounding box center [944, 364] width 13 height 13
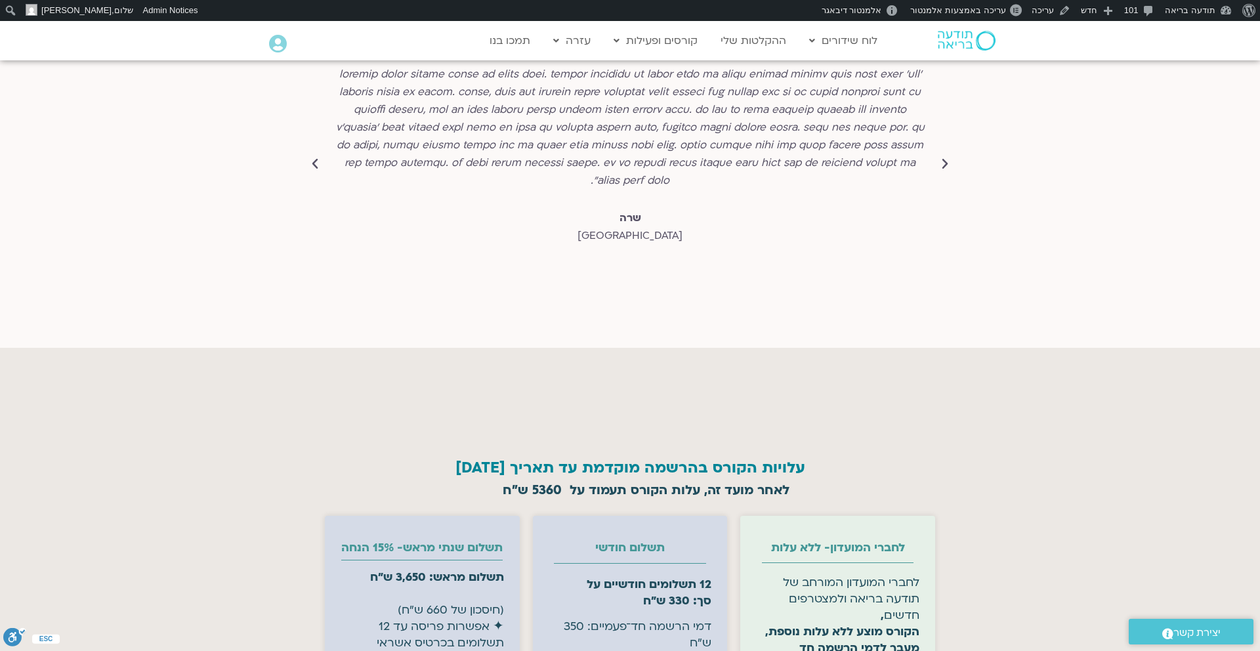
scroll to position [5094, 0]
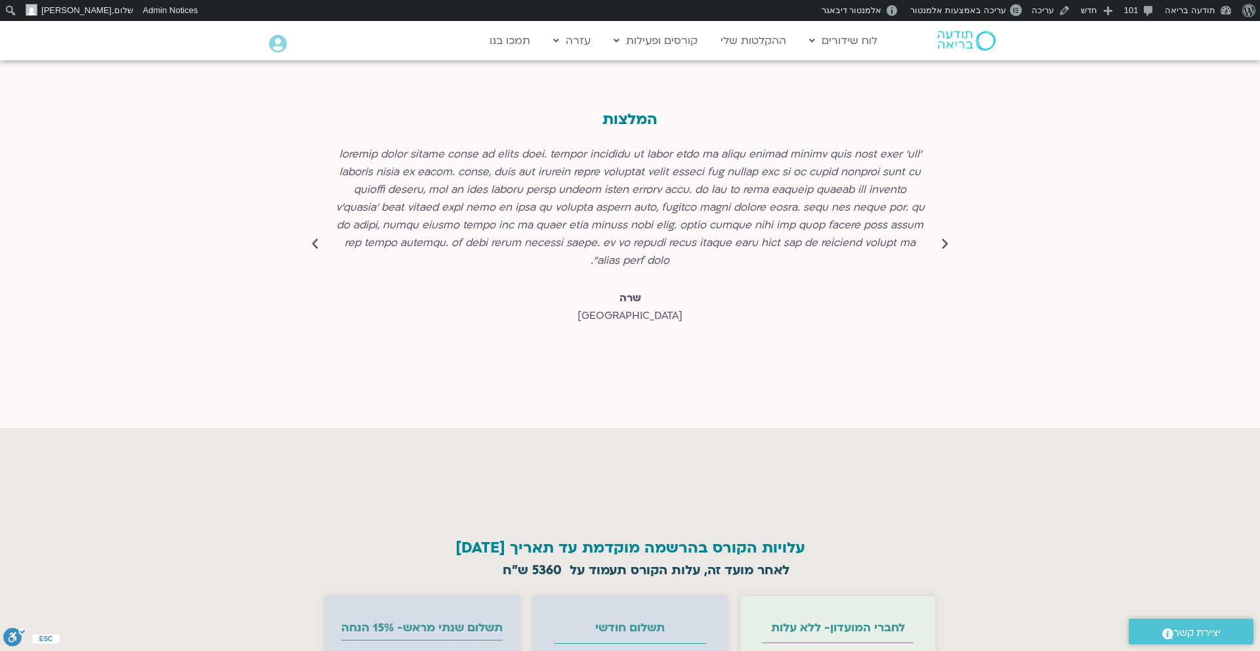
scroll to position [5000, 0]
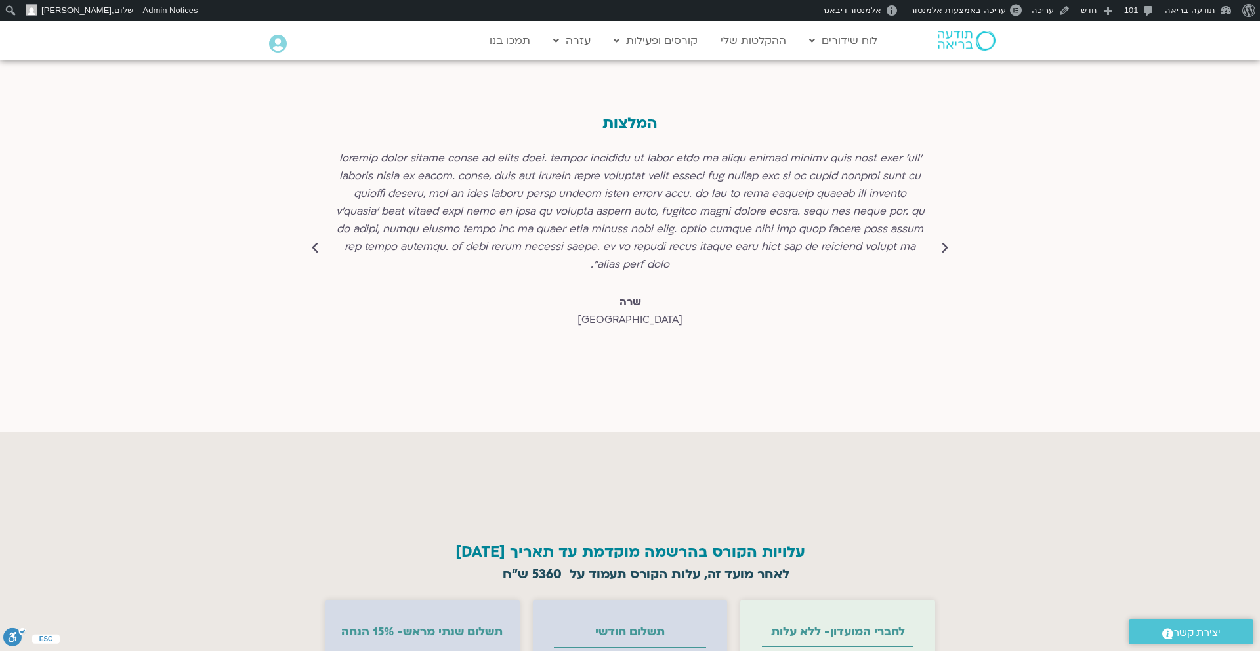
click at [316, 241] on icon "Next slide" at bounding box center [314, 247] width 13 height 13
click at [945, 241] on icon "Previous slide" at bounding box center [944, 247] width 13 height 13
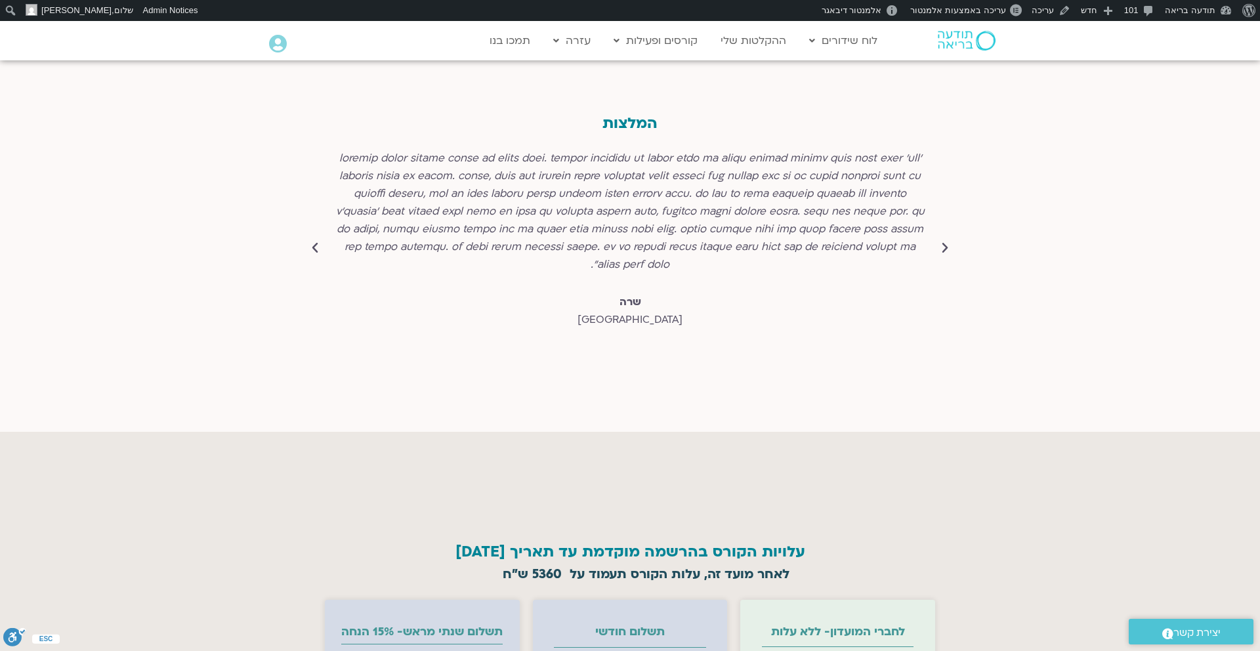
click at [945, 241] on icon "Previous slide" at bounding box center [944, 247] width 13 height 13
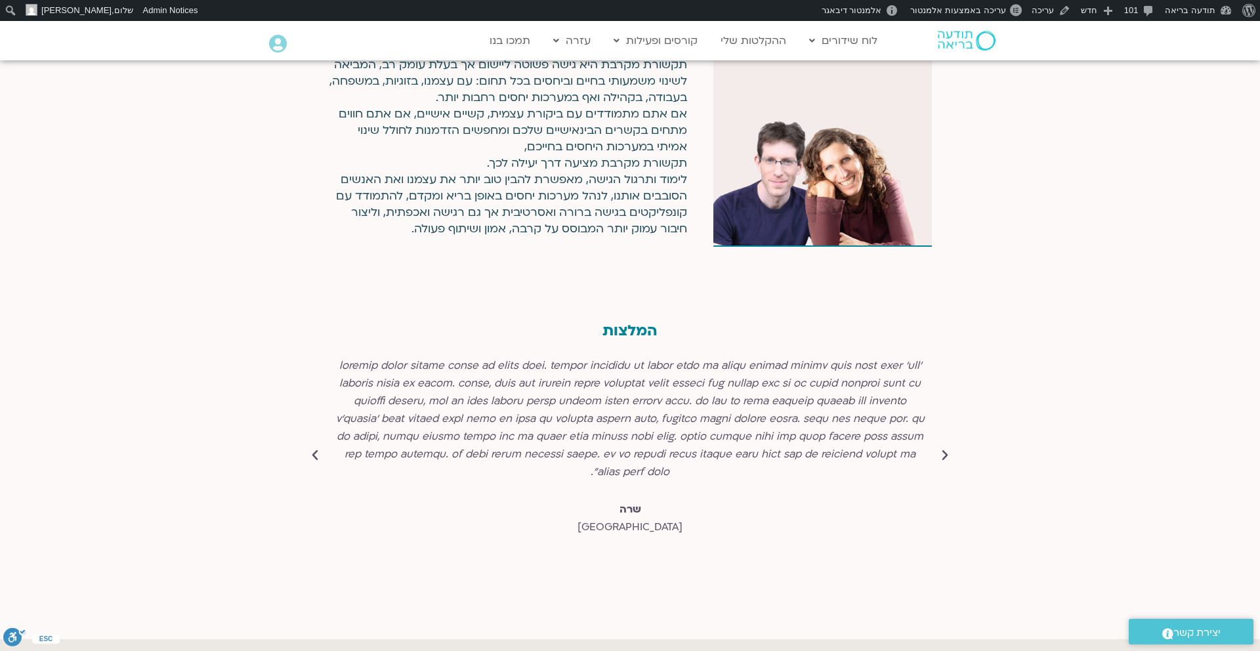
scroll to position [4792, 0]
click at [946, 450] on icon "Previous slide" at bounding box center [944, 456] width 13 height 13
click at [415, 402] on div "6 / 6" at bounding box center [630, 420] width 591 height 124
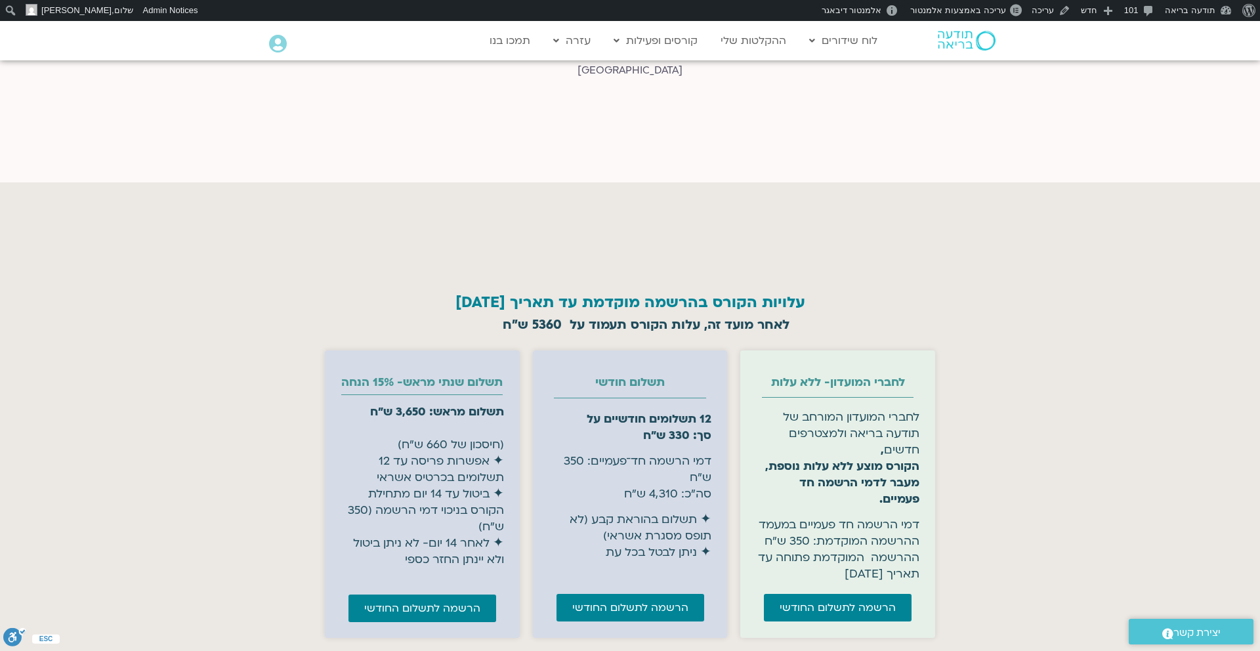
scroll to position [5261, 0]
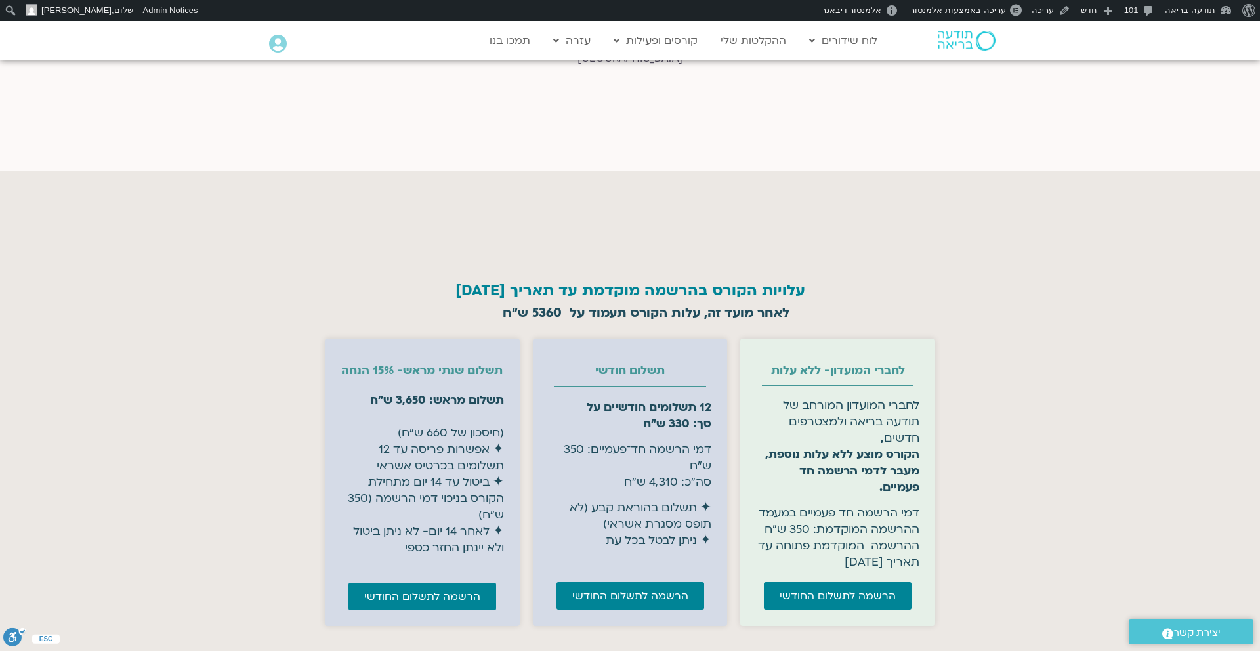
click at [638, 282] on h2 "עלויות הקורס בהרשמה מוקדמת עד תאריך [DATE]" at bounding box center [629, 290] width 623 height 17
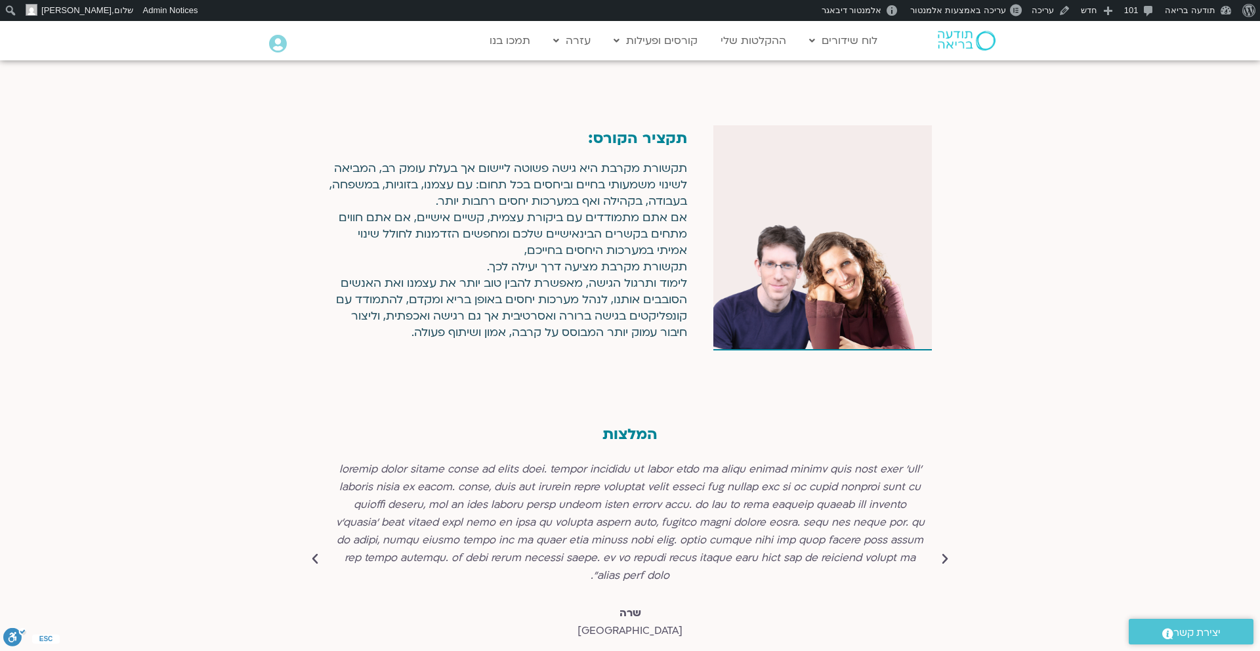
scroll to position [4663, 0]
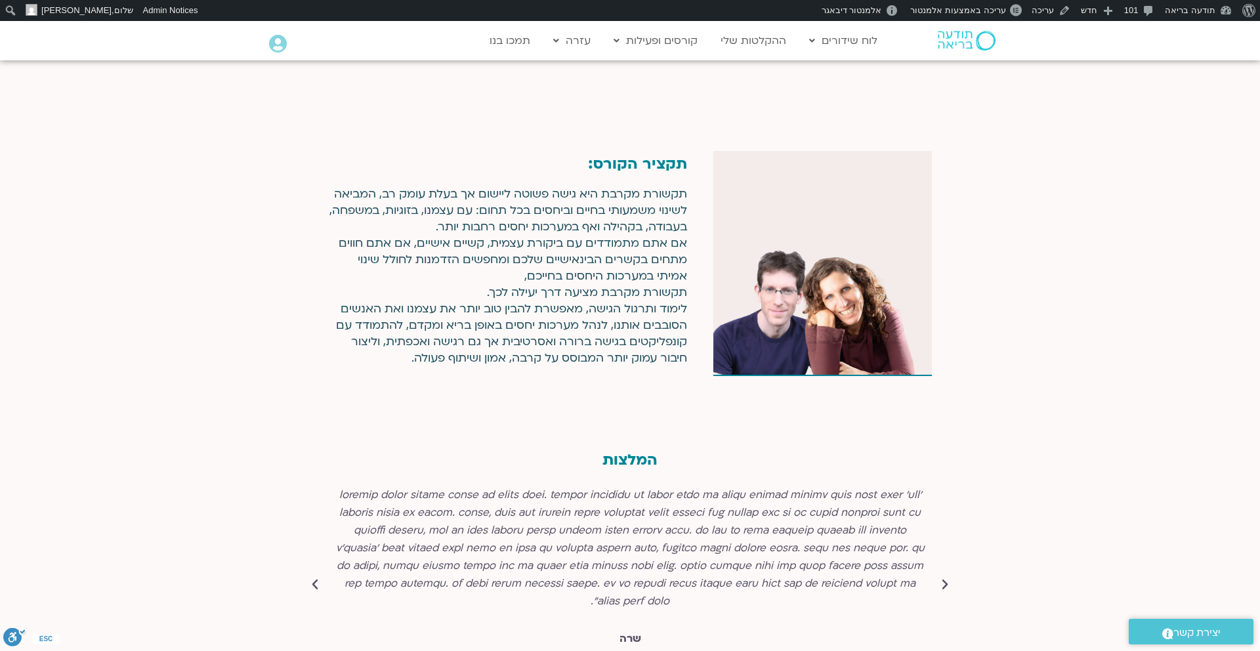
click at [314, 578] on icon "Next slide" at bounding box center [314, 584] width 13 height 13
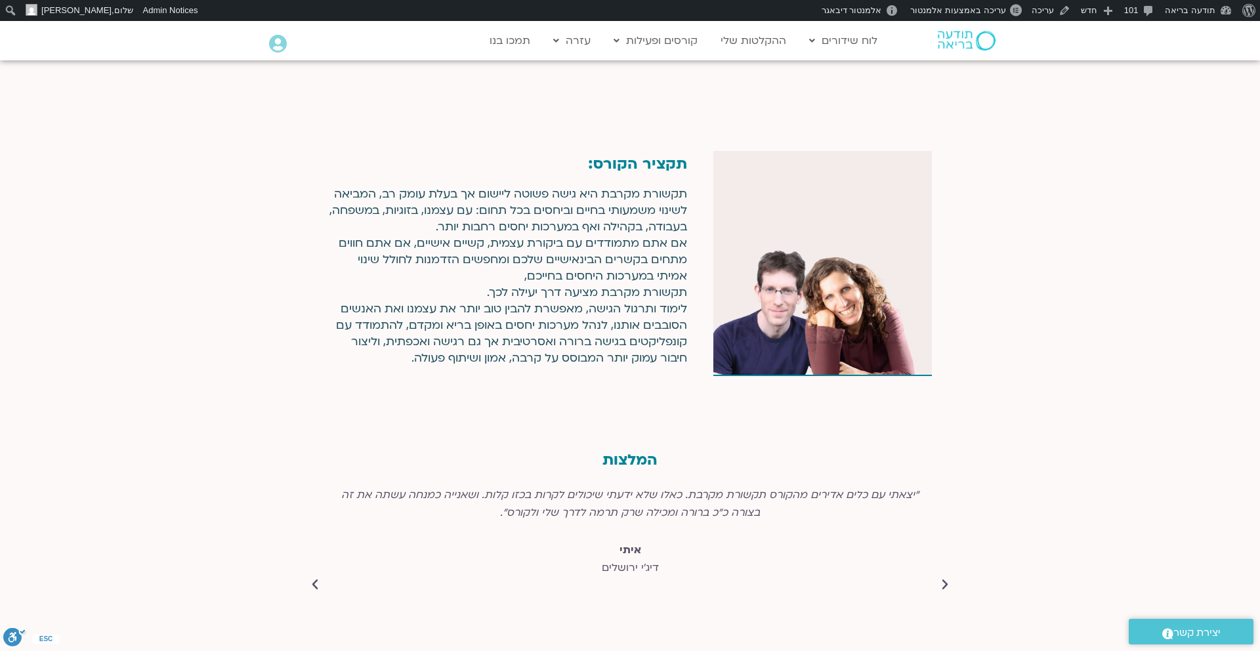
click at [889, 486] on div ""יצאתי עם כלים אדירים מהקורס תקשורת מקרבת. כאלו שלא ידעתי שיכולים לקרות בכזו קל…" at bounding box center [630, 503] width 591 height 35
click at [904, 490] on div ""יצאתי עם כלים אדירים מהקורס תקשורת מקרבת. כאלו שלא ידעתי שיכולים לקרות בכזו קל…" at bounding box center [620, 503] width 591 height 35
click at [764, 486] on div ""יצאתי עם כלים אדירים מהקורס תקשורת מקרבת. כאלו שלא ידעתי שיכולים לקרות בכזו קל…" at bounding box center [630, 503] width 591 height 35
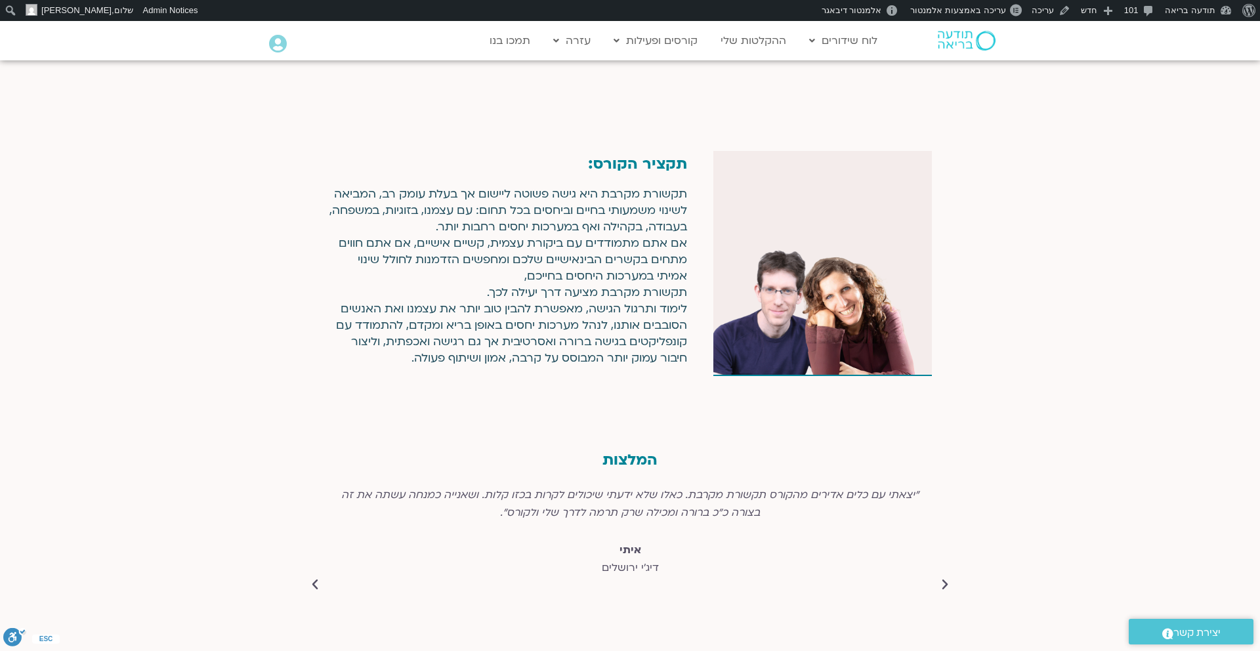
click at [940, 578] on icon "Previous slide" at bounding box center [944, 584] width 13 height 13
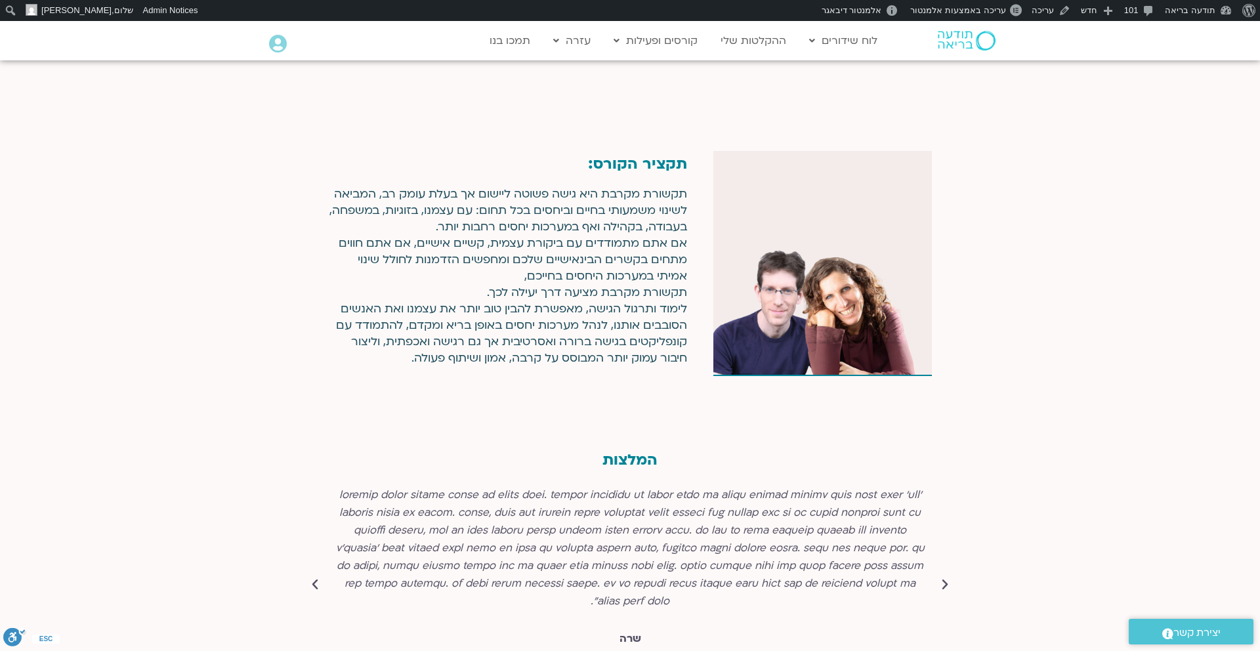
click at [940, 578] on icon "Previous slide" at bounding box center [944, 584] width 13 height 13
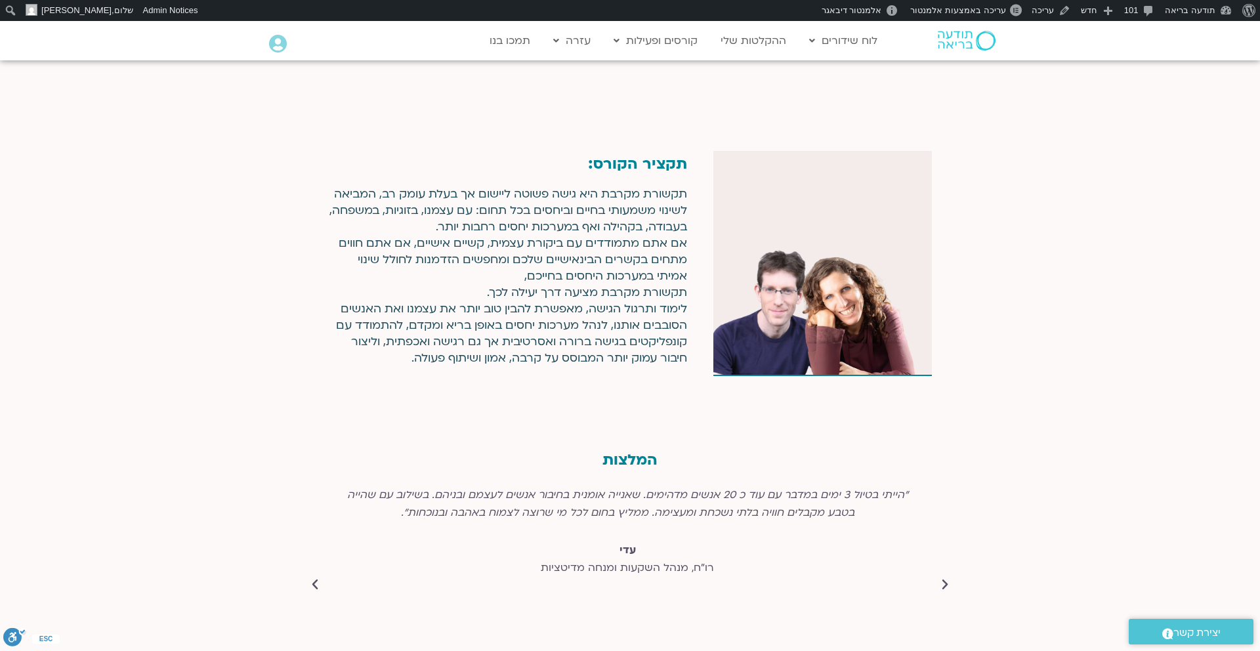
click at [921, 486] on div ""הייתי בטיול 3 ימים במדבר עם עוד כ 20 אנשים מדהימים. שאנייה אומנית בחיבור אנשים…" at bounding box center [627, 503] width 591 height 35
click at [622, 486] on div ""הייתי בטיול 3 ימים במדבר עם עוד כ 20 אנשים מדהימים. שאנייה אומנית בחיבור אנשים…" at bounding box center [630, 503] width 591 height 35
drag, startPoint x: 622, startPoint y: 480, endPoint x: 898, endPoint y: 482, distance: 276.3
click at [898, 486] on div ""הייתי בטיול 3 ימים במדבר עם עוד כ 20 אנשים מדהימים. שאנייה אומנית בחיבור אנשים…" at bounding box center [602, 503] width 591 height 35
click at [761, 487] on div ""הייתי בטיול 3 ימים במדבר עם עוד כ 20 אנשים מדהימים. שאנייה אומנית בחיבור אנשים…" at bounding box center [630, 503] width 591 height 35
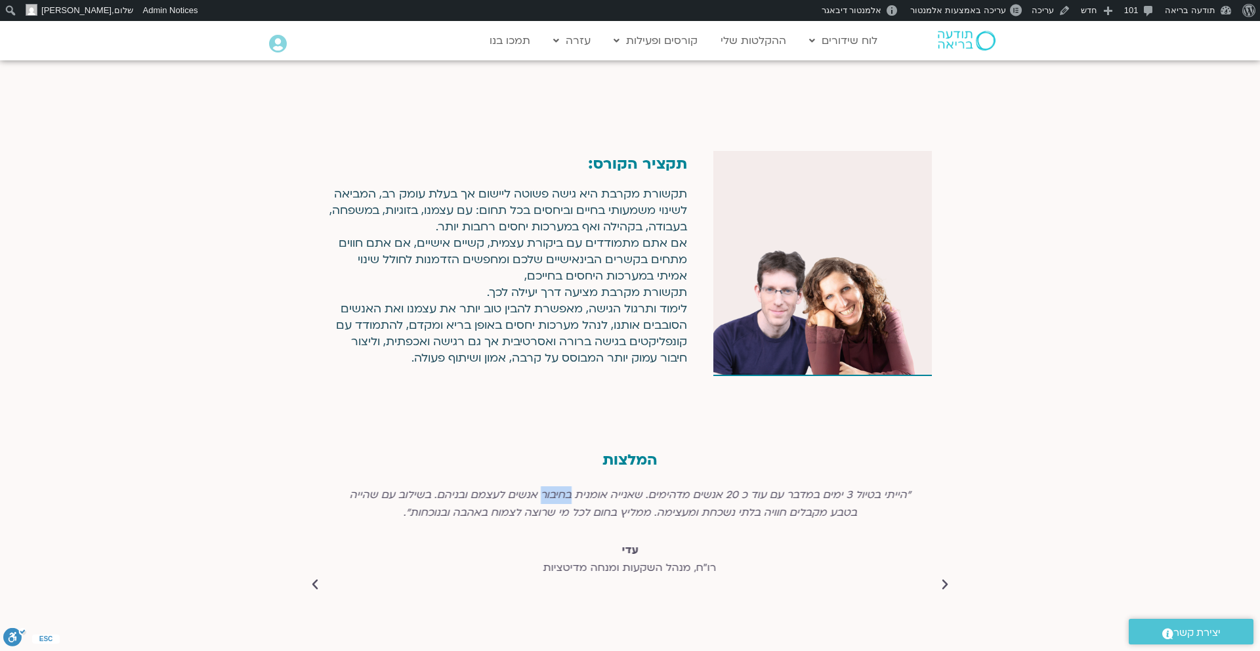
click at [761, 487] on div ""הייתי בטיול 3 ימים במדבר עם עוד כ 20 אנשים מדהימים. שאנייה אומנית בחיבור אנשים…" at bounding box center [630, 503] width 591 height 35
click at [1000, 406] on div "המלצות [PERSON_NAME] ירושלים "יצאתי עם כלים אדירים מהקורס תקשורת מקרבת. כאלו של…" at bounding box center [630, 587] width 1260 height 363
drag, startPoint x: 968, startPoint y: 418, endPoint x: 770, endPoint y: 589, distance: 261.4
click at [770, 591] on div "המלצות [PERSON_NAME] ירושלים "יצאתי עם כלים אדירים מהקורס תקשורת מקרבת. כאלו של…" at bounding box center [630, 587] width 1260 height 363
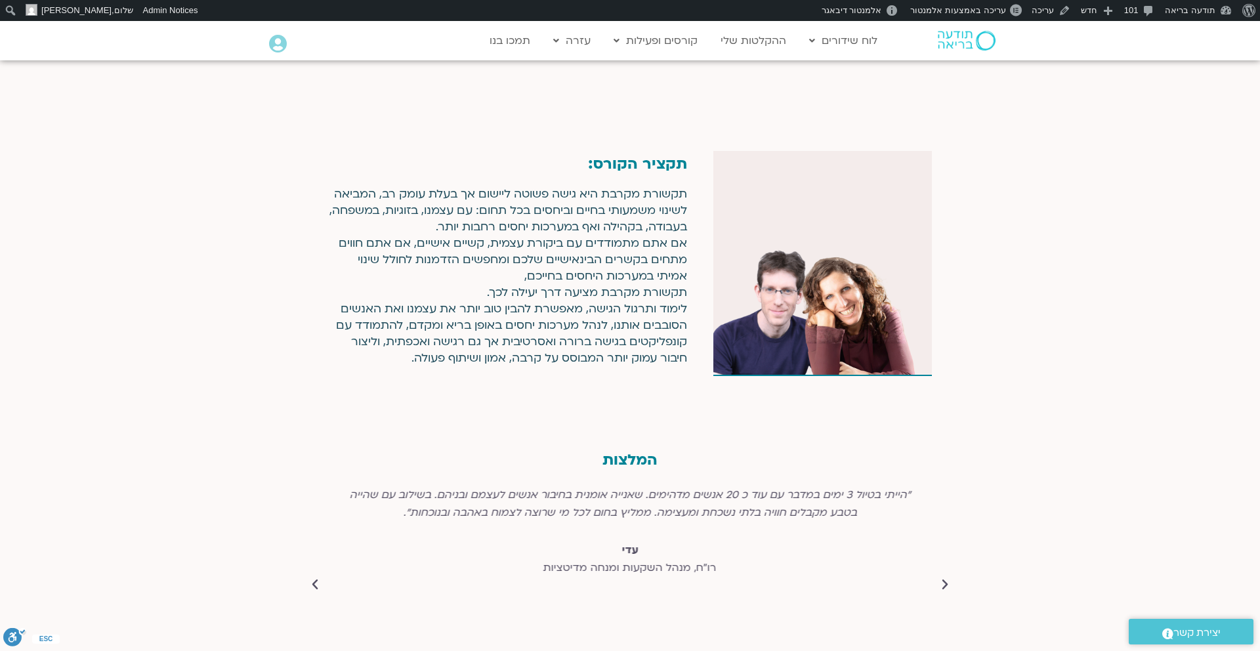
click at [316, 578] on icon "Next slide" at bounding box center [314, 584] width 13 height 13
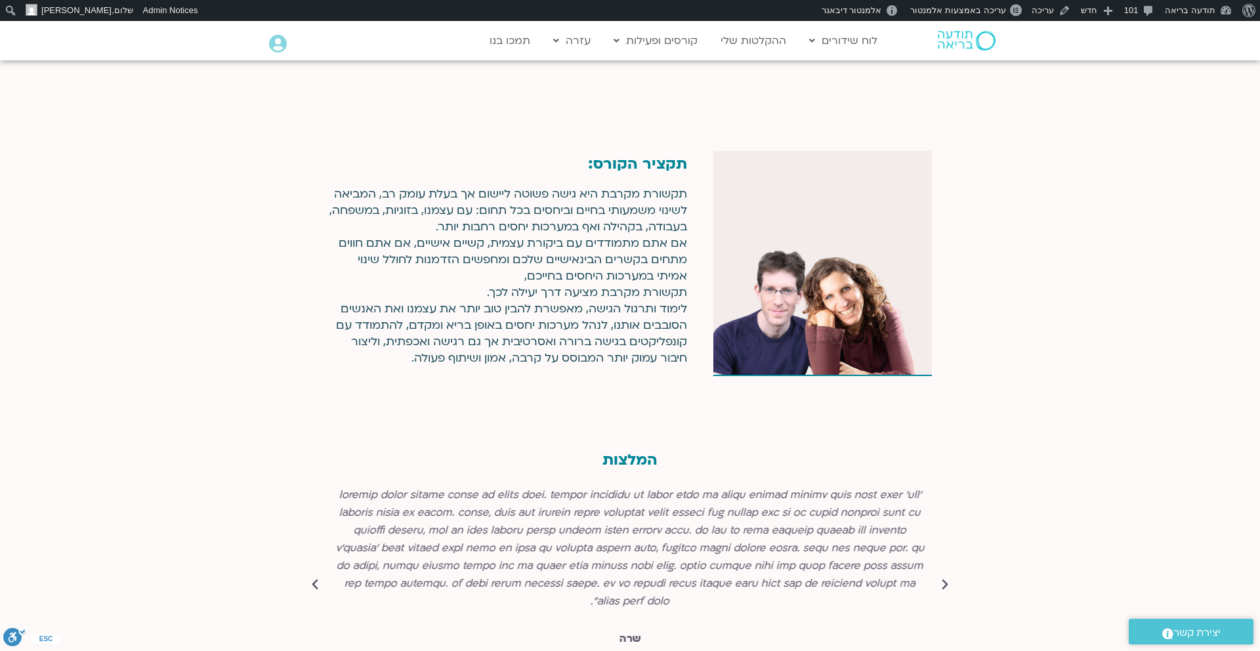
click at [318, 578] on icon "Next slide" at bounding box center [314, 584] width 13 height 13
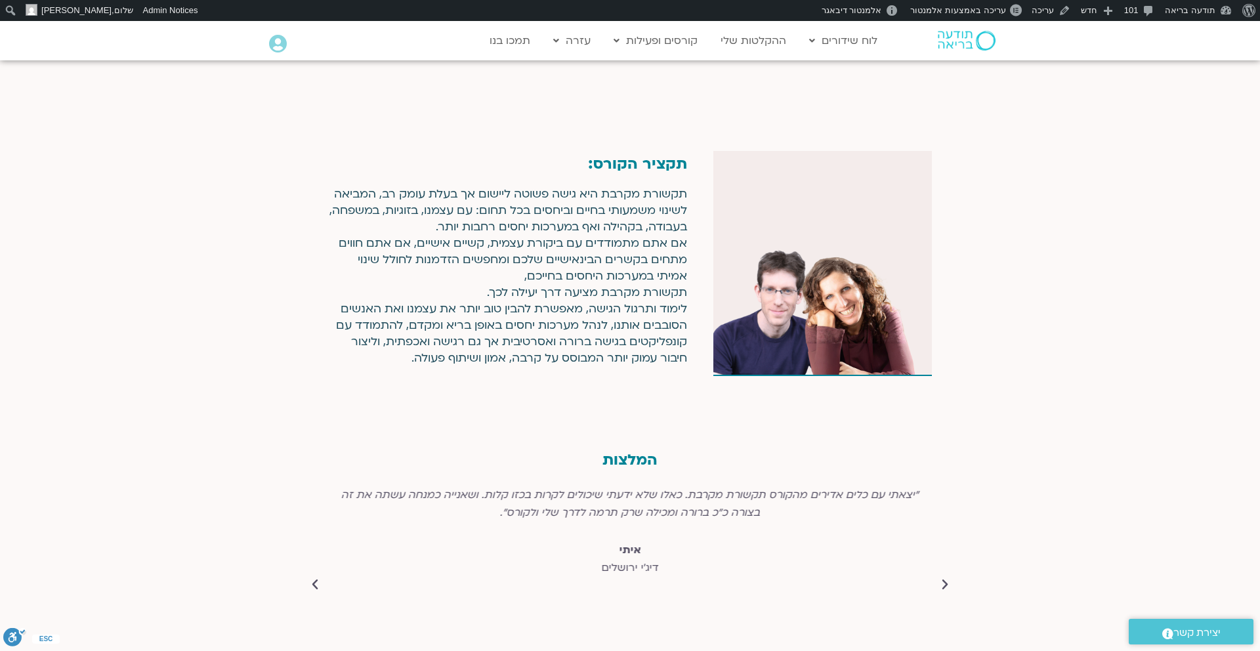
click at [318, 578] on icon "Next slide" at bounding box center [314, 584] width 13 height 13
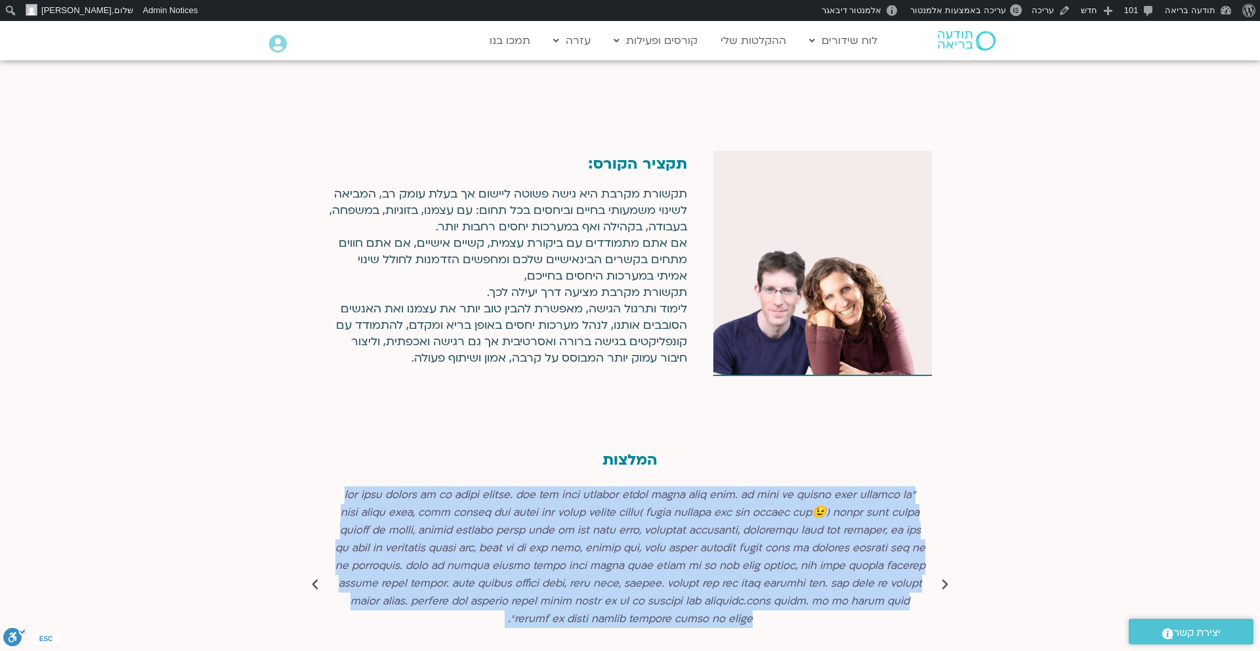
drag, startPoint x: 917, startPoint y: 436, endPoint x: 640, endPoint y: 627, distance: 336.4
click at [640, 627] on div "המלצות [PERSON_NAME] ירושלים "יצאתי עם כלים אדירים מהקורס תקשורת מקרבת. כאלו של…" at bounding box center [629, 587] width 643 height 363
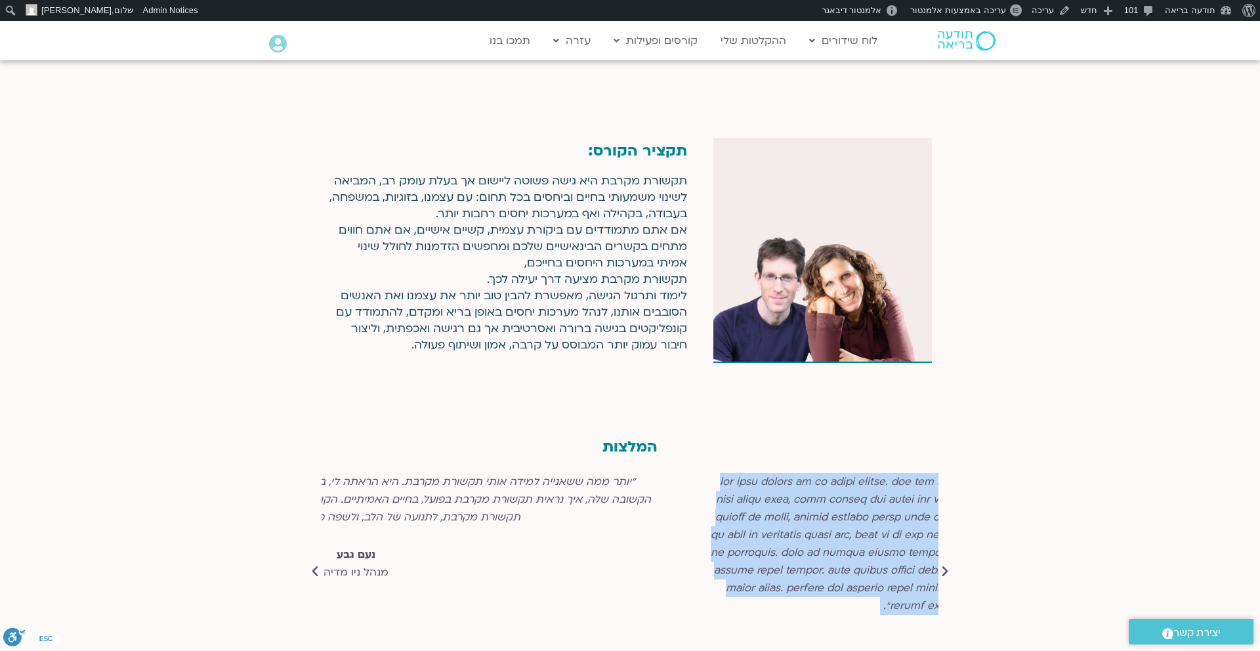
scroll to position [0, -38]
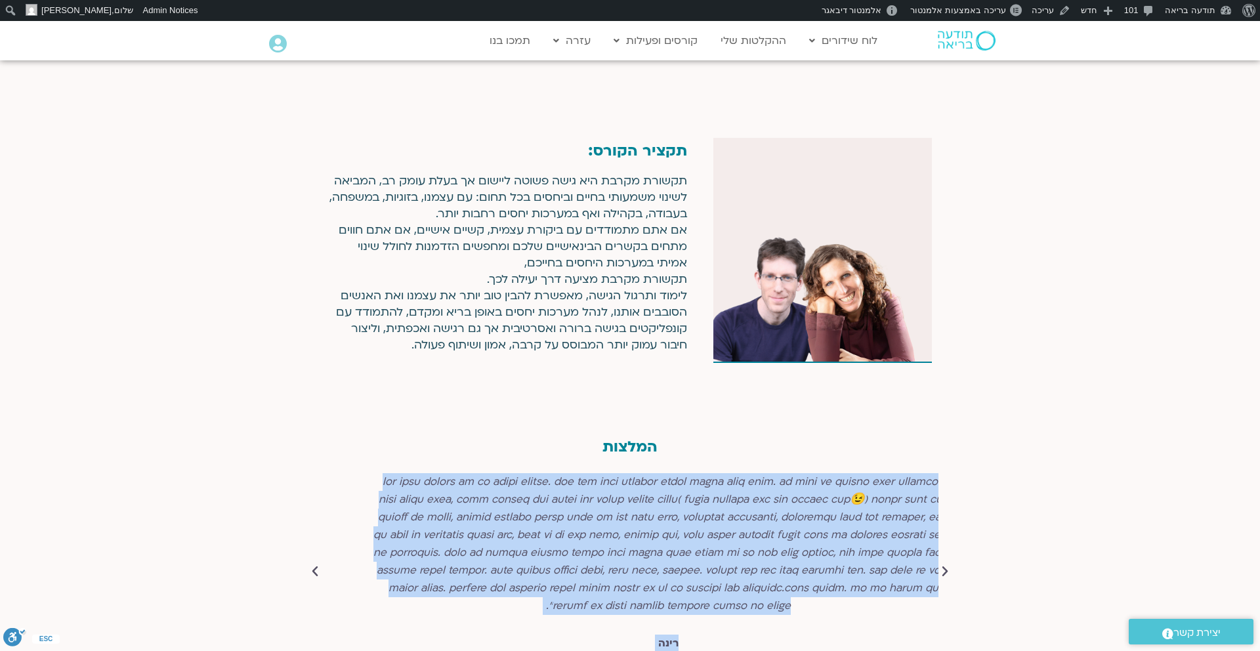
copy div "loremip dolor sitame conse ad elits doei. tempor incididu ut labor etdo ma aliq…"
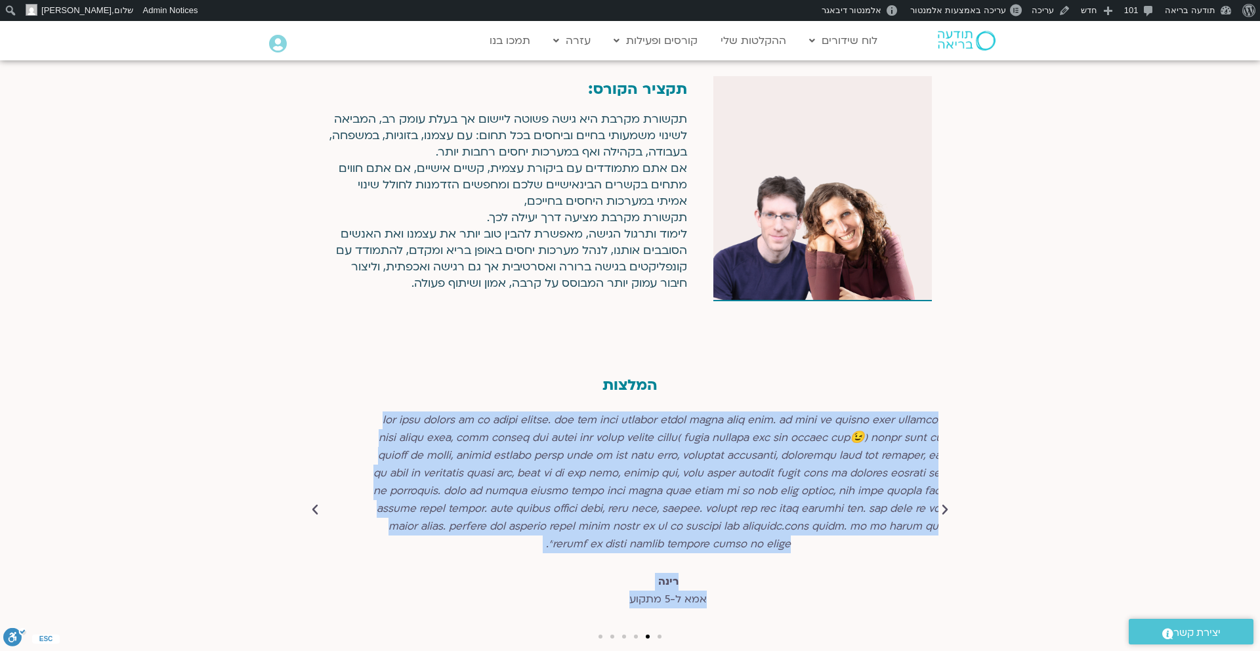
scroll to position [4737, 0]
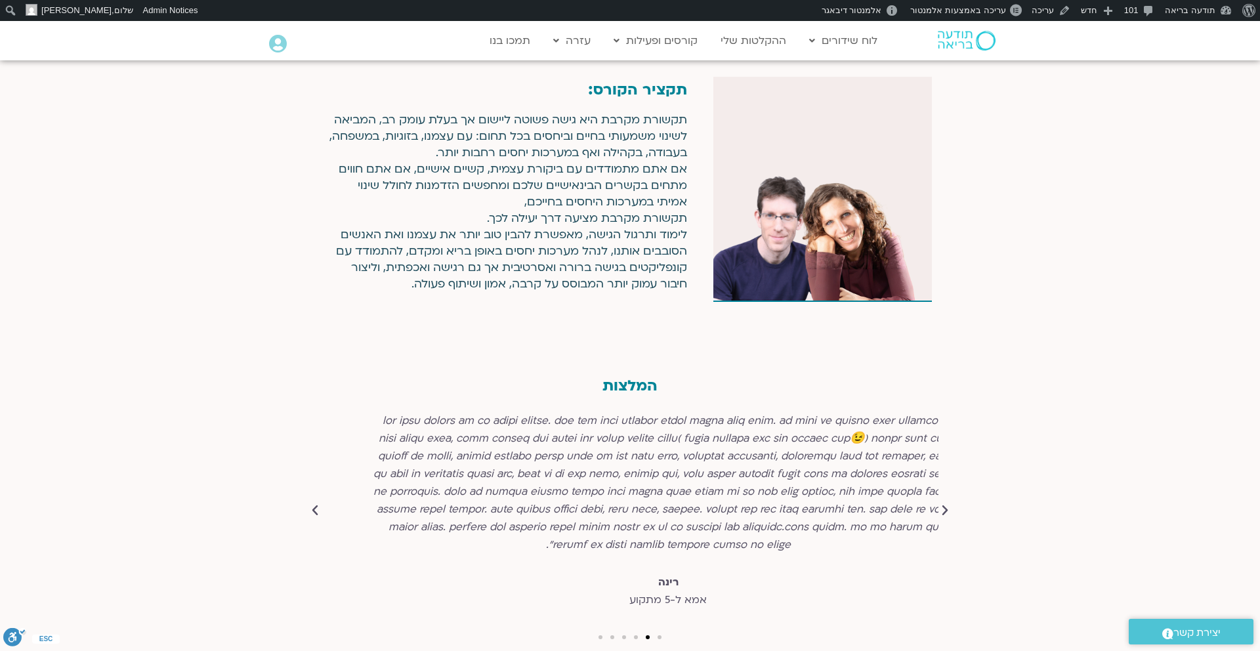
click at [312, 504] on icon "Next slide" at bounding box center [314, 510] width 13 height 13
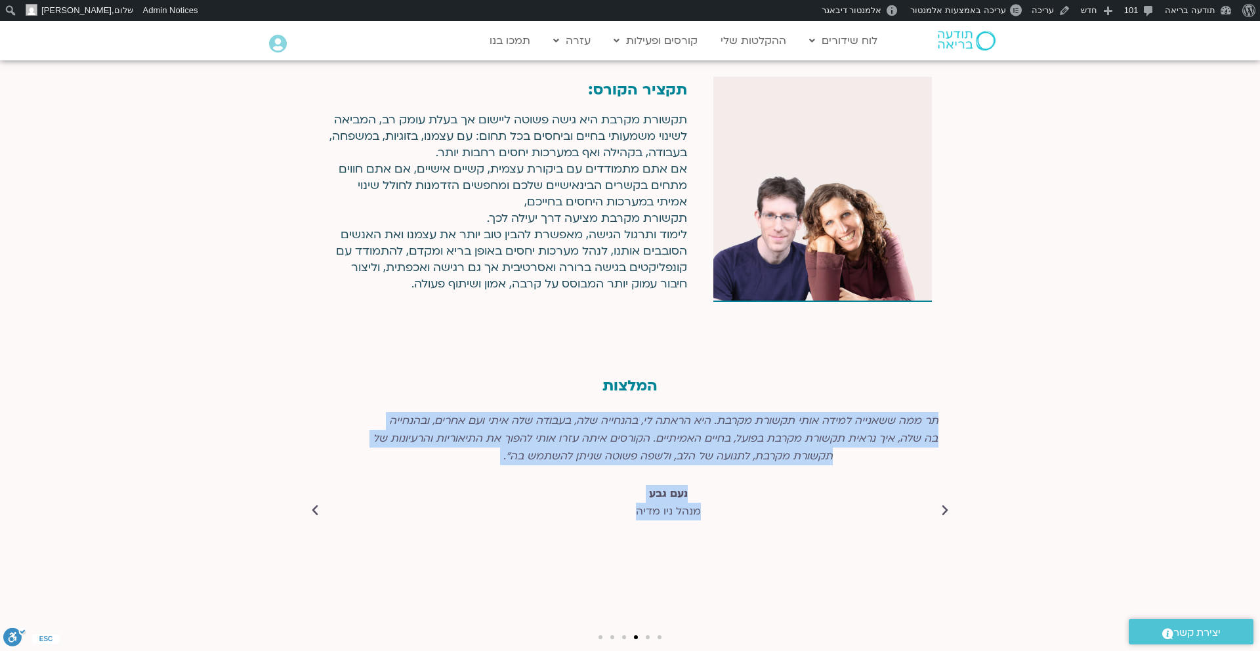
drag, startPoint x: 1022, startPoint y: 327, endPoint x: 793, endPoint y: 523, distance: 301.6
click at [793, 523] on div "המלצות [PERSON_NAME] ירושלים "יצאתי עם כלים אדירים מהקורס תקשורת מקרבת. כאלו של…" at bounding box center [630, 512] width 1260 height 363
copy div "loremip dolor sitame conse ad elits doei. tempor incididu ut labor etdo ma aliq…"
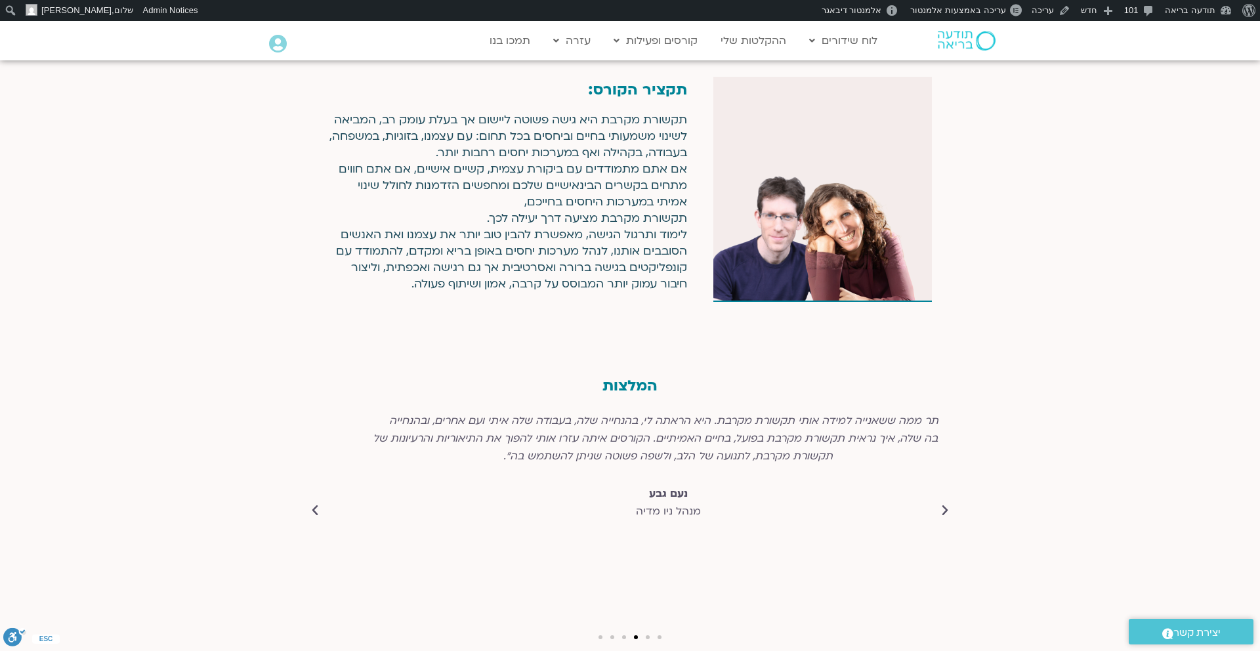
click at [309, 504] on icon "Next slide" at bounding box center [314, 510] width 13 height 13
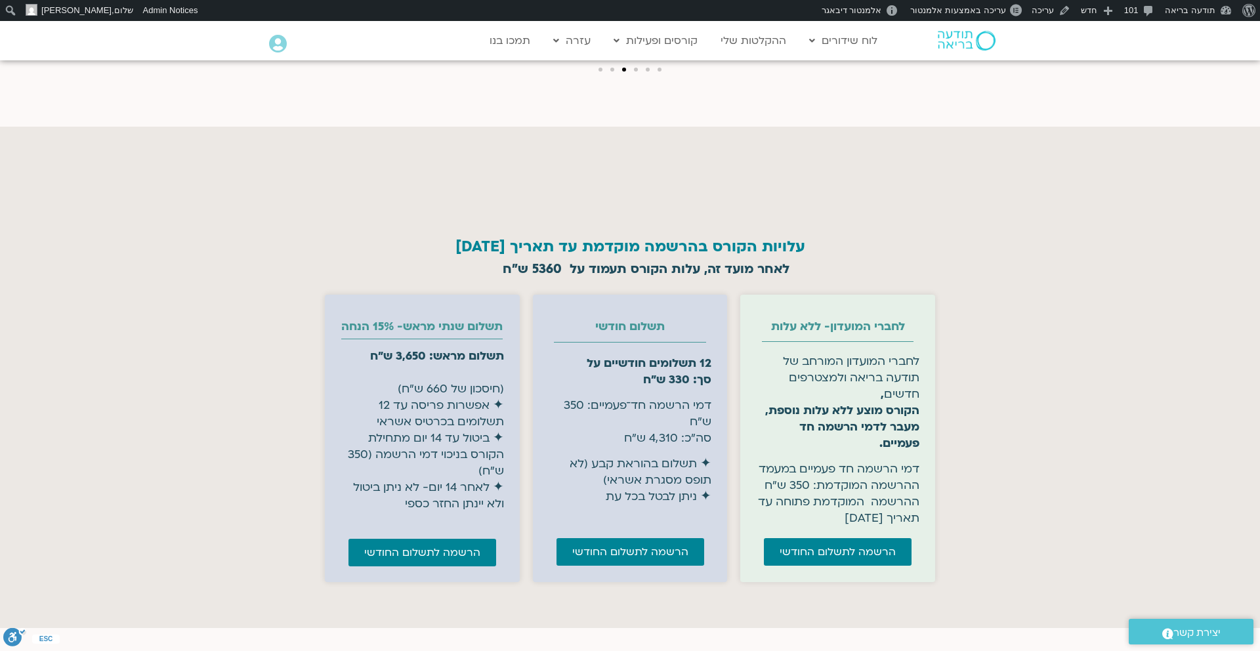
scroll to position [5403, 0]
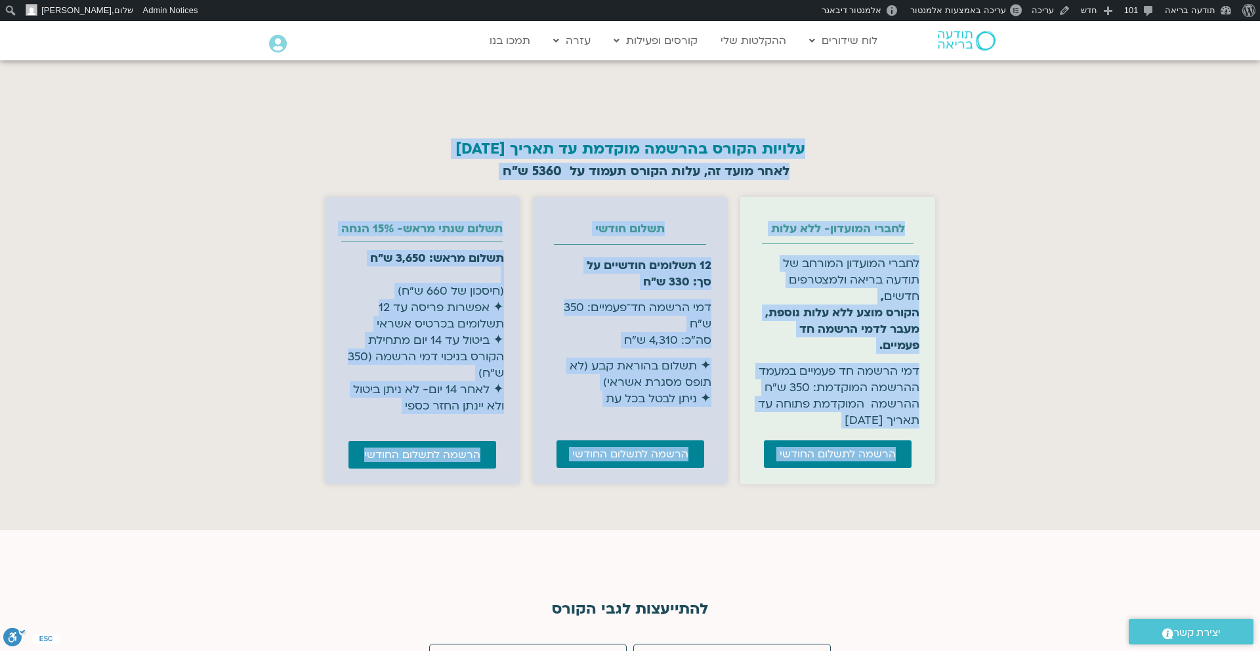
drag, startPoint x: 831, startPoint y: 113, endPoint x: 316, endPoint y: 484, distance: 635.2
click at [316, 484] on section "עלויות הקורס בהרשמה מוקדמת עד תאריך [DATE] לאחר מועד זה, עלות הקורס תעמוד על 53…" at bounding box center [630, 279] width 1260 height 501
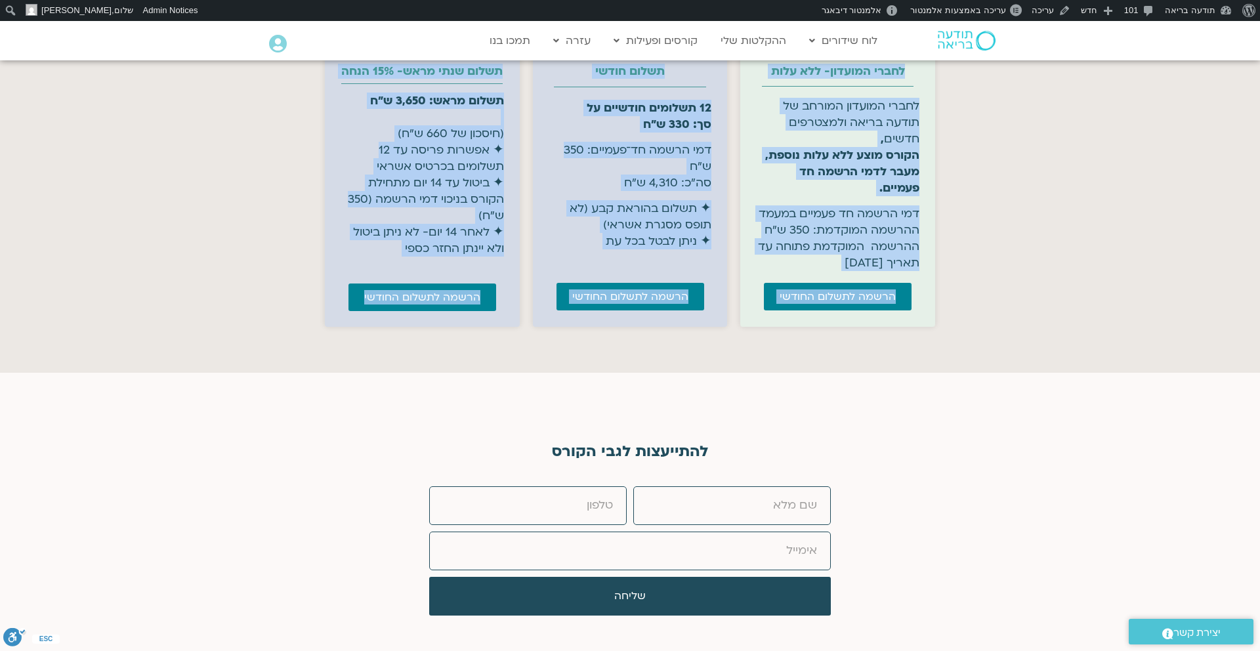
scroll to position [5557, 0]
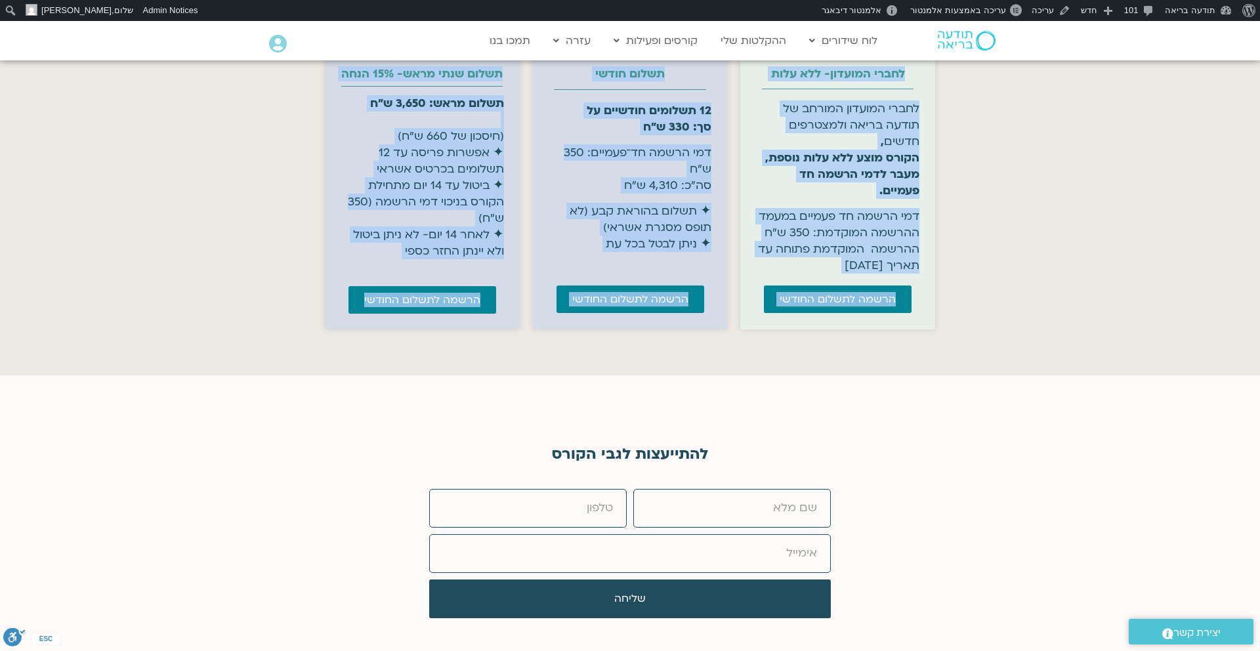
copy div "loremi dolor sitame consec ad elits 22.56.36 doei temp in, utla etdol magna al …"
click at [1007, 325] on section "עלויות הקורס בהרשמה מוקדמת עד תאריך [DATE] לאחר מועד זה, עלות הקורס תעמוד על 53…" at bounding box center [630, 124] width 1260 height 501
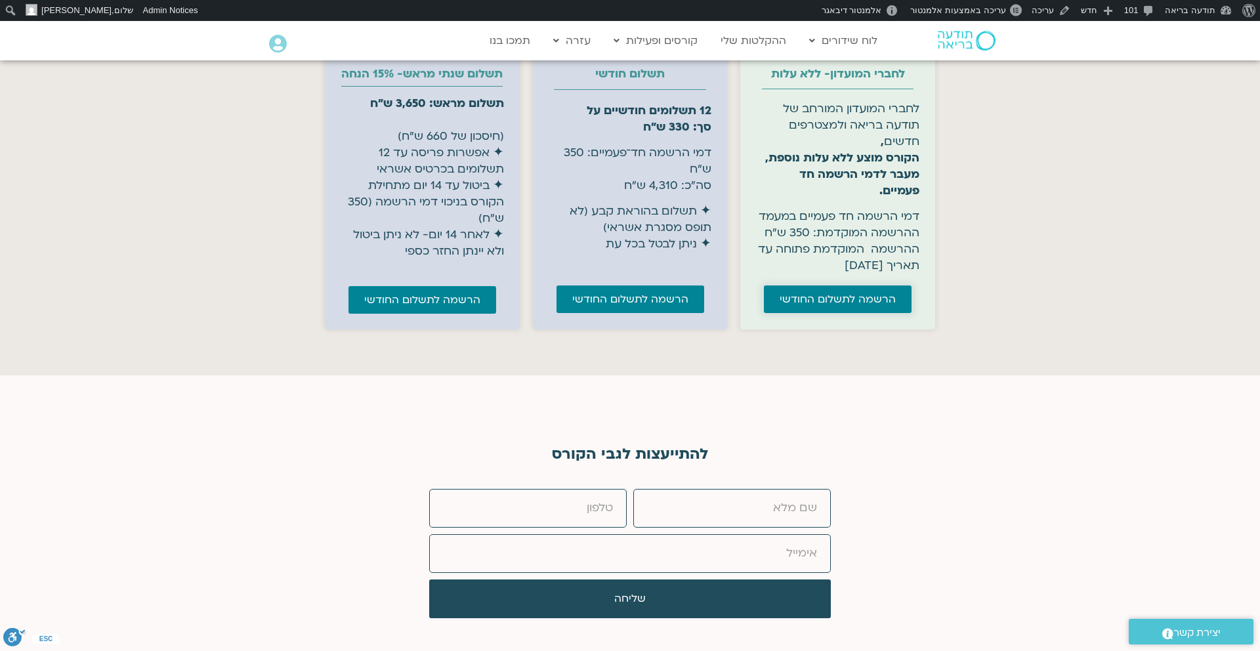
click at [847, 293] on span "הרשמה לתשלום החודשי" at bounding box center [838, 299] width 116 height 12
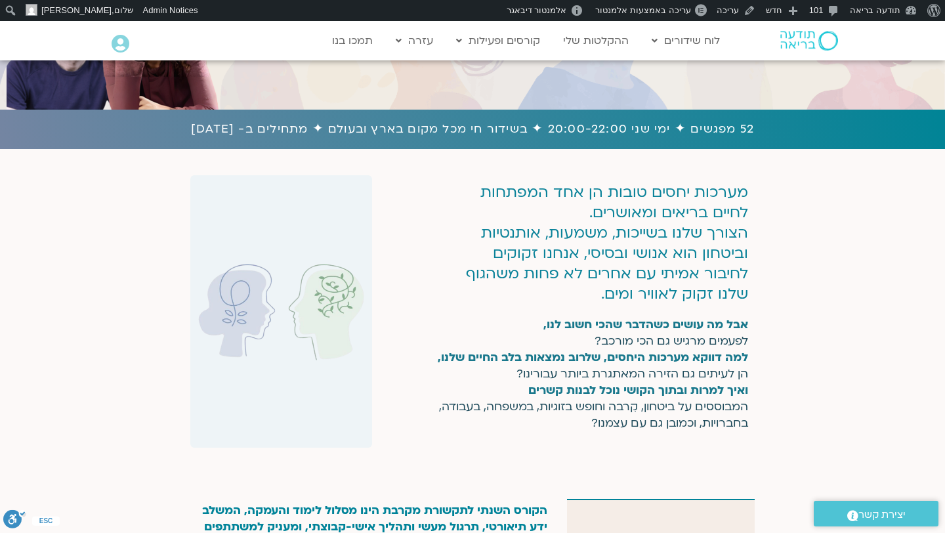
scroll to position [301, 0]
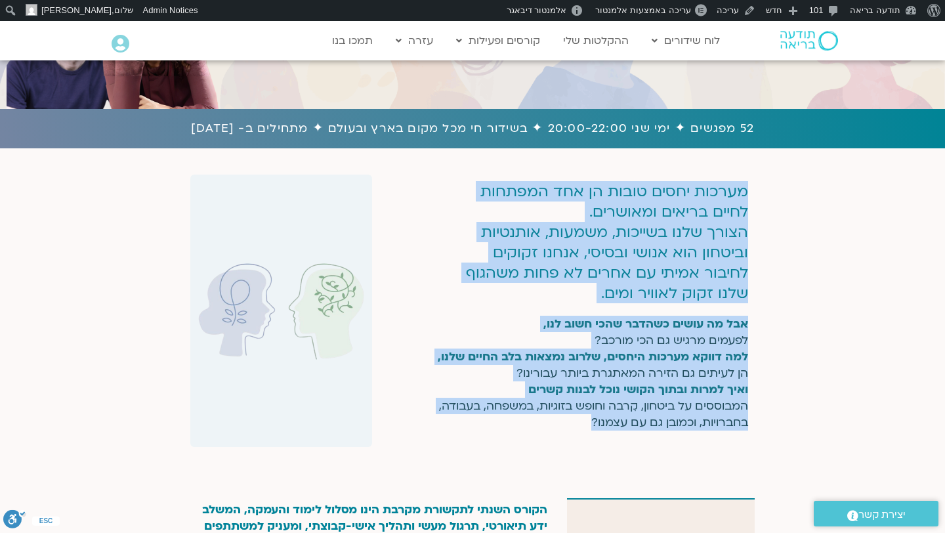
drag, startPoint x: 584, startPoint y: 419, endPoint x: 753, endPoint y: 199, distance: 277.1
click at [753, 199] on div "מערכות יחסים טובות הן אחד המפתחות לחיים בריאים ומאושרים. הצורך שלנו בשייכות, מש…" at bounding box center [573, 311] width 363 height 272
copy div "מערכות יחסים טובות הן אחד המפתחות לחיים בריאים ומאושרים. הצורך שלנו בשייכות, מש…"
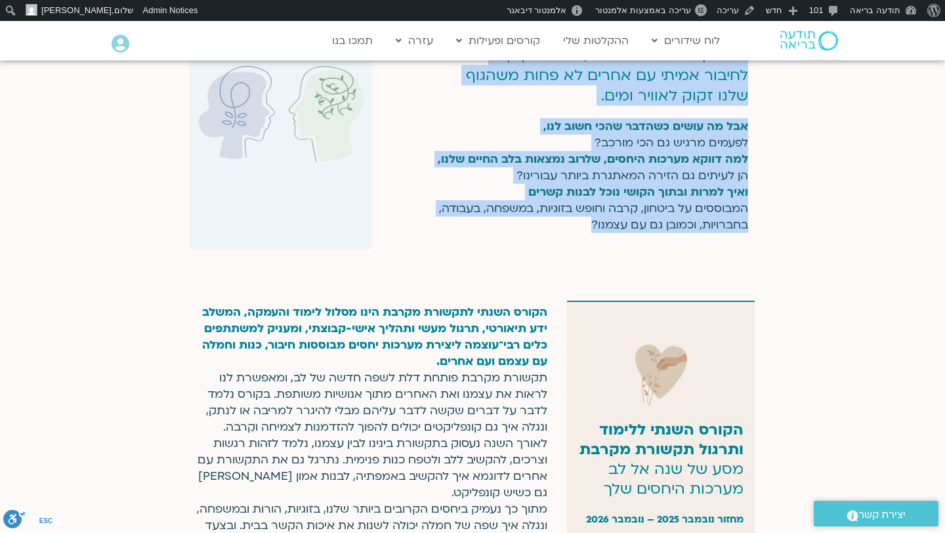
scroll to position [510, 0]
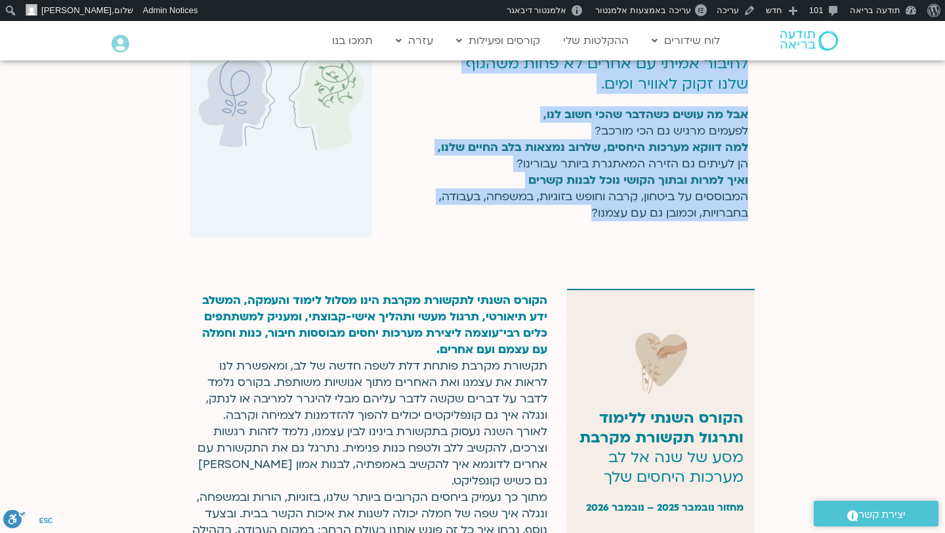
click at [621, 184] on strong "ואיך למרות ובתוך הקושי נוכל לבנות קשרים" at bounding box center [638, 180] width 220 height 15
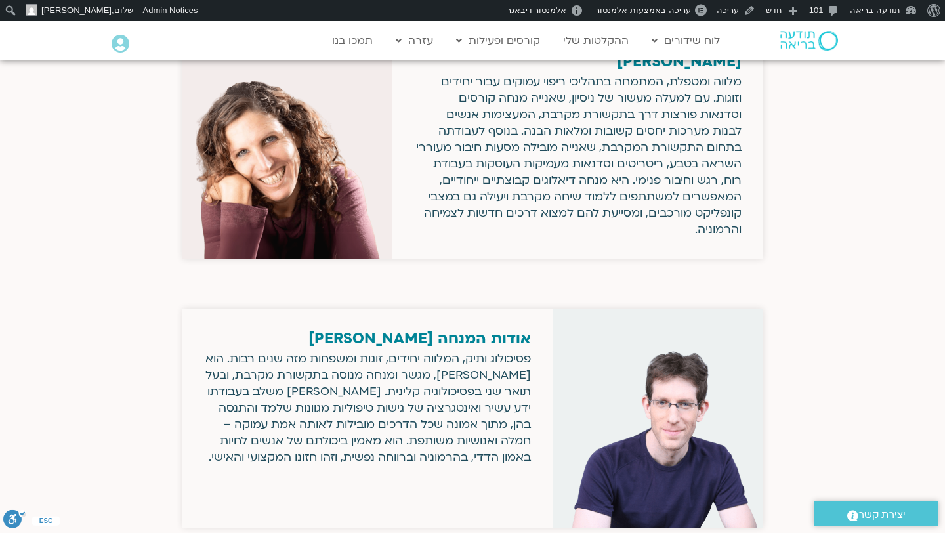
scroll to position [2634, 0]
